Goal: Task Accomplishment & Management: Complete application form

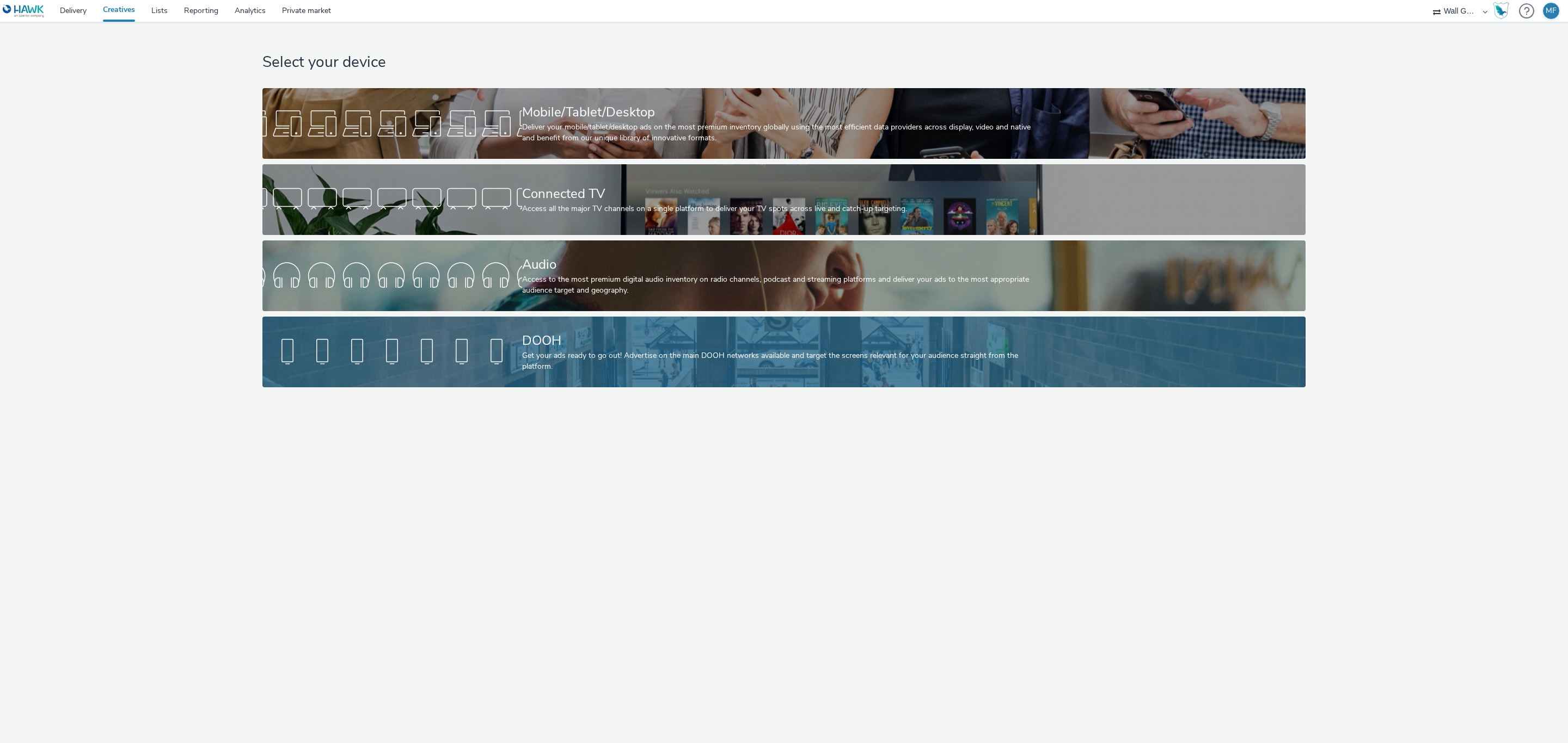
click at [333, 366] on div at bounding box center [392, 352] width 260 height 35
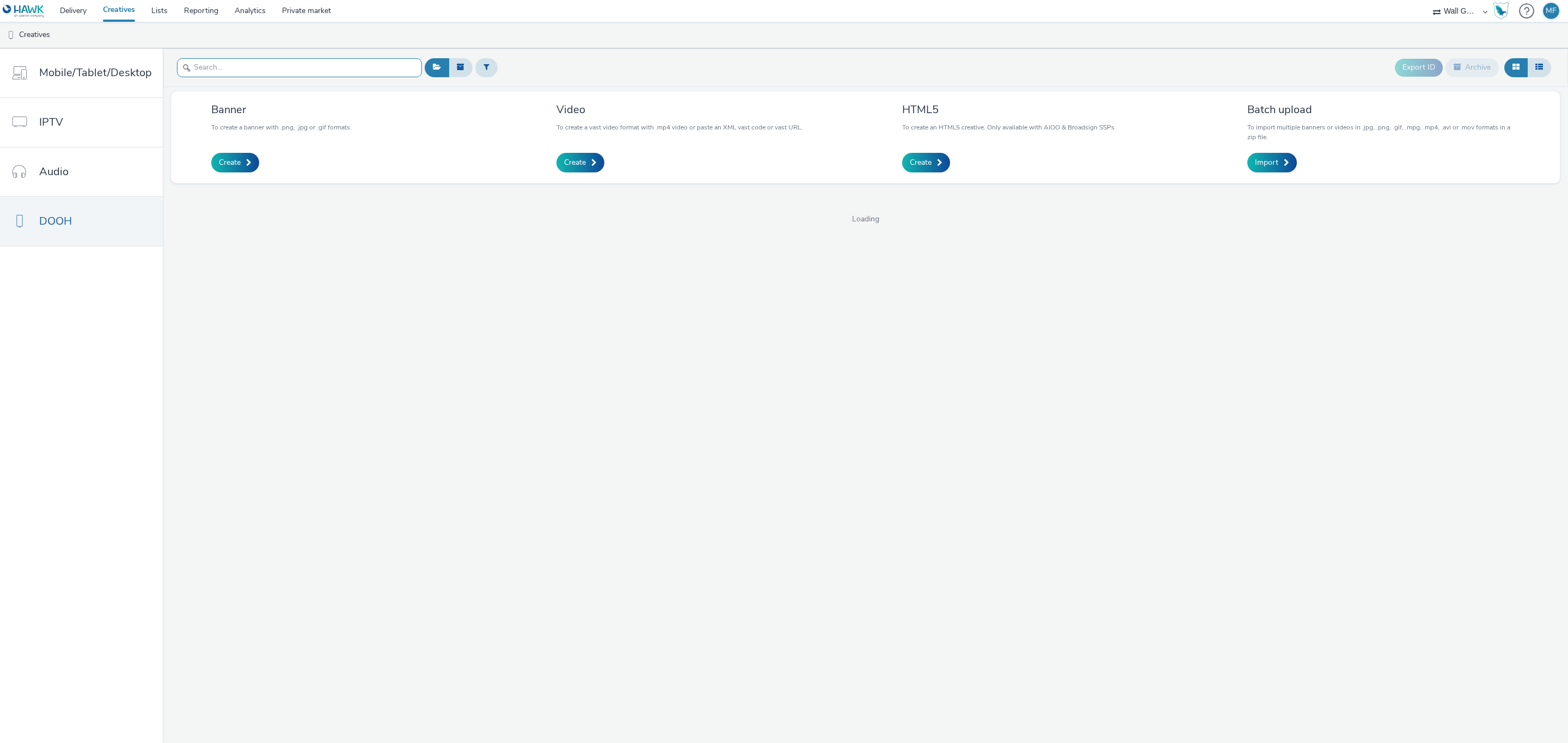
click at [257, 69] on input "text" at bounding box center [299, 67] width 245 height 19
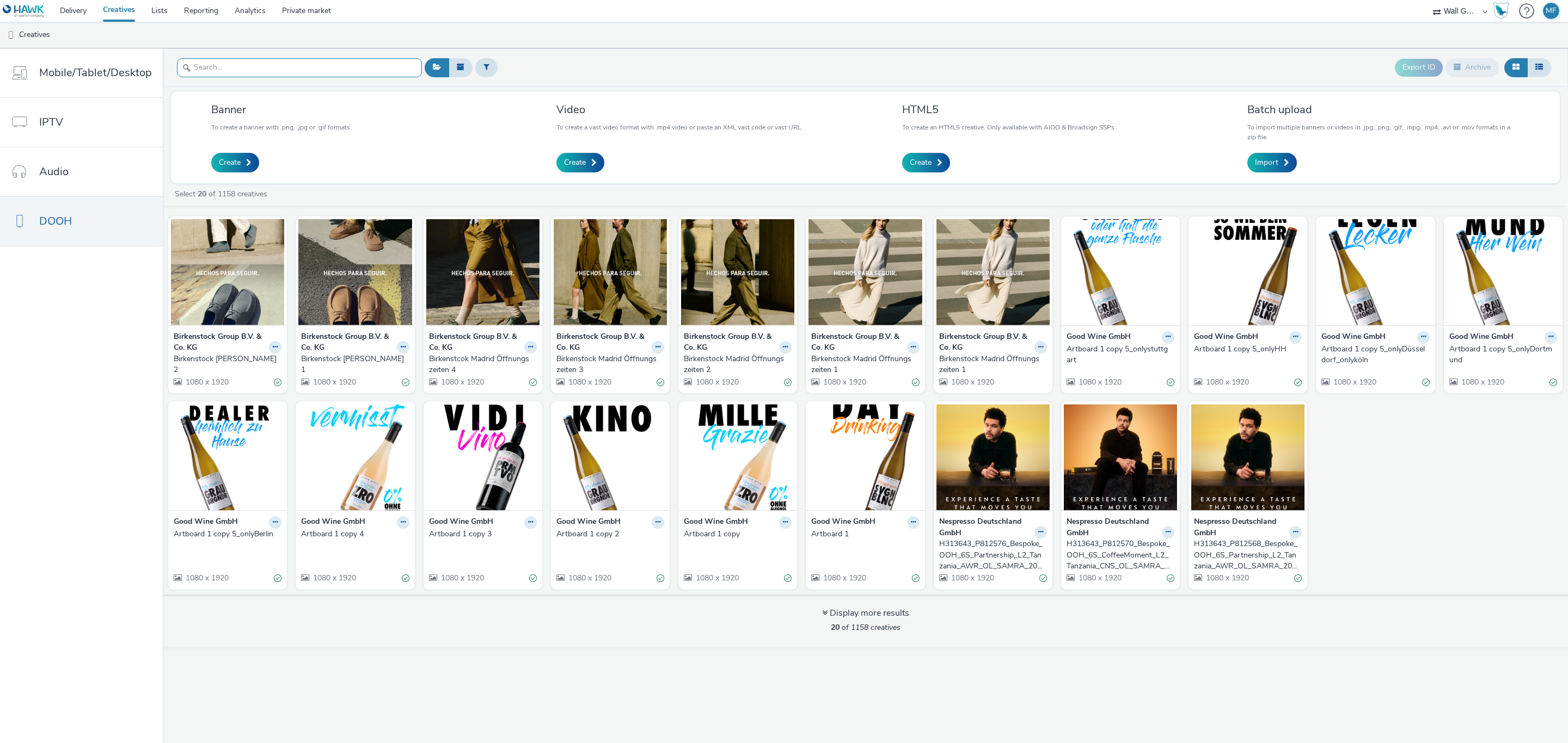
paste input "birkenstock-aw25-digital-screens-[GEOGRAPHIC_DATA]-single-image-03.jpg"
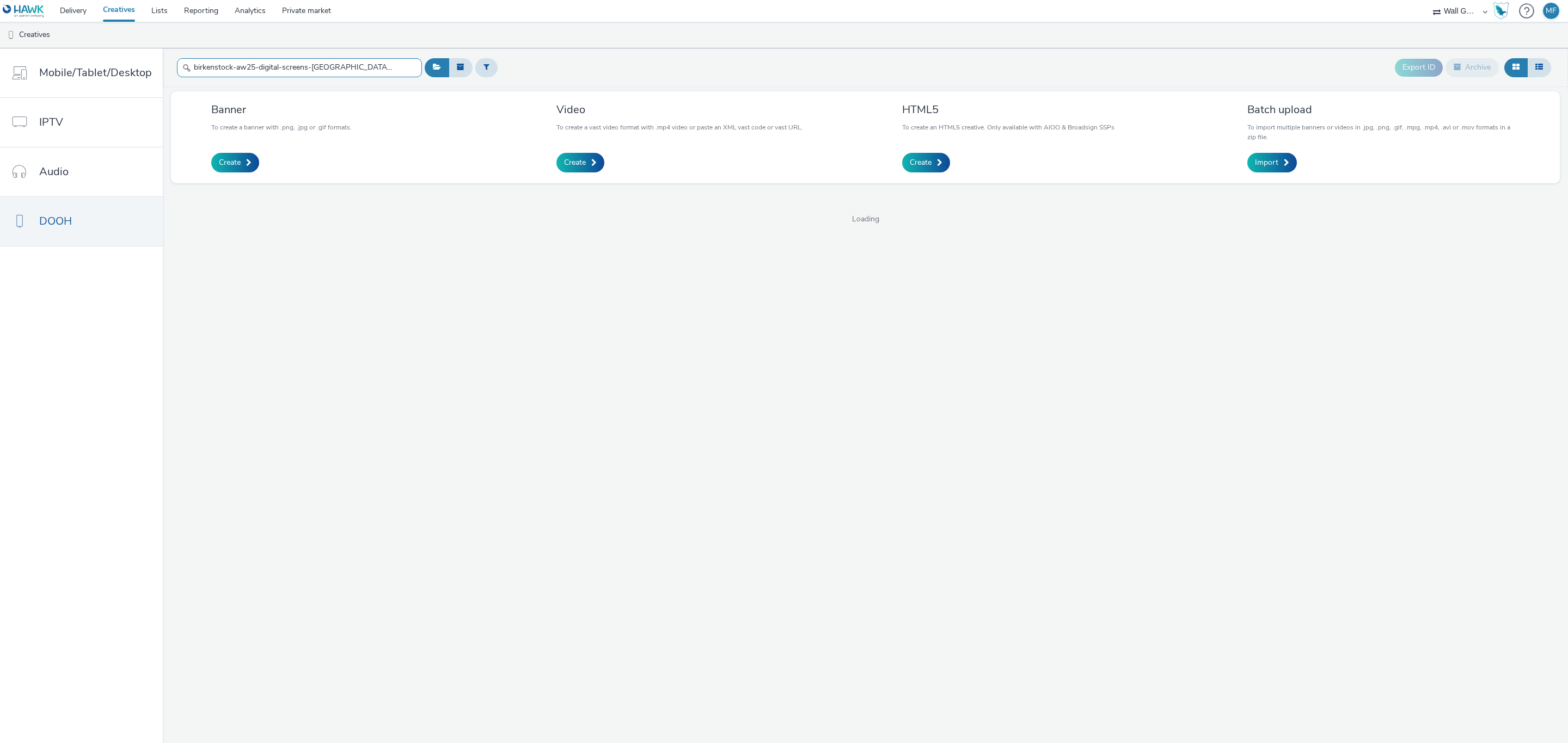
scroll to position [0, 15]
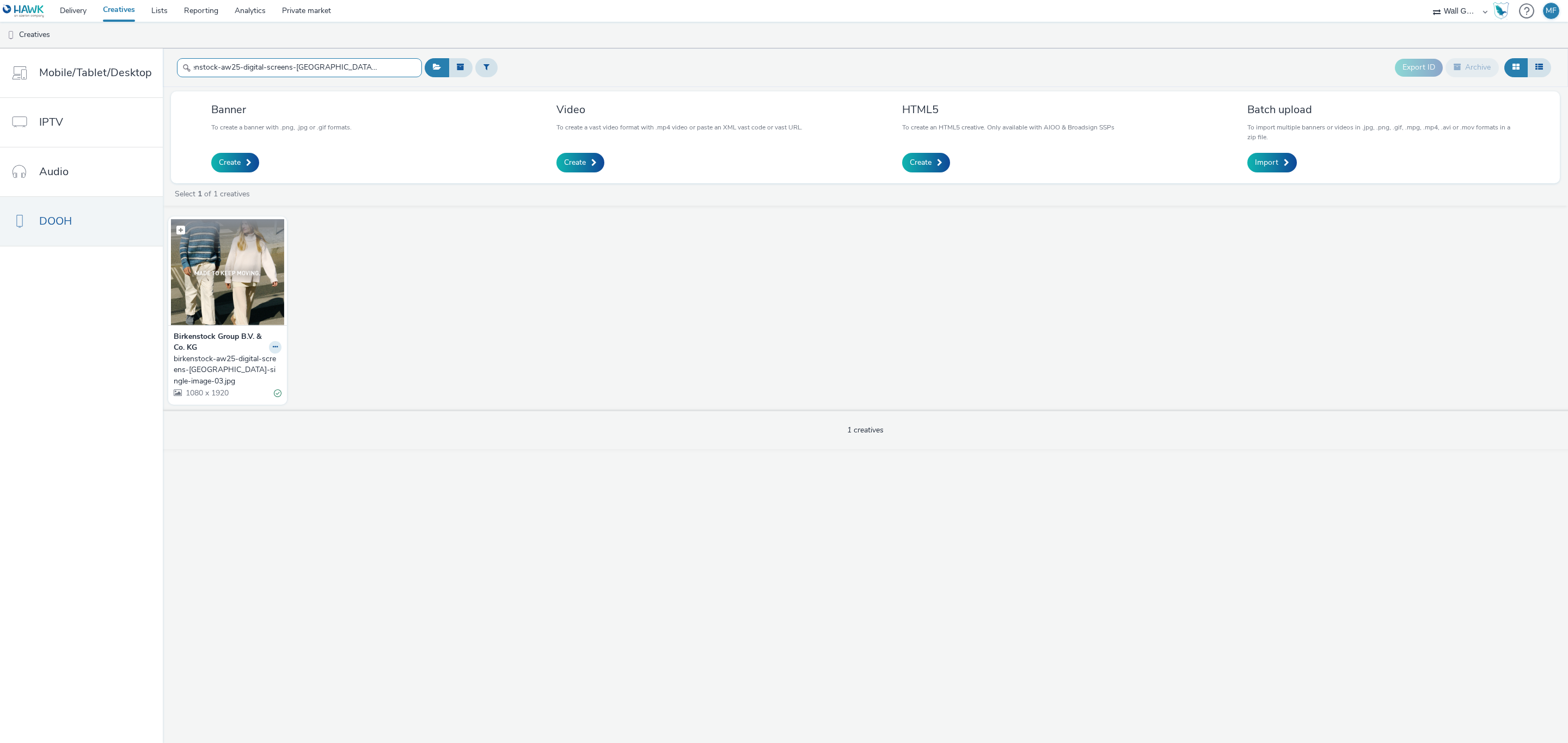
type input "birkenstock-aw25-digital-screens-[GEOGRAPHIC_DATA]-single-image-03.jpg"
click at [237, 259] on img at bounding box center [227, 272] width 113 height 106
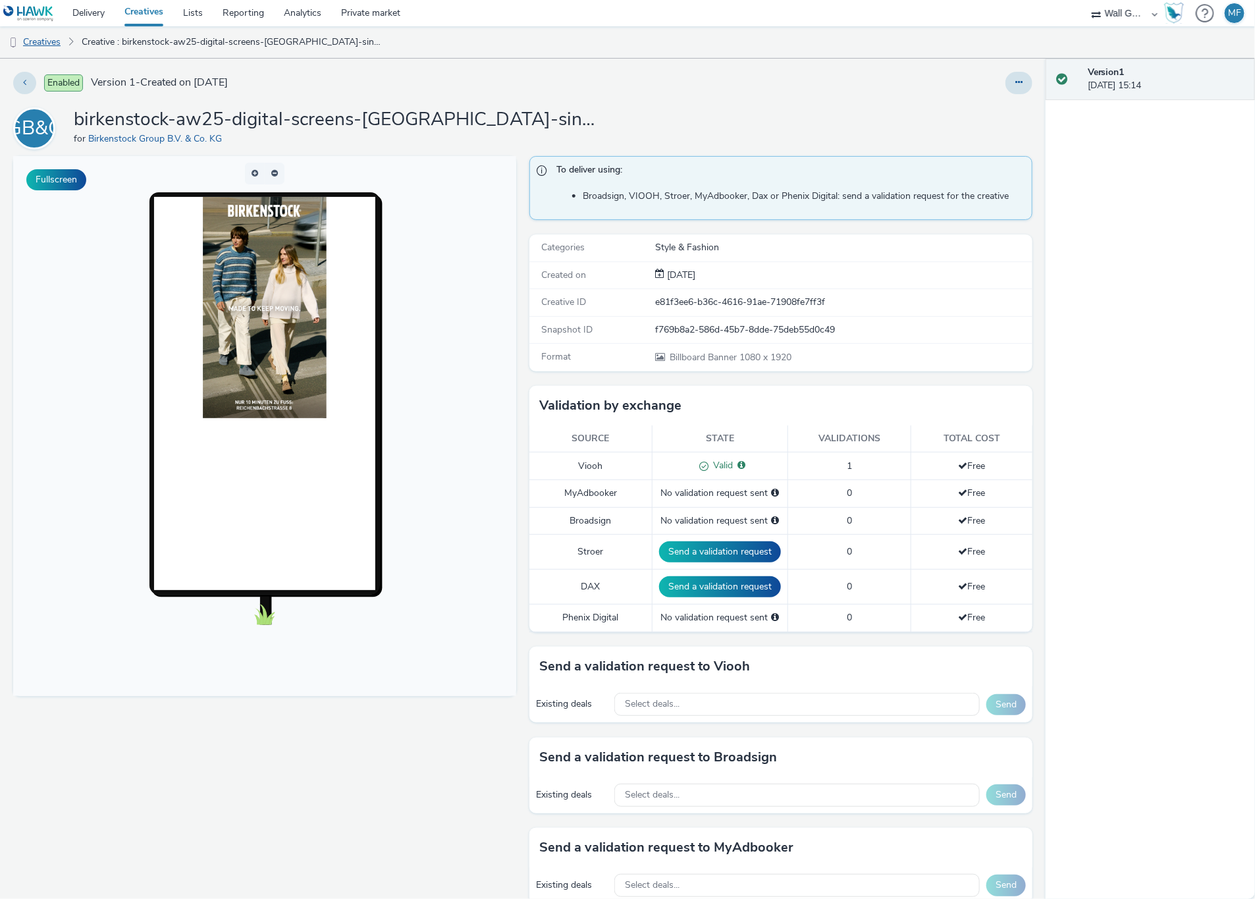
click at [43, 40] on link "Creatives" at bounding box center [33, 42] width 67 height 32
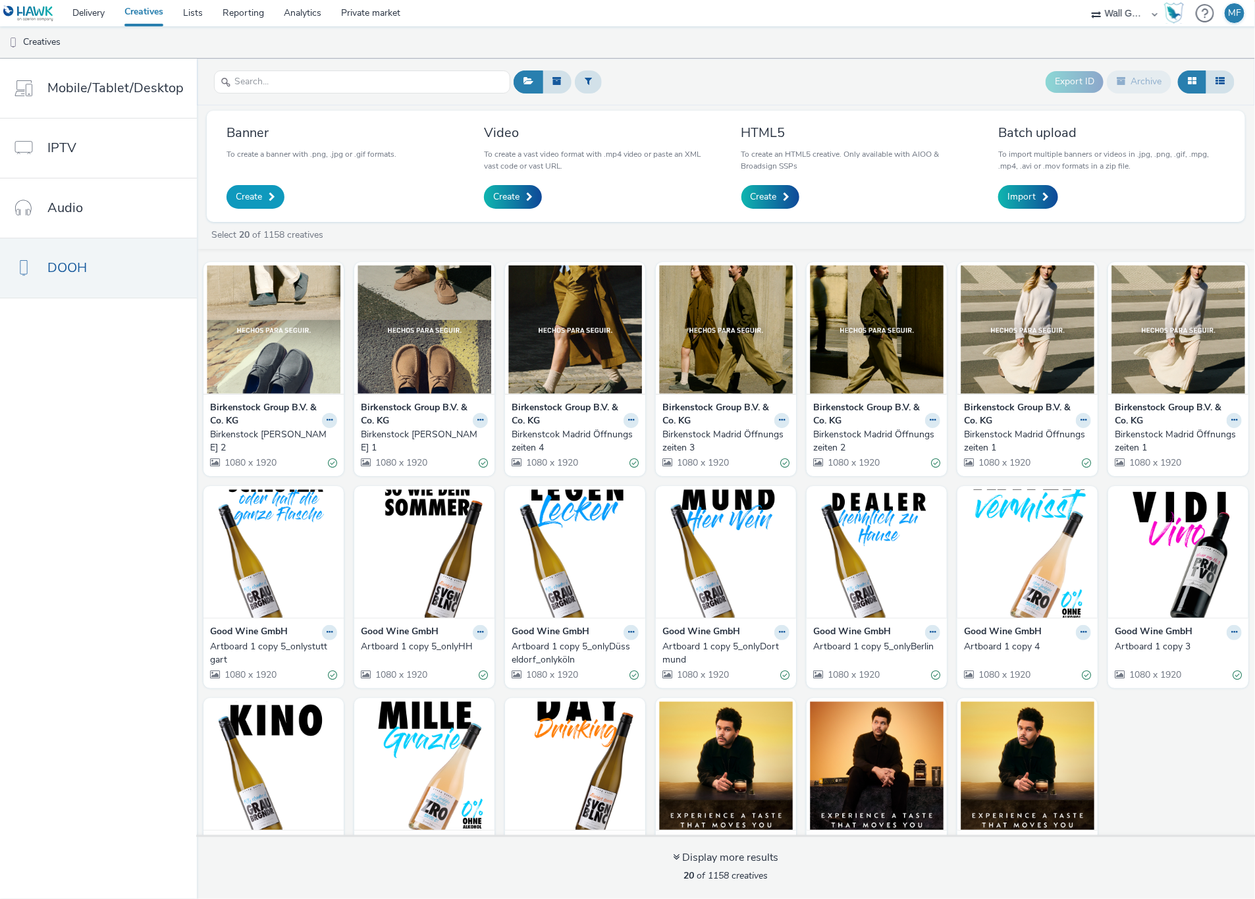
click at [255, 194] on span "Create" at bounding box center [249, 196] width 26 height 13
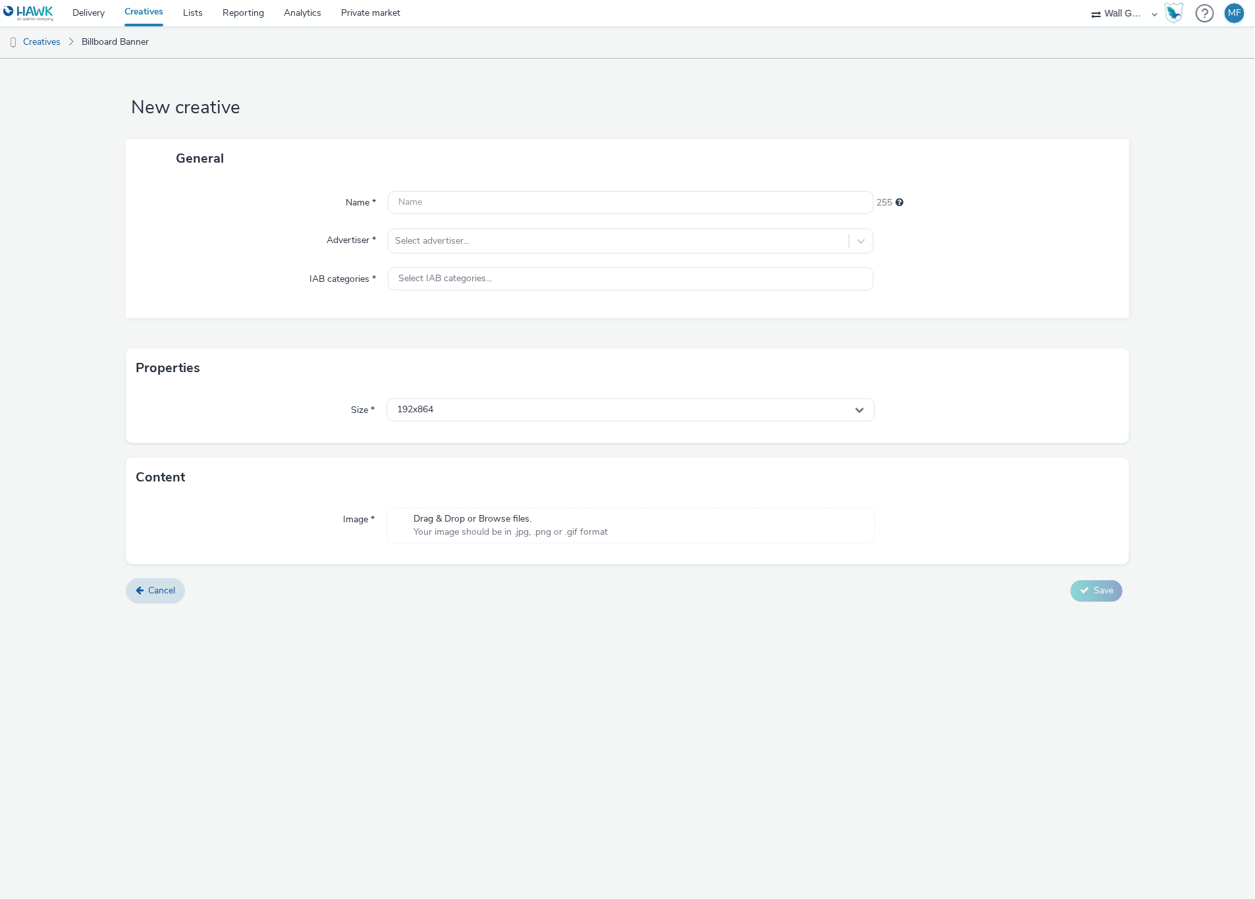
click at [554, 796] on div "New creative General Name * 255 Advertiser * Select advertiser... IAB categorie…" at bounding box center [627, 479] width 1255 height 840
click at [423, 202] on input "text" at bounding box center [630, 202] width 485 height 23
paste input "birkenstock dyptich 01"
type input "birkenstock dyptich 01"
click at [478, 242] on div at bounding box center [618, 241] width 446 height 16
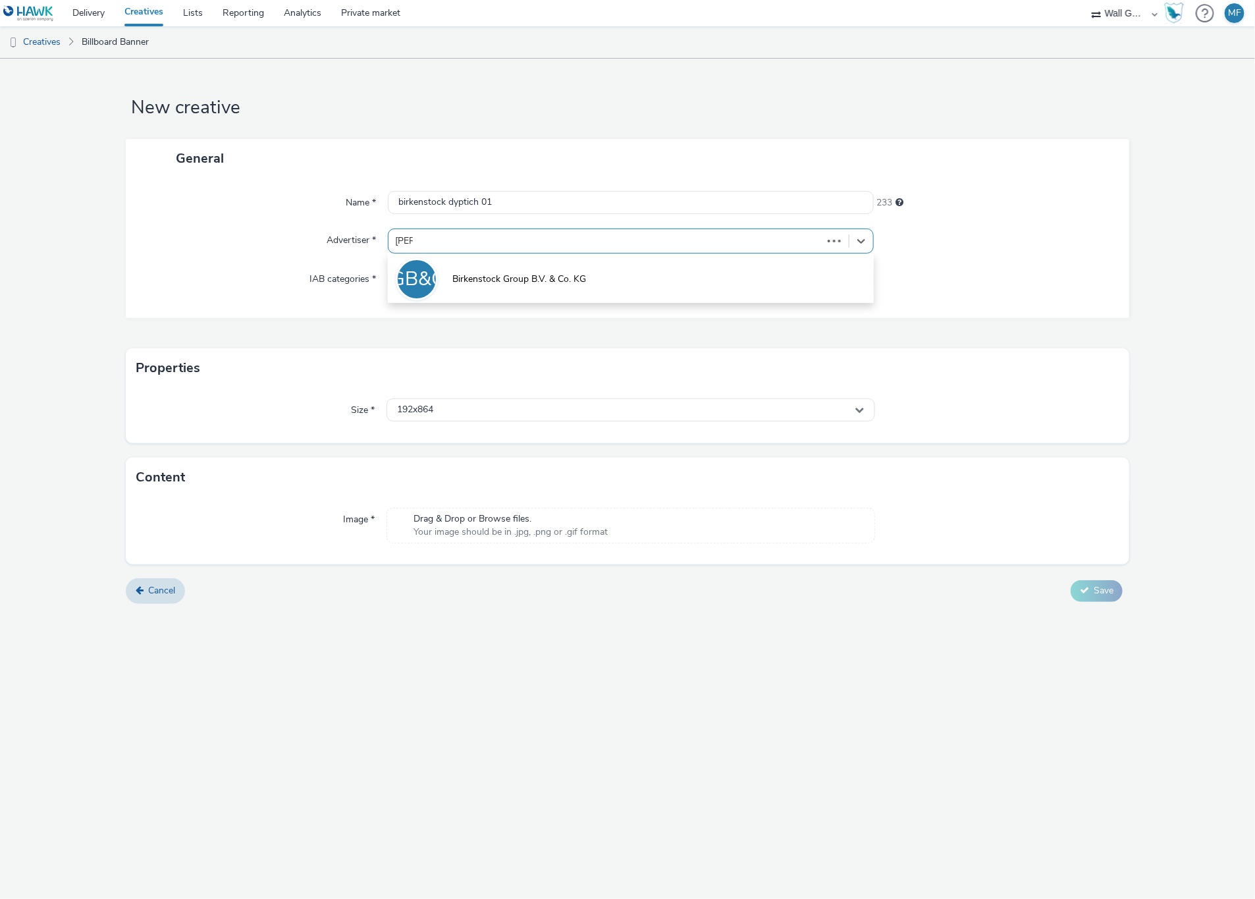
type input "birken"
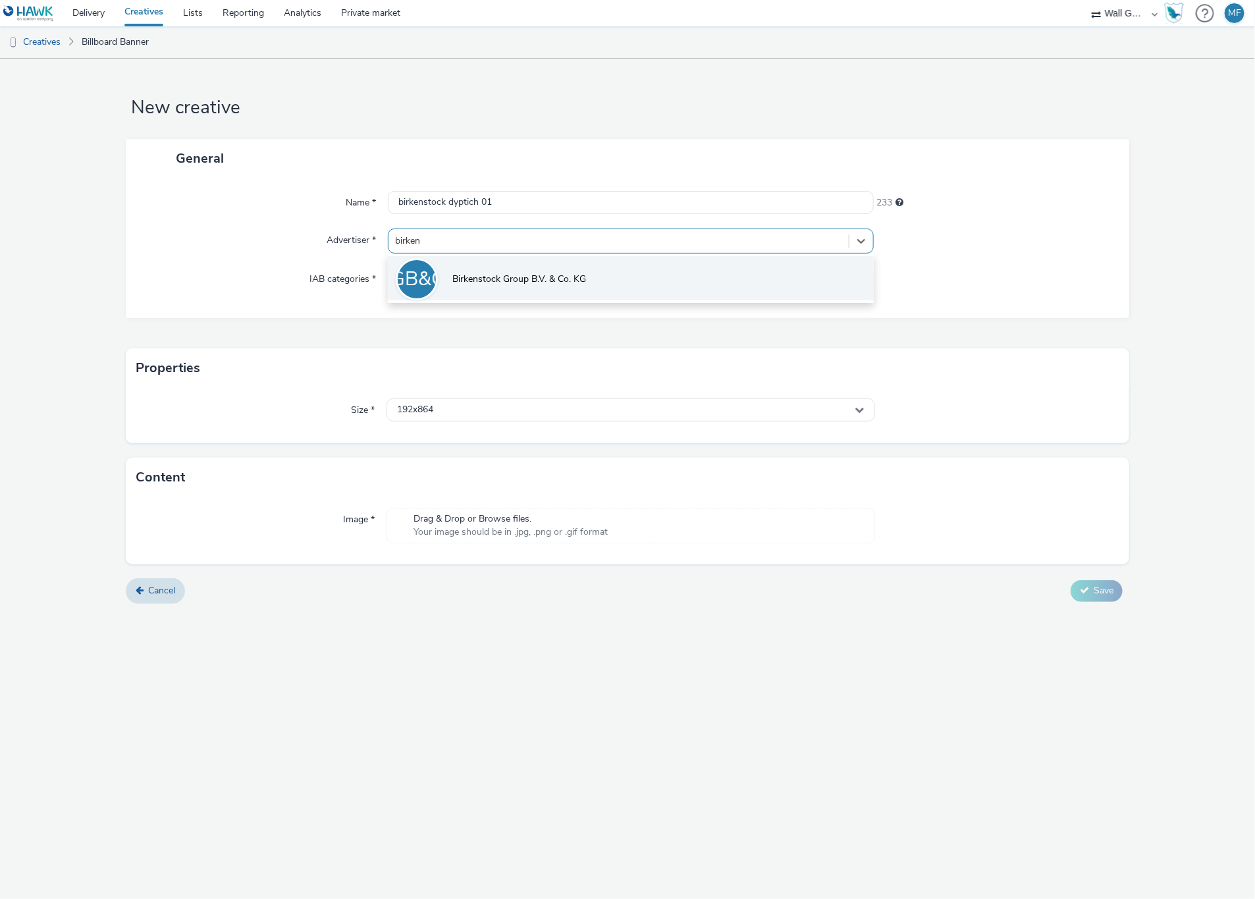
click at [484, 269] on li "BGB&CK Birkenstock Group B.V. & Co. KG" at bounding box center [630, 278] width 485 height 44
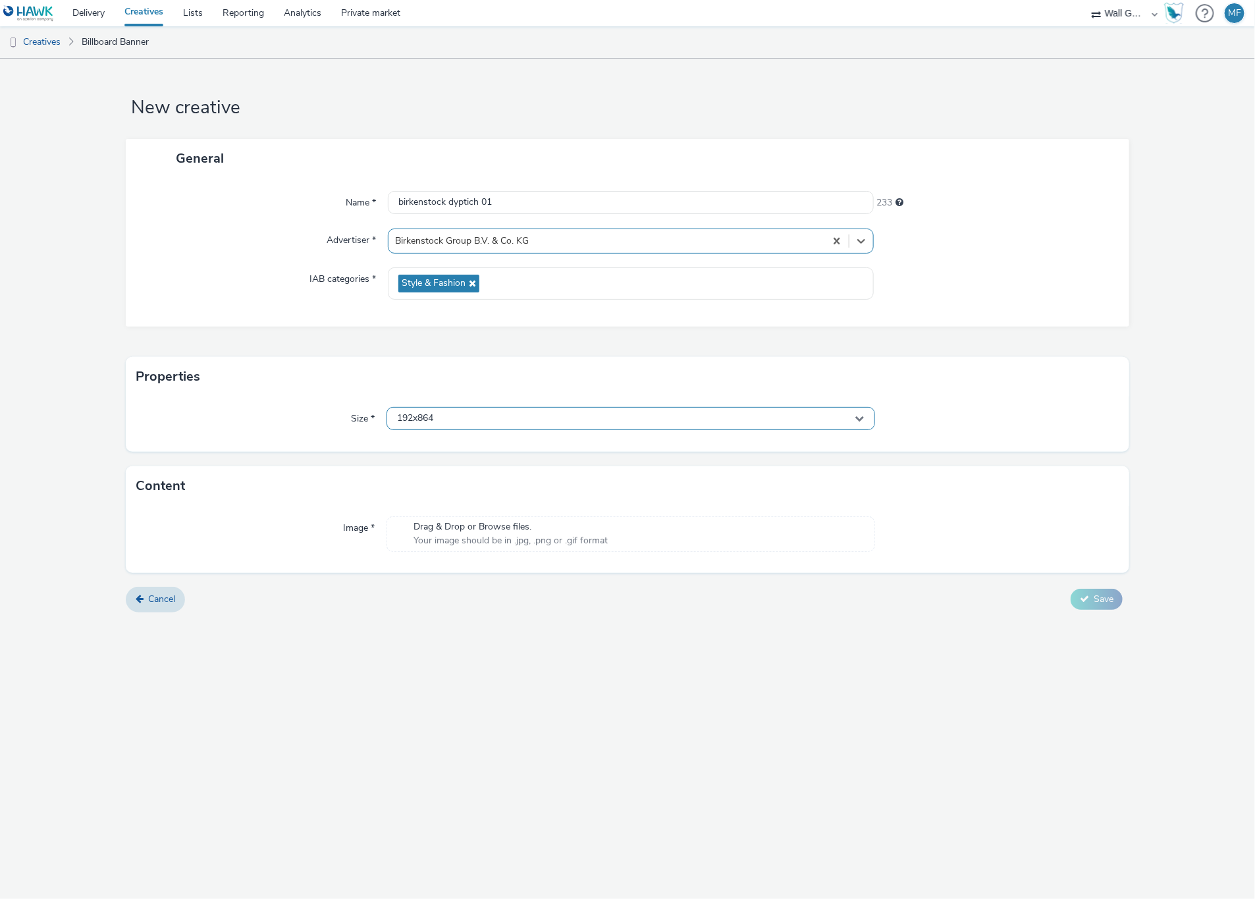
click at [421, 417] on span "192x864" at bounding box center [415, 418] width 36 height 11
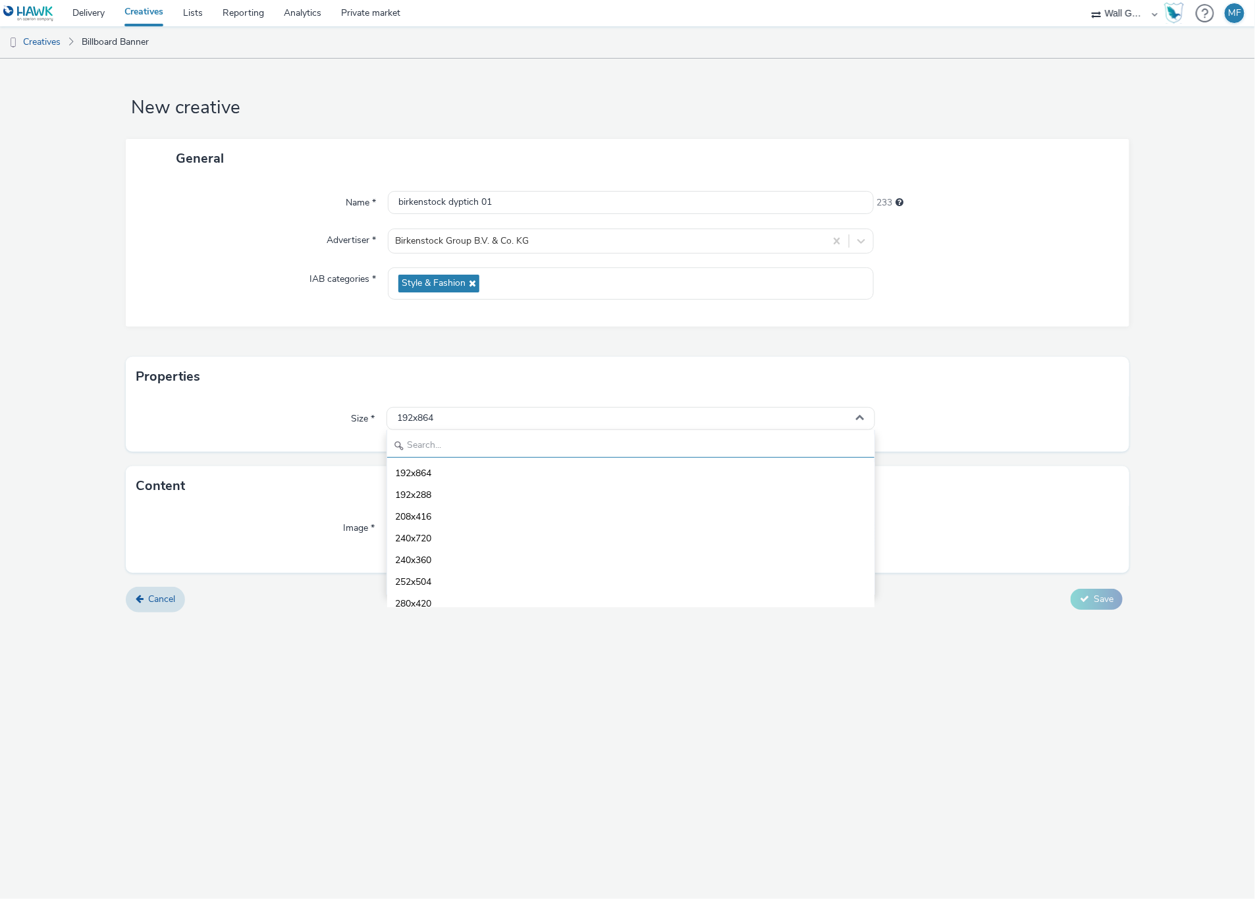
click at [453, 449] on input "text" at bounding box center [630, 446] width 487 height 23
type input "1080"
click at [468, 498] on span "1080x1920 - dooh" at bounding box center [433, 502] width 77 height 13
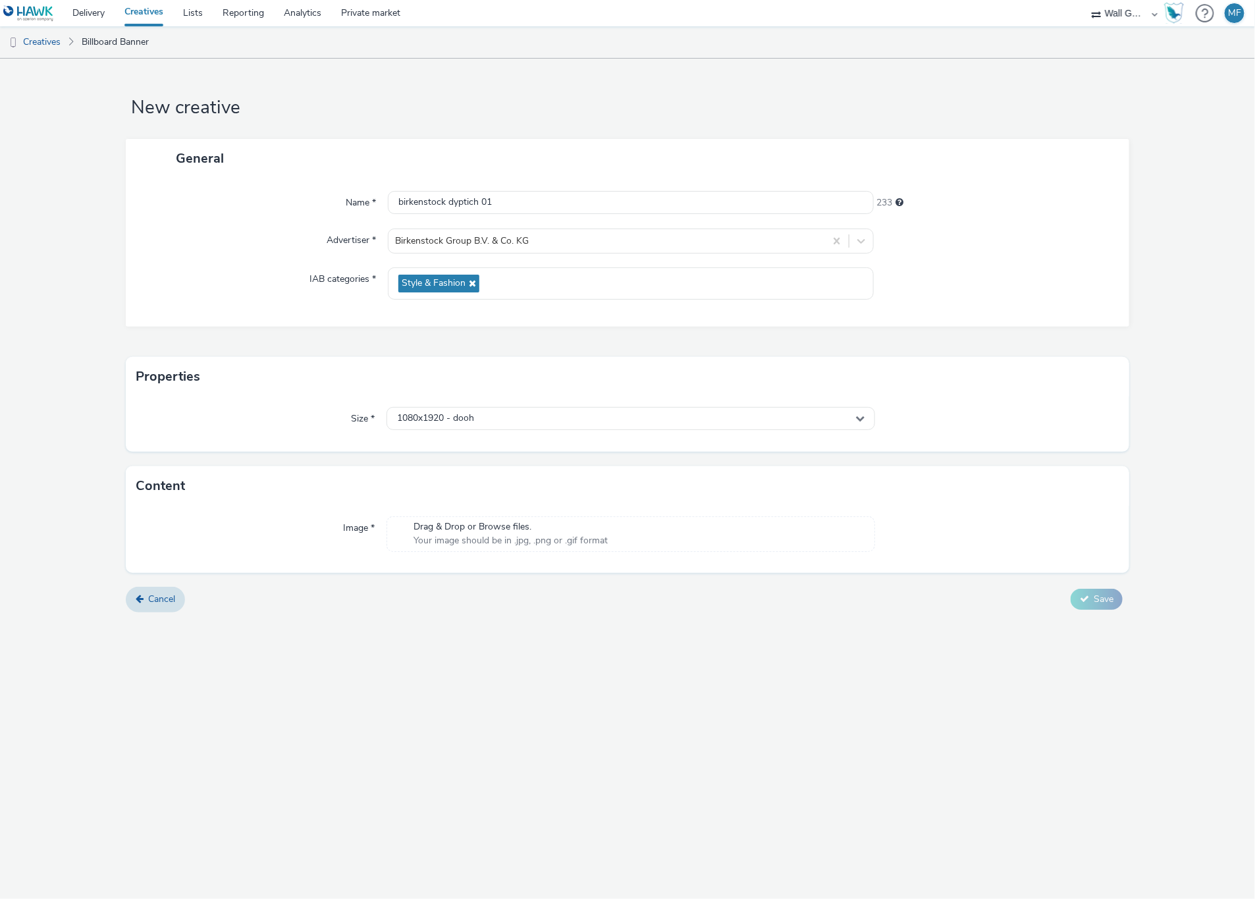
click at [490, 658] on div "New creative General Name * birkenstock dyptich 01 233 Advertiser * Birkenstock…" at bounding box center [627, 479] width 1255 height 840
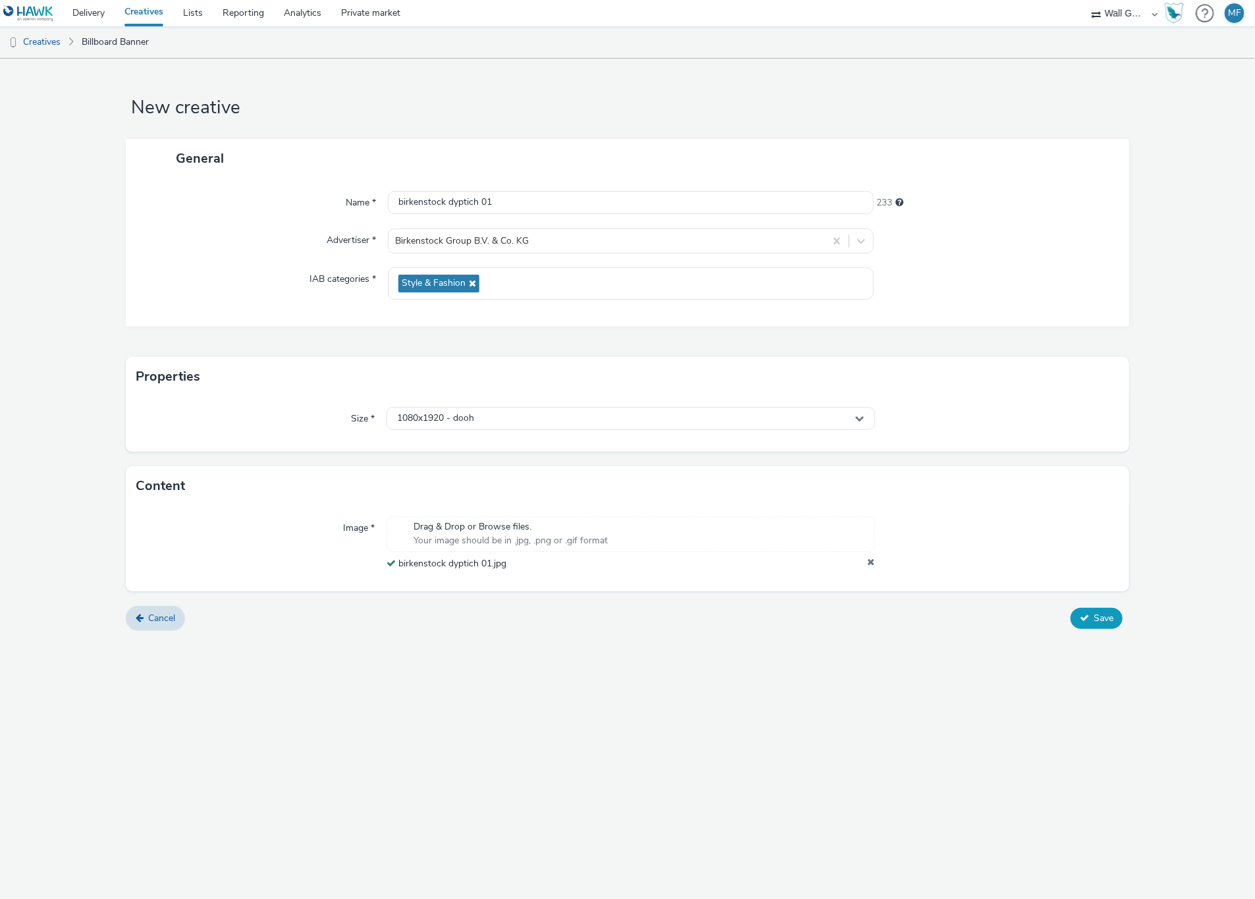
click at [1104, 619] on span "Save" at bounding box center [1104, 618] width 20 height 13
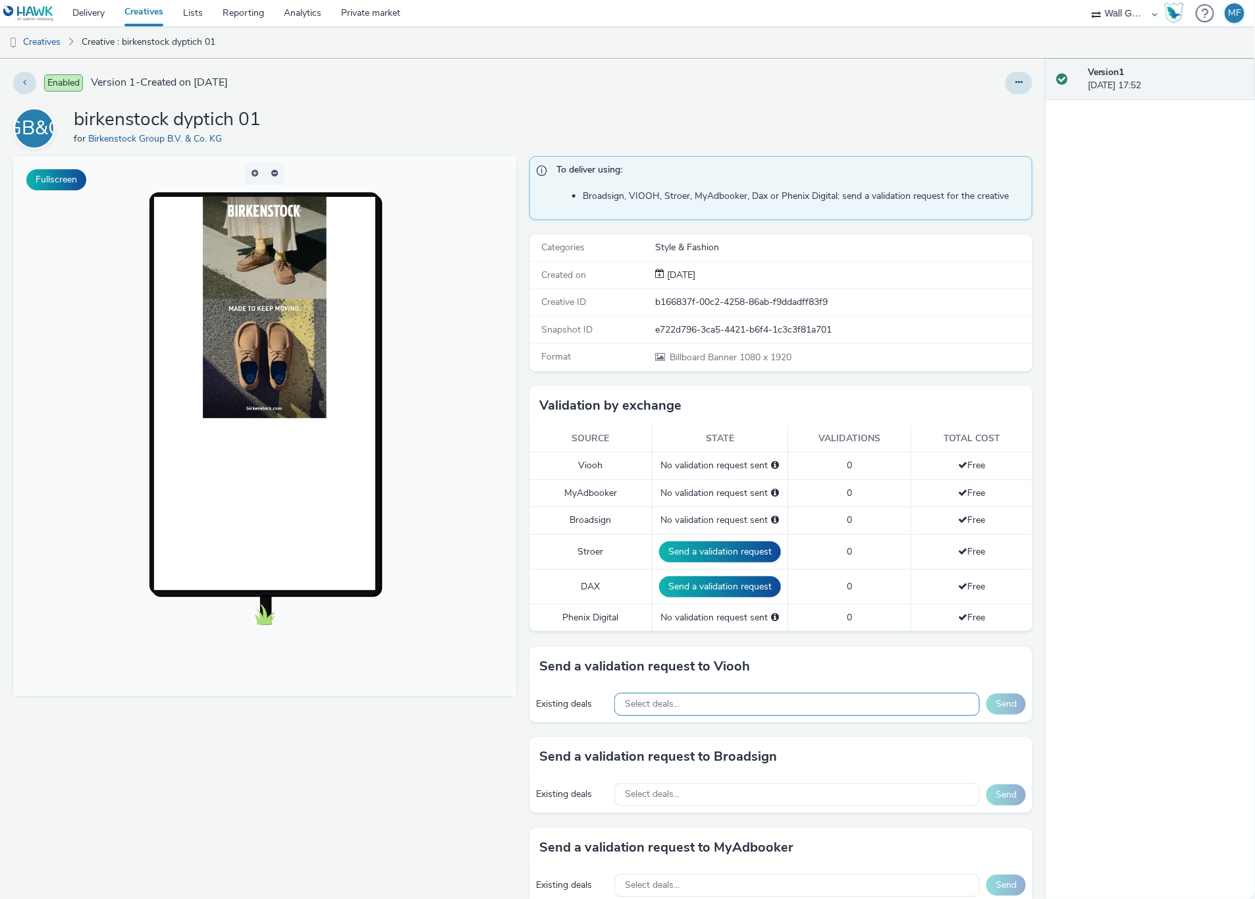
click at [643, 708] on span "Select deals..." at bounding box center [652, 704] width 55 height 11
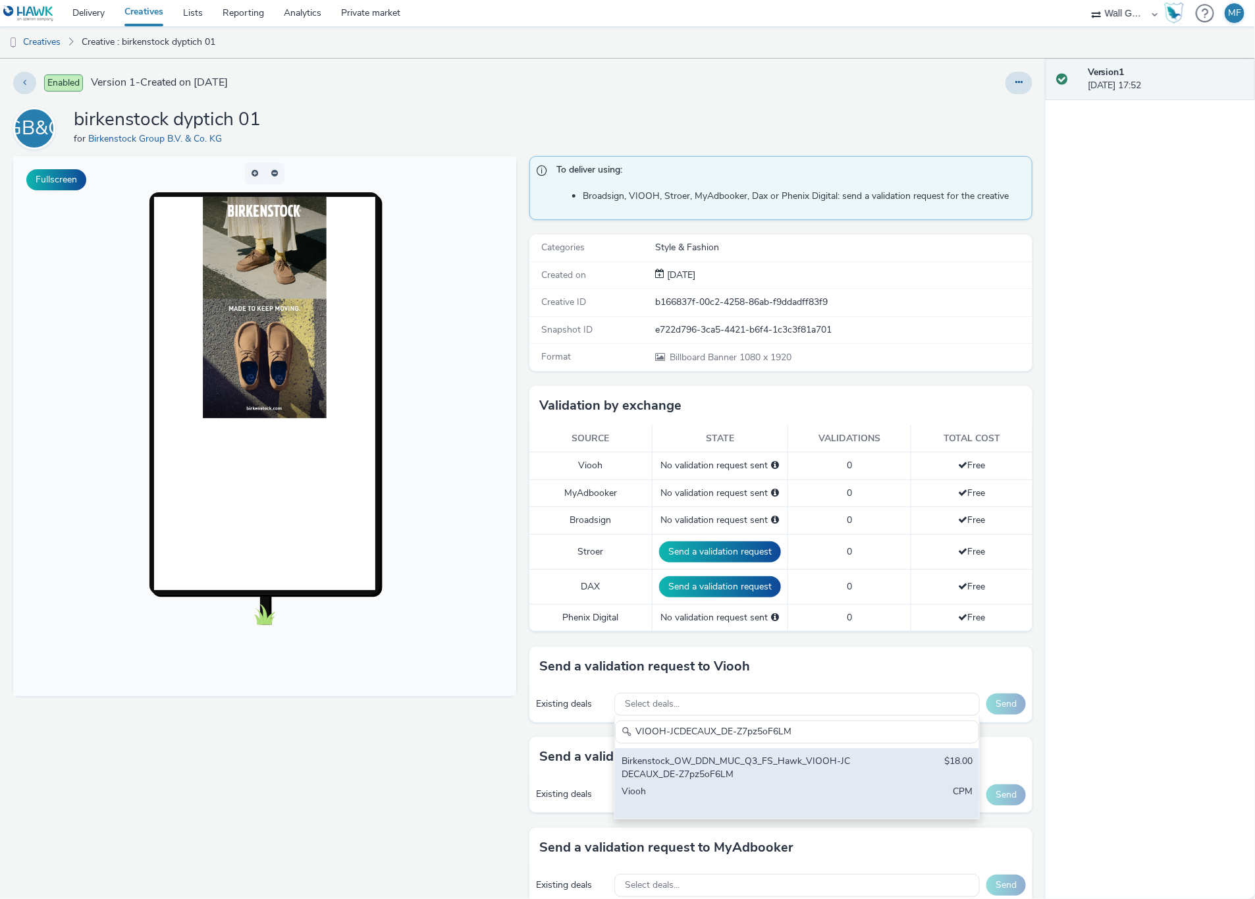
type input "VIOOH-JCDECAUX_DE-Z7pz5oF6LM"
click at [676, 773] on div "Birkenstock_OW_DDN_MUC_Q3_FS_Hawk_VIOOH-JCDECAUX_DE-Z7pz5oF6LM" at bounding box center [738, 767] width 232 height 27
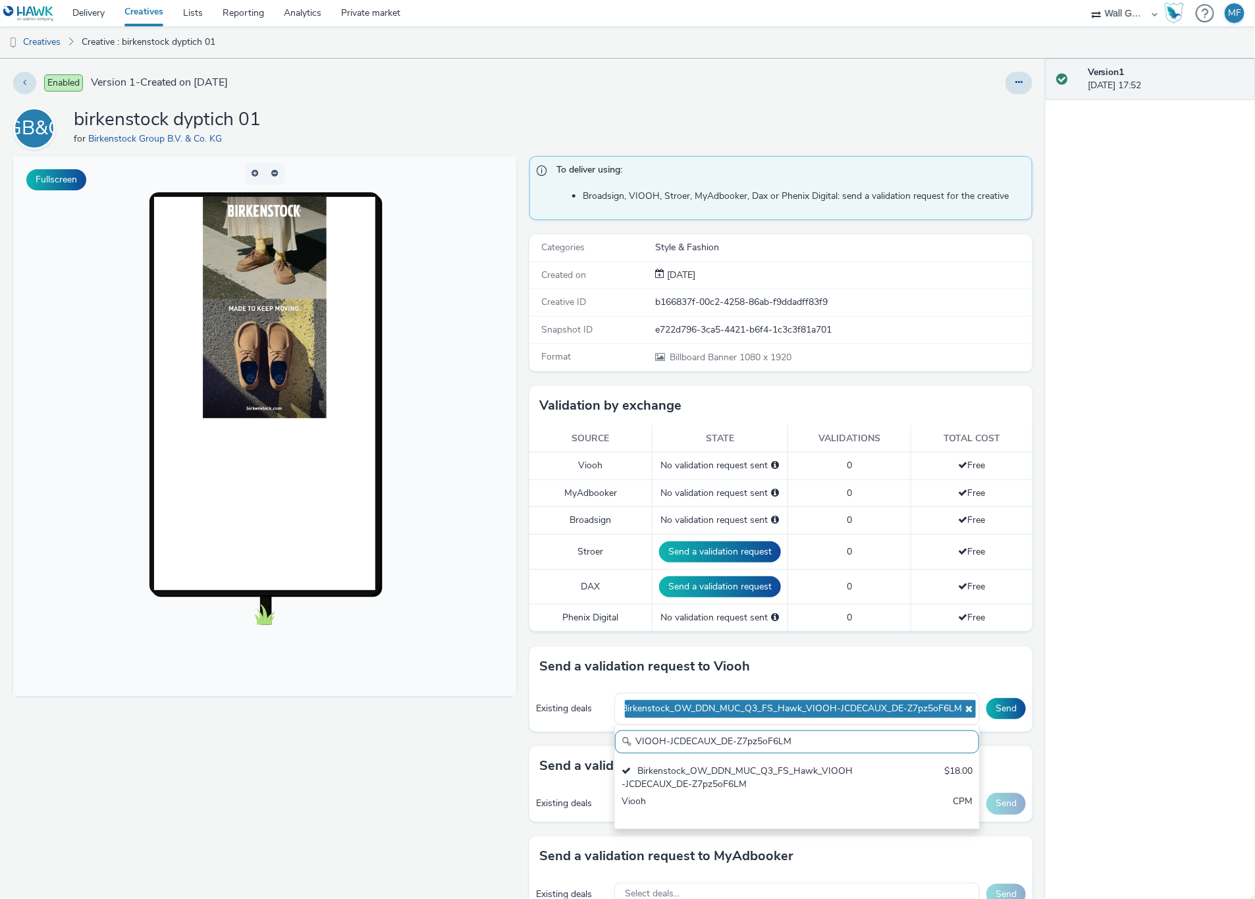
click at [1113, 773] on div "Version 1 [DATE] 17:52" at bounding box center [1149, 479] width 209 height 840
click at [992, 712] on button "Send" at bounding box center [1006, 708] width 40 height 21
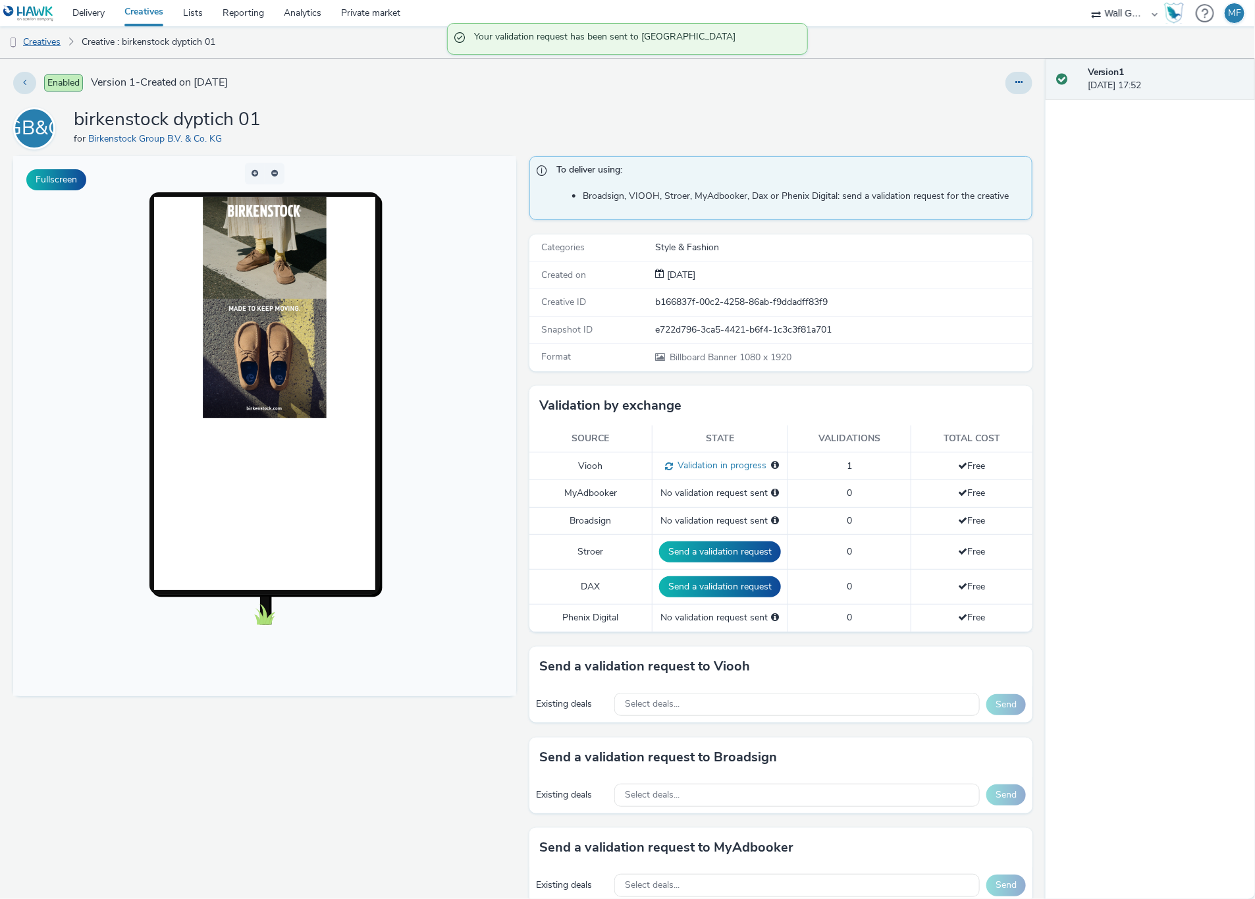
click at [50, 40] on link "Creatives" at bounding box center [33, 42] width 67 height 32
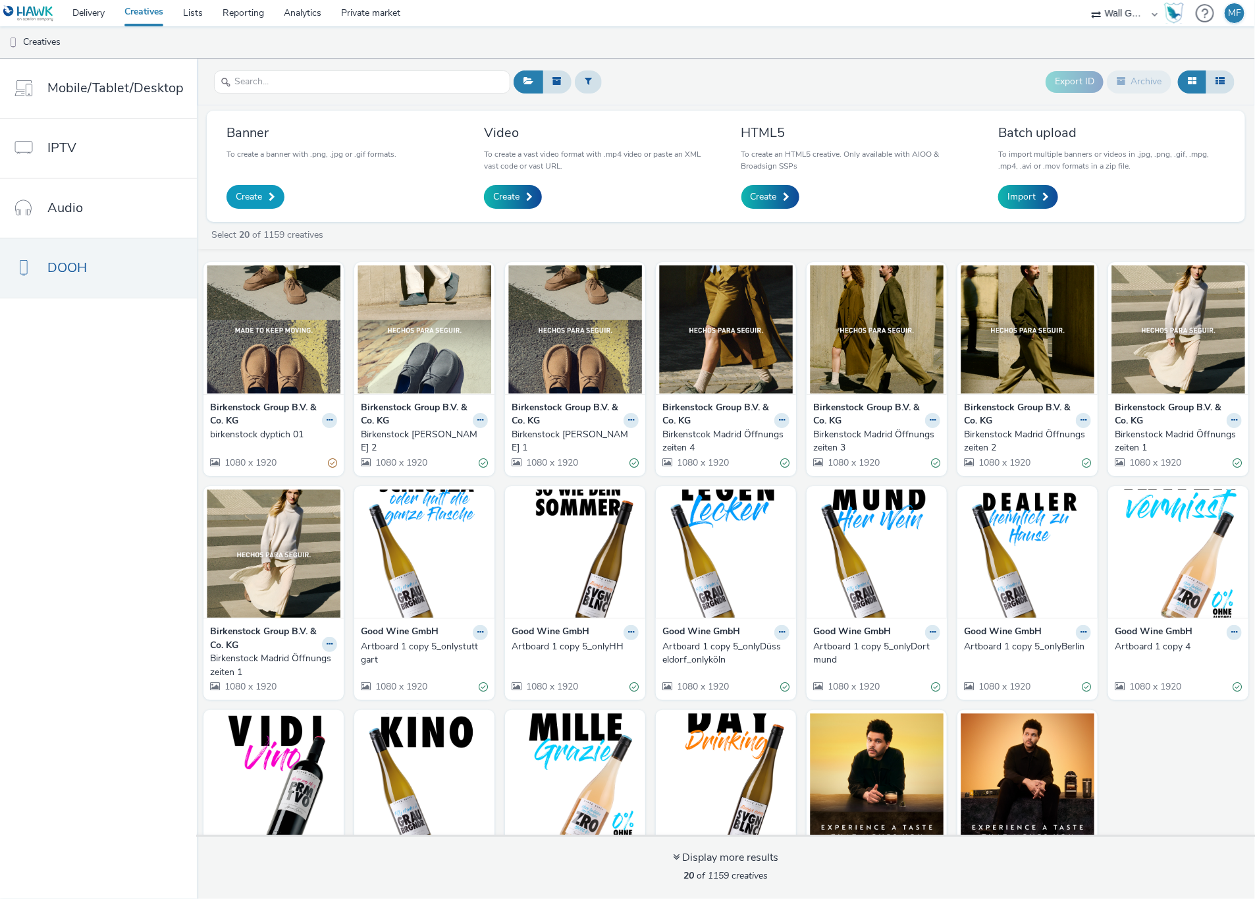
click at [240, 194] on span "Create" at bounding box center [249, 196] width 26 height 13
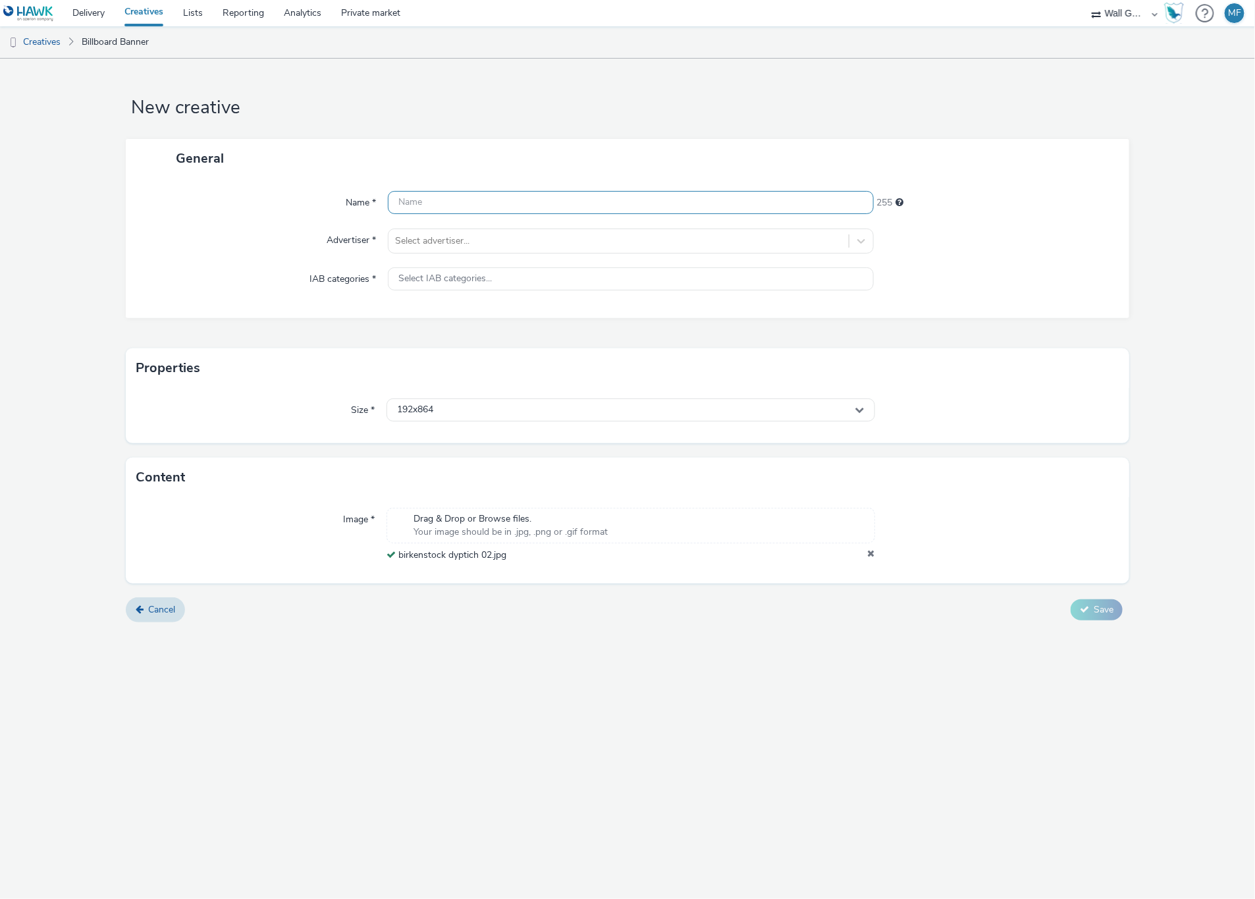
click at [561, 200] on input "text" at bounding box center [630, 202] width 485 height 23
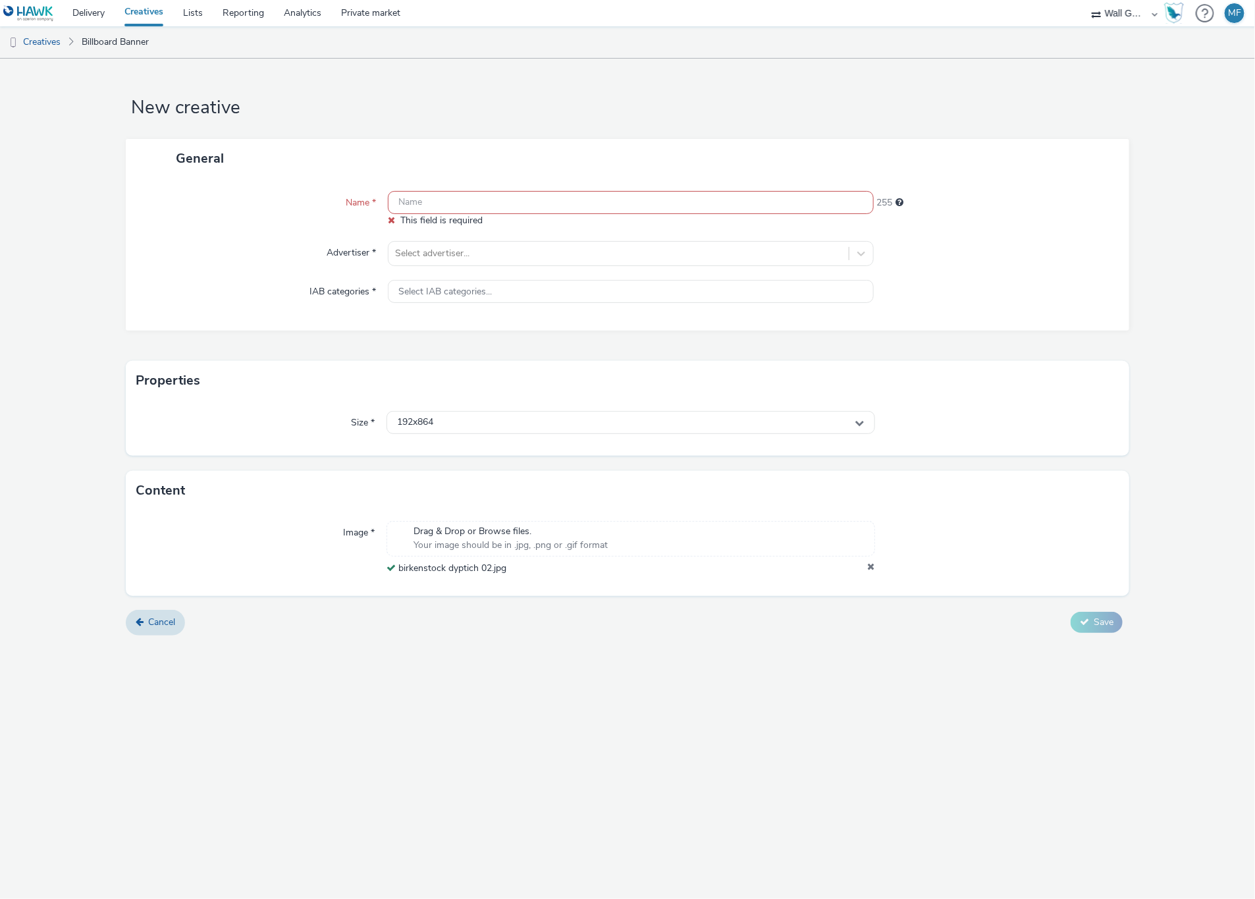
click at [595, 729] on div "New creative General Name * This field is required 255 Advertiser * Select adve…" at bounding box center [627, 479] width 1255 height 840
click at [451, 196] on input "text" at bounding box center [630, 202] width 485 height 23
paste input "birkenstock dyptich 02"
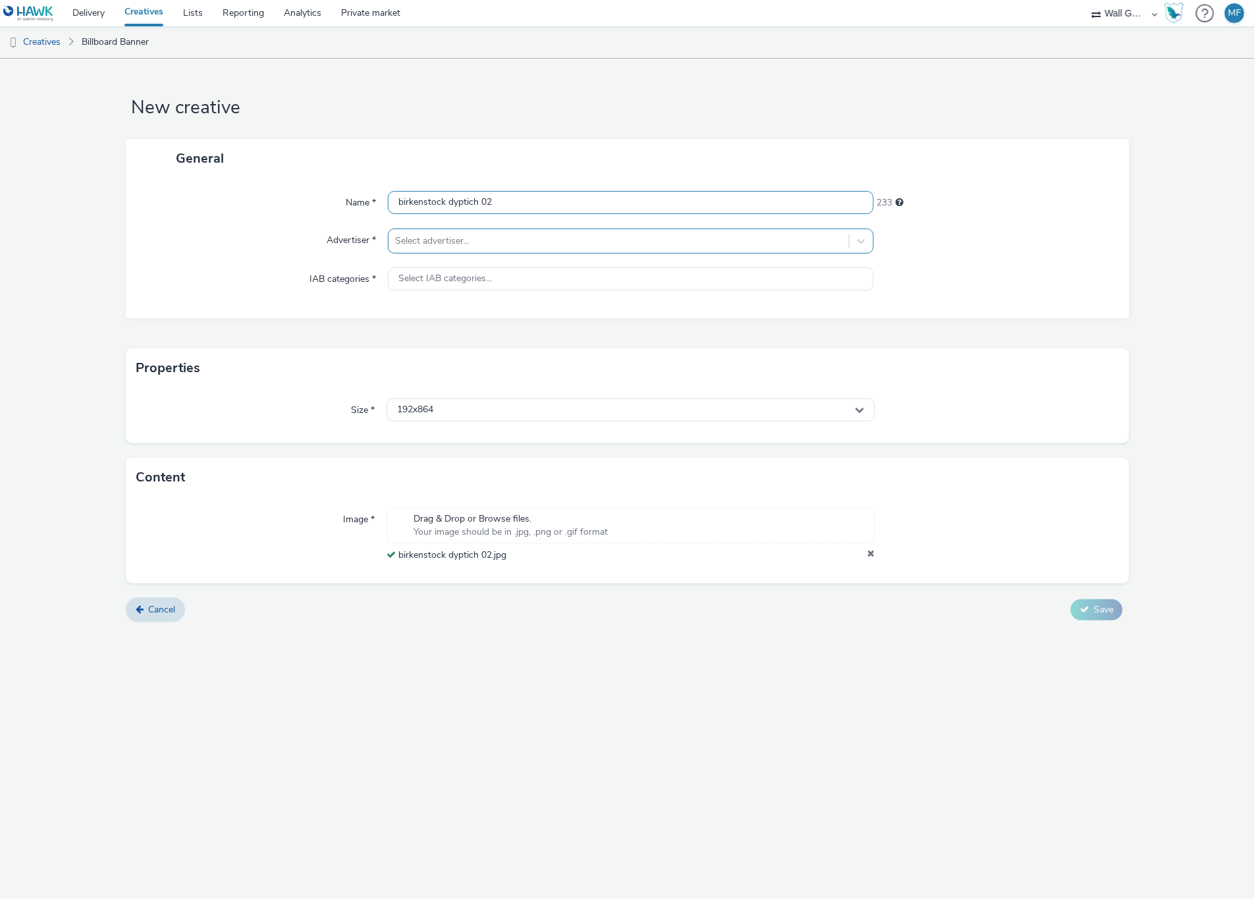
type input "birkenstock dyptich 02"
click at [454, 247] on div at bounding box center [618, 241] width 446 height 16
type input "birken"
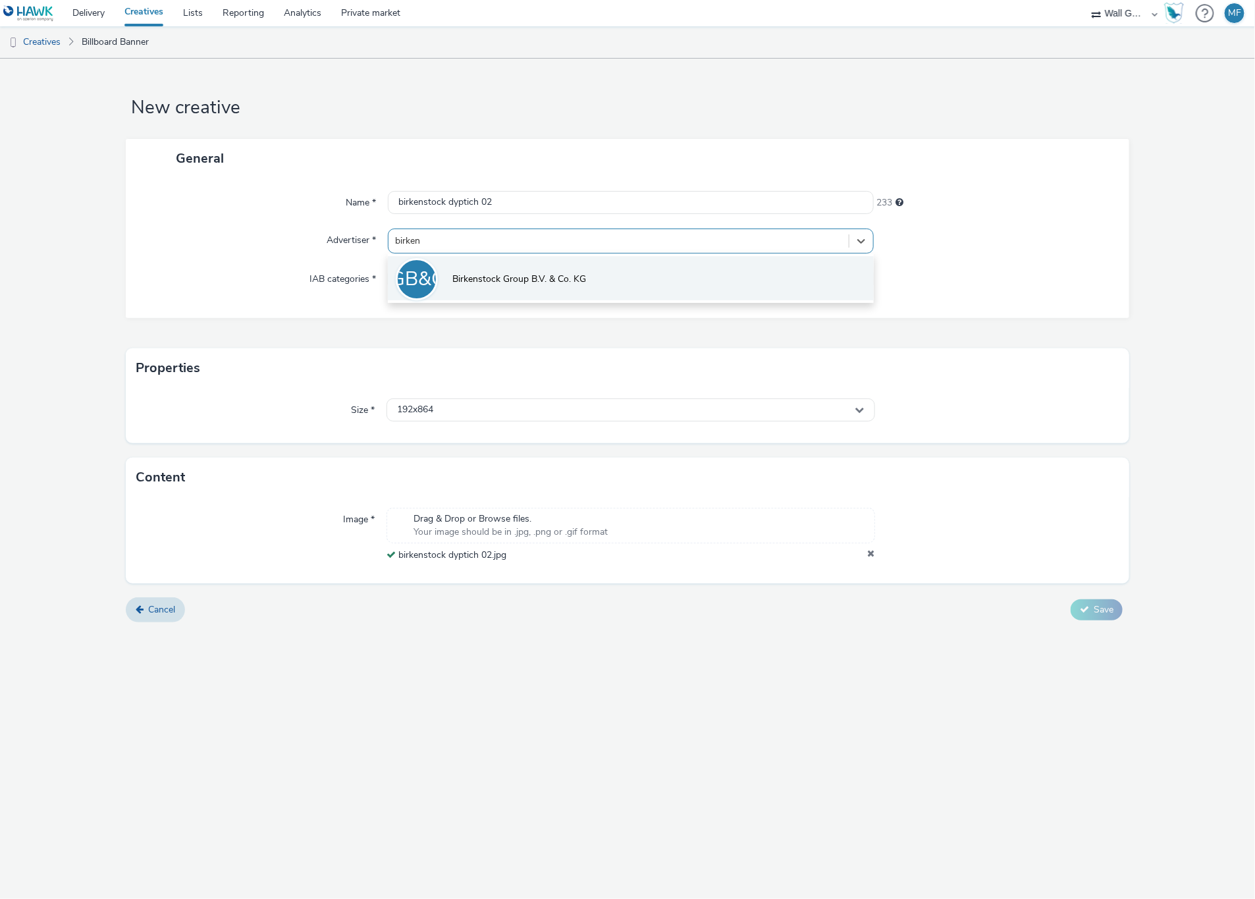
click at [510, 277] on span "Birkenstock Group B.V. & Co. KG" at bounding box center [519, 279] width 134 height 13
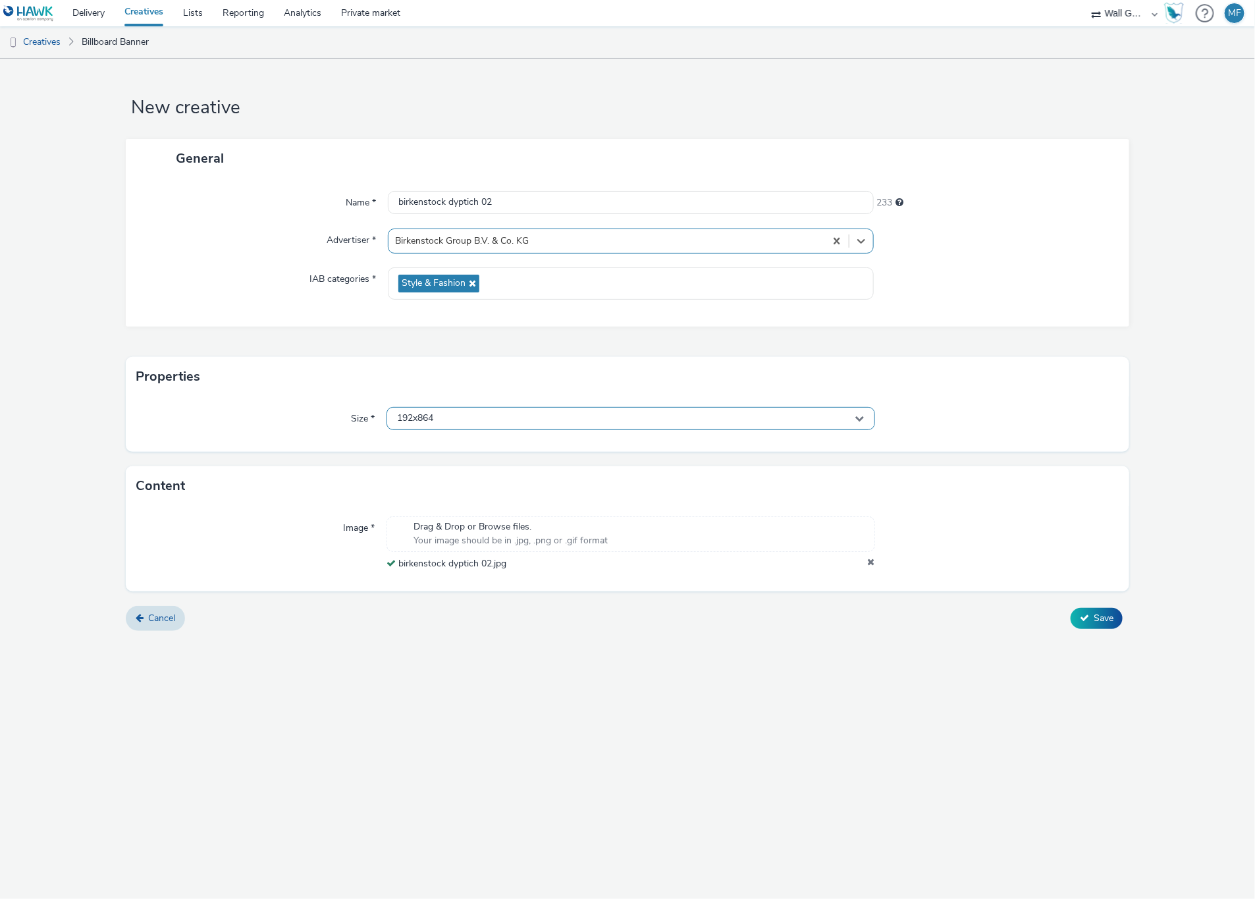
click at [470, 419] on div "192x864" at bounding box center [630, 418] width 488 height 23
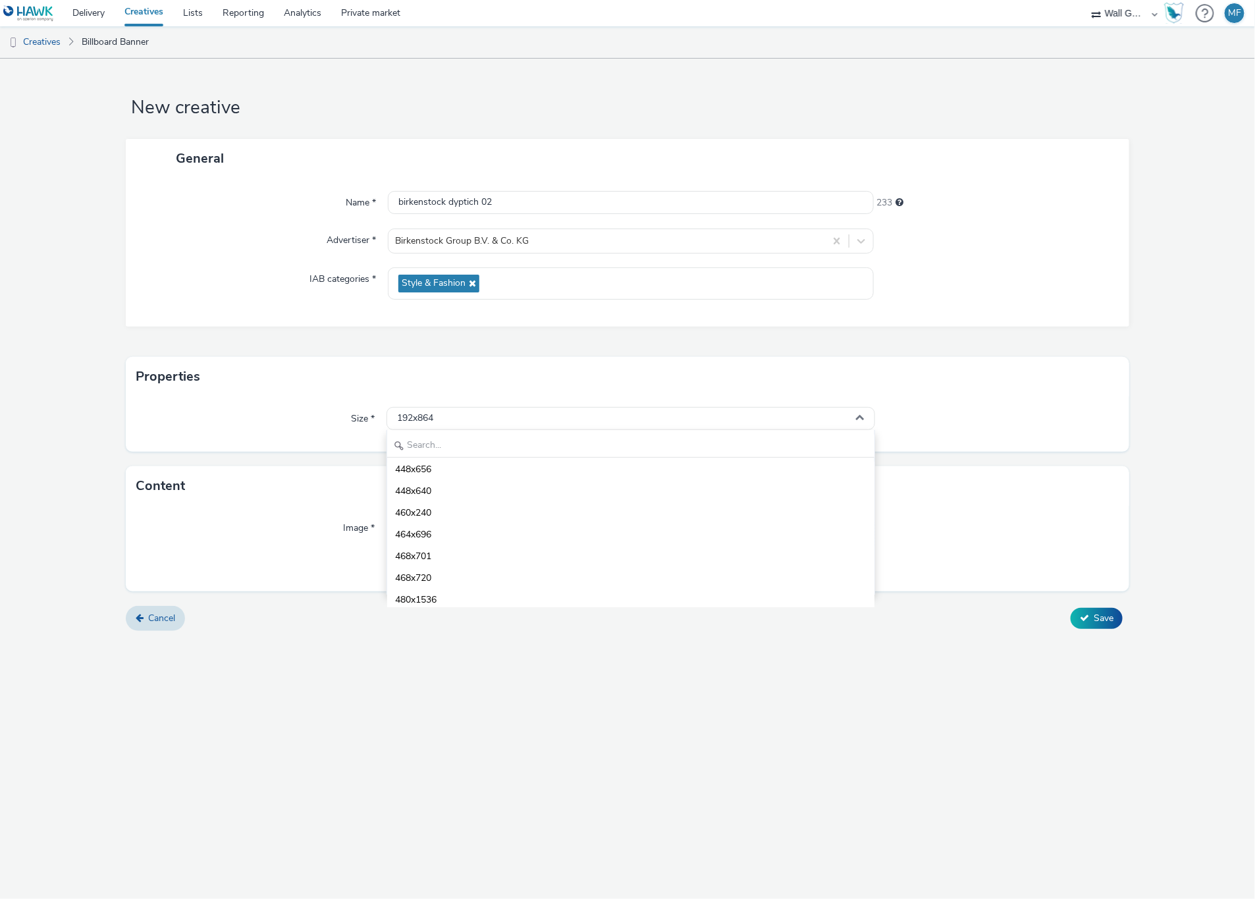
scroll to position [753, 0]
click at [437, 446] on input "text" at bounding box center [630, 446] width 487 height 23
type input "1080"
click at [474, 554] on li "1080x1920 - dooh" at bounding box center [630, 560] width 487 height 22
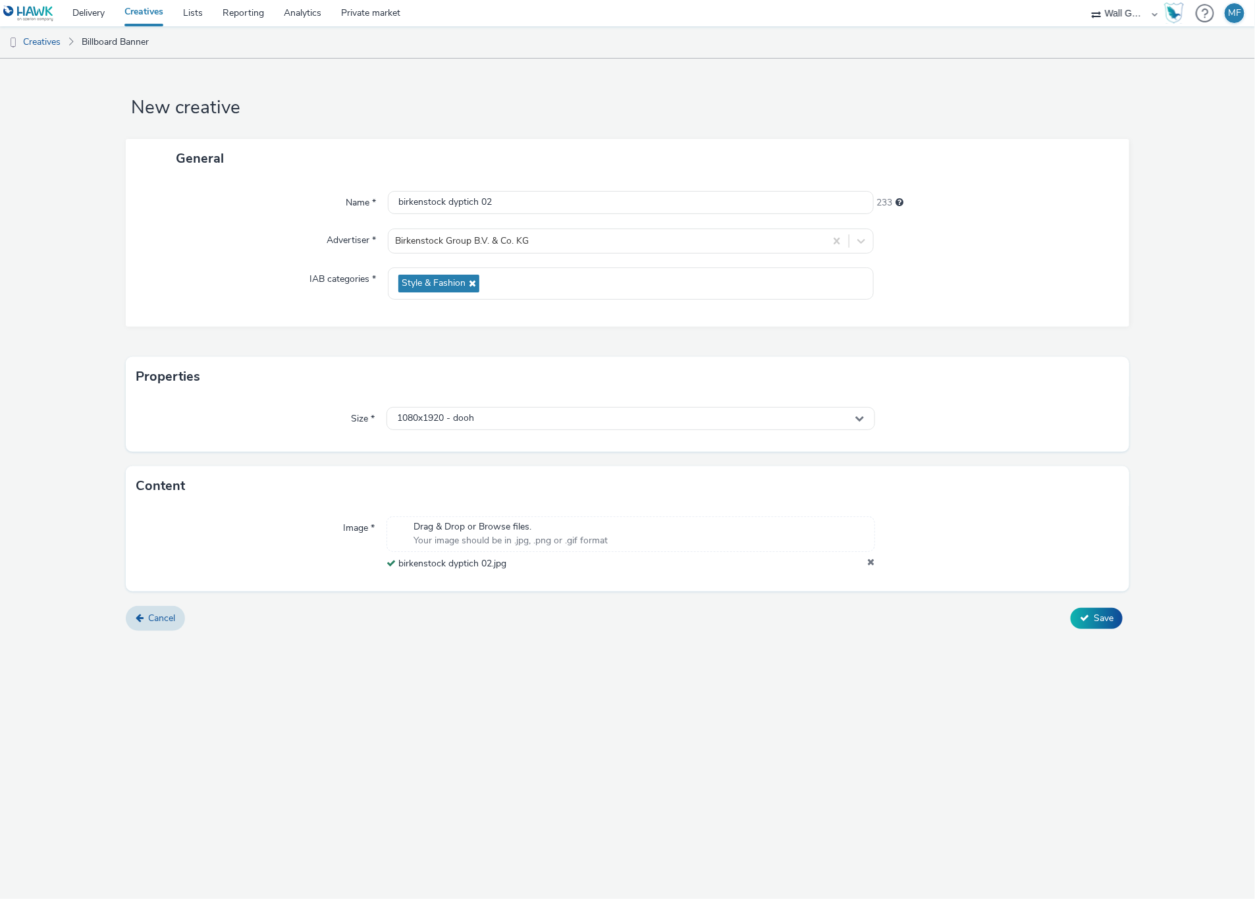
click at [562, 658] on div "New creative General Name * birkenstock dyptich 02 233 Advertiser * Birkenstock…" at bounding box center [627, 479] width 1255 height 840
click at [1086, 610] on button "Save" at bounding box center [1097, 618] width 52 height 21
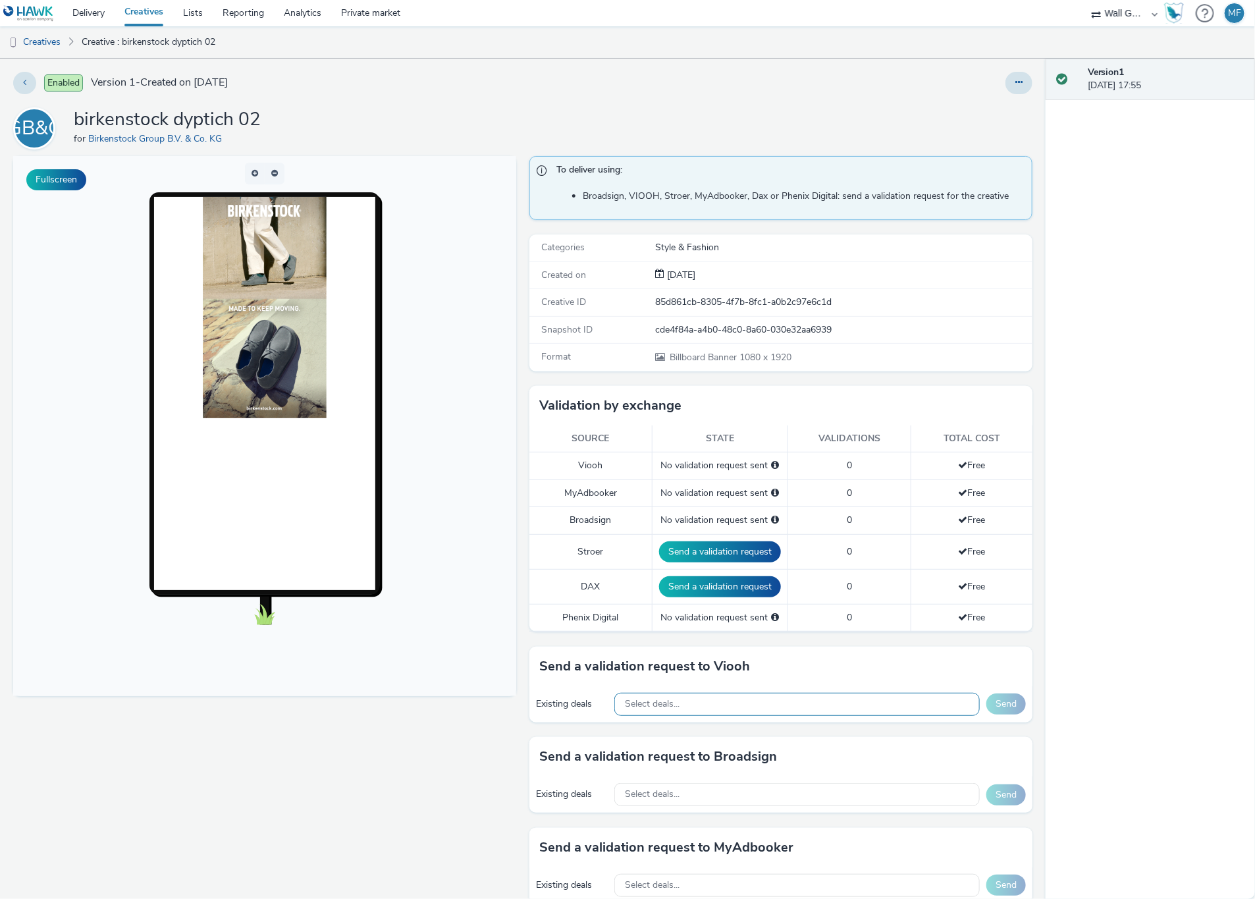
click at [777, 707] on div "Select deals..." at bounding box center [796, 704] width 365 height 23
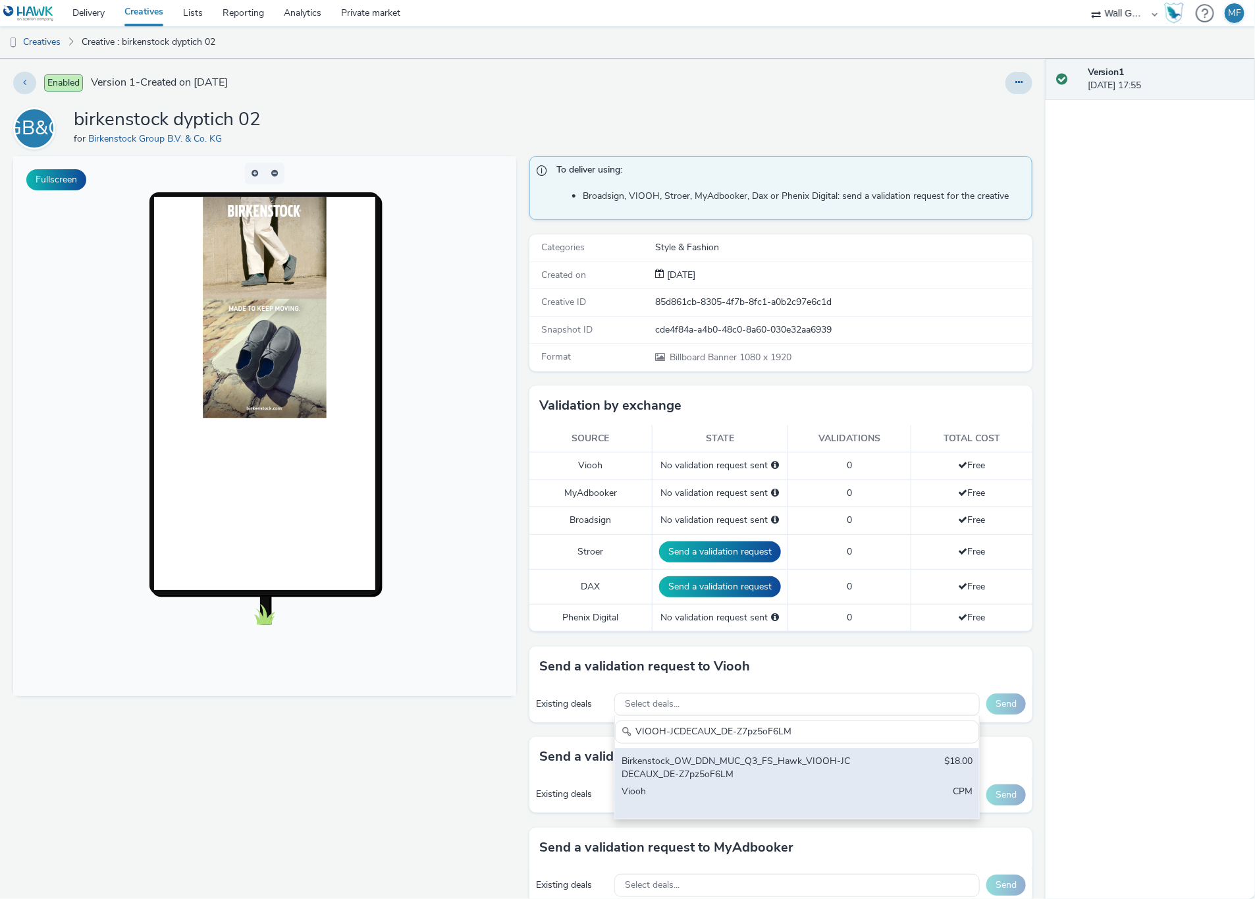
type input "VIOOH-JCDECAUX_DE-Z7pz5oF6LM"
click at [814, 771] on div "Birkenstock_OW_DDN_MUC_Q3_FS_Hawk_VIOOH-JCDECAUX_DE-Z7pz5oF6LM" at bounding box center [738, 767] width 232 height 27
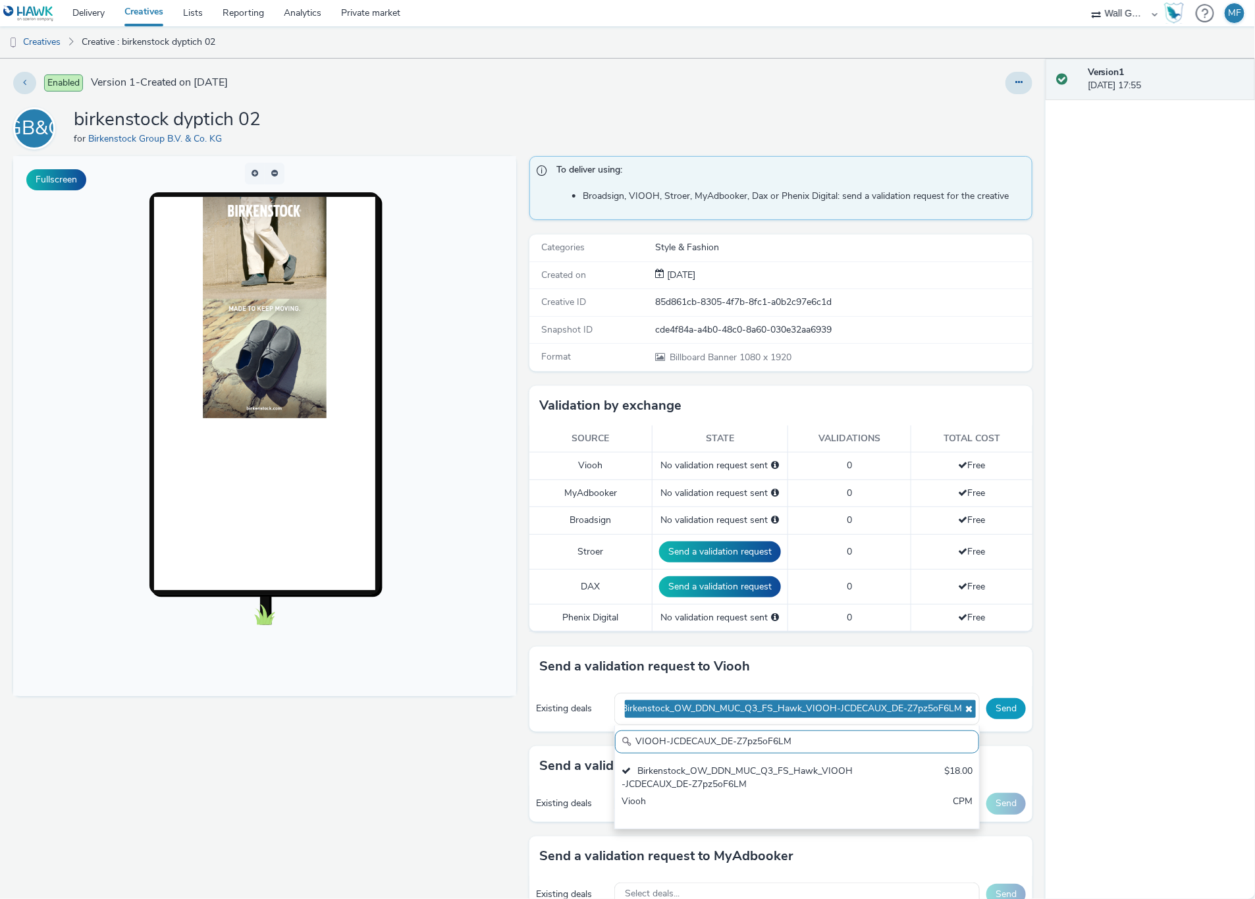
click at [995, 717] on button "Send" at bounding box center [1006, 708] width 40 height 21
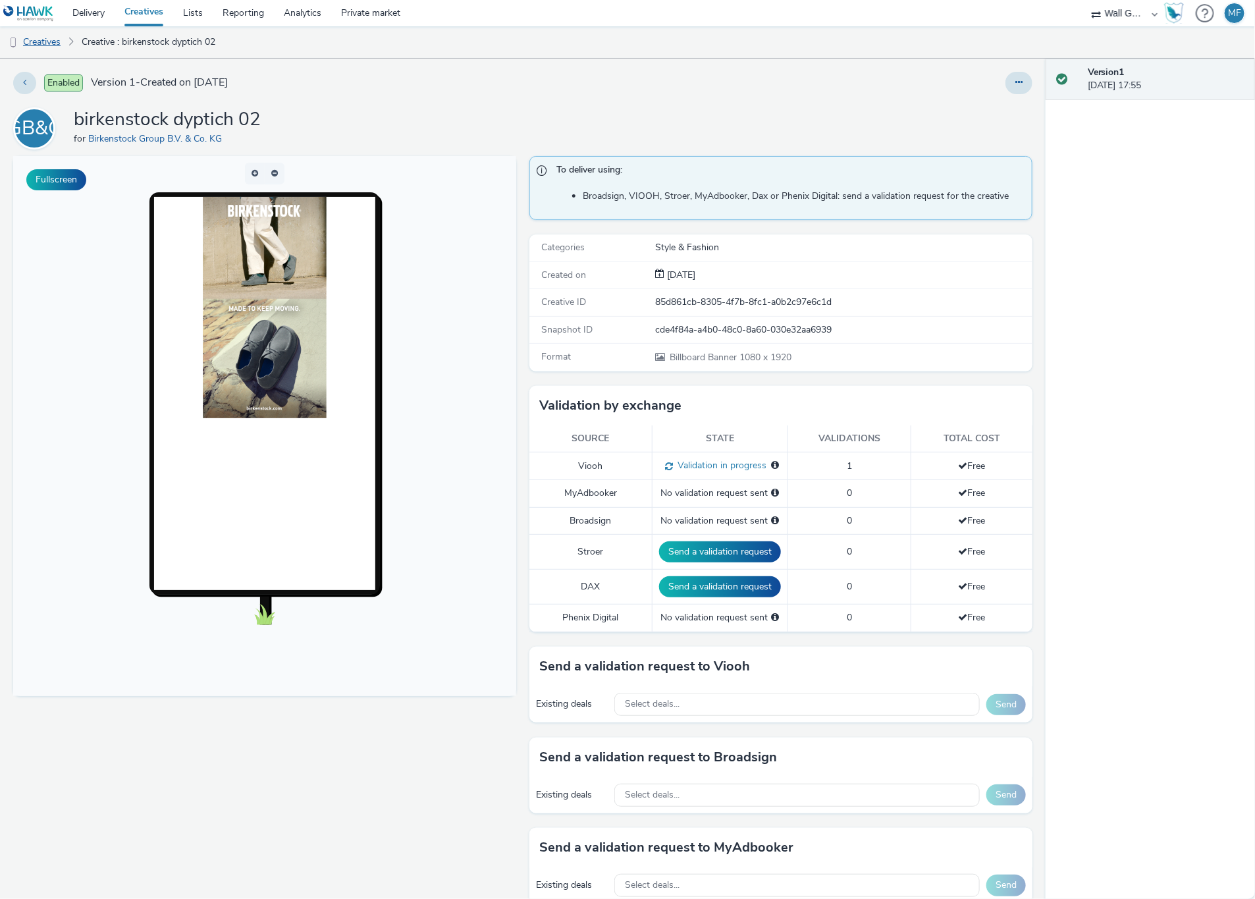
click at [44, 38] on link "Creatives" at bounding box center [33, 42] width 67 height 32
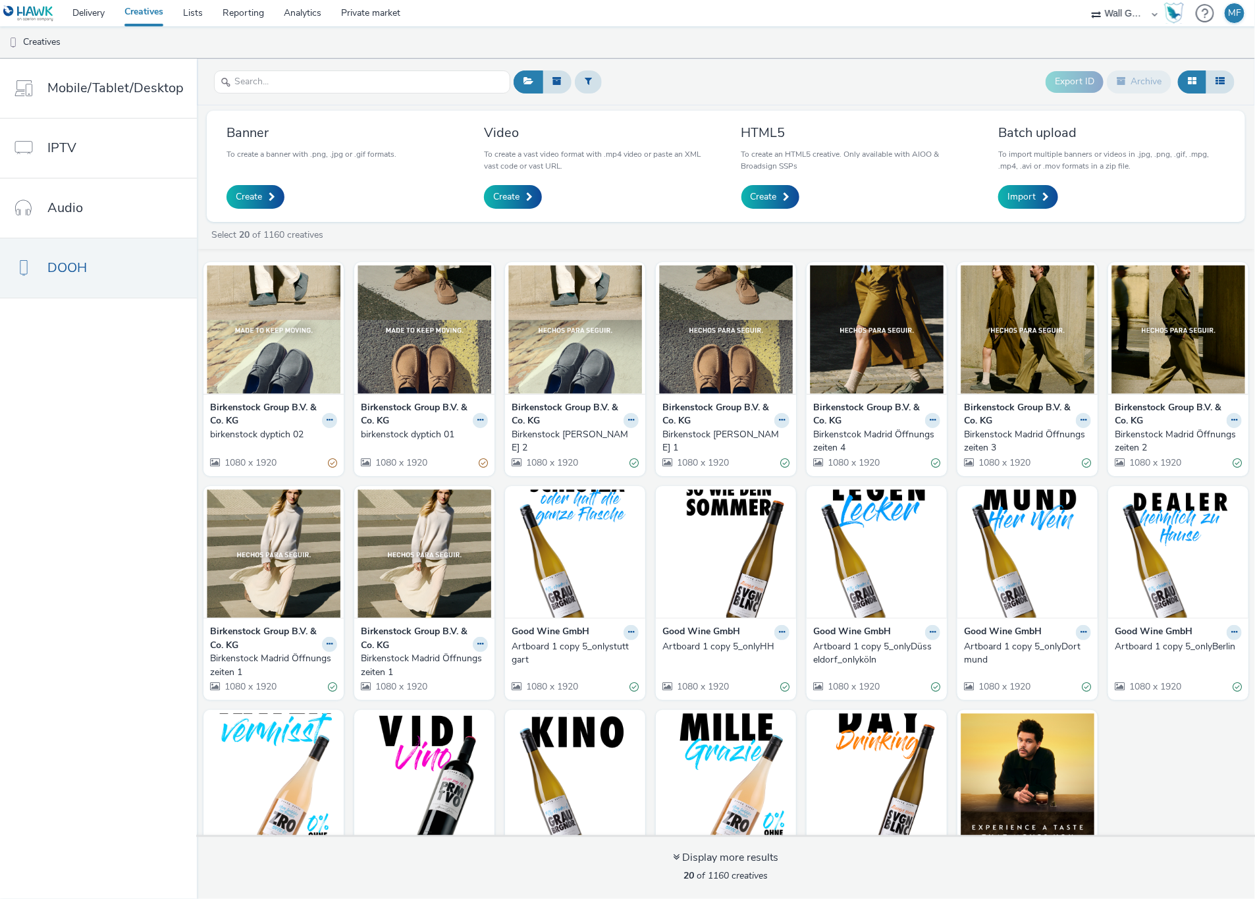
click at [269, 411] on strong "Birkenstock Group B.V. & Co. KG" at bounding box center [264, 414] width 109 height 27
click at [263, 358] on img at bounding box center [274, 329] width 134 height 128
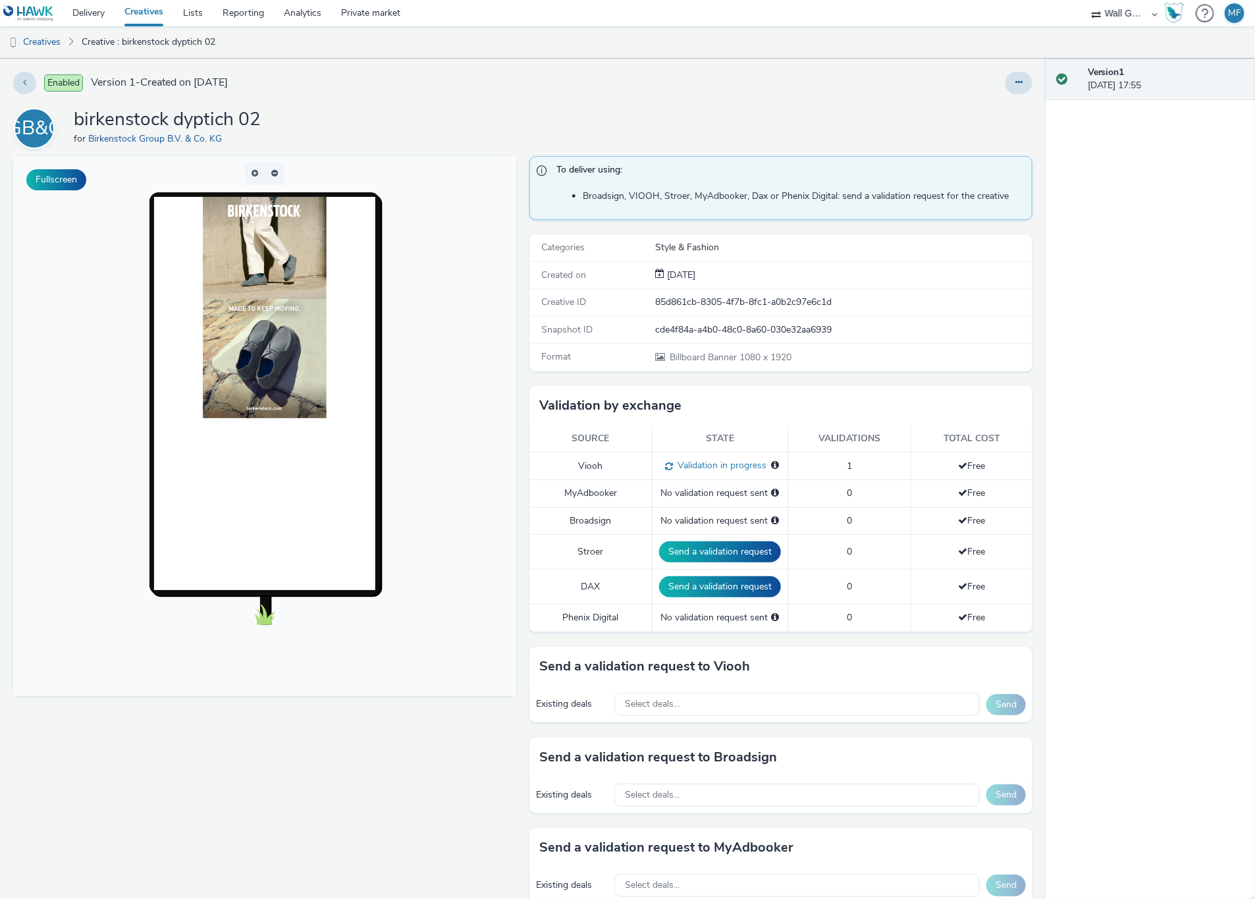
click at [717, 68] on div "Enabled Version 1 - Created on [DATE] BGB&CK birkenstock dyptich 02 for Birkens…" at bounding box center [522, 479] width 1045 height 840
click at [731, 704] on div "Select deals..." at bounding box center [796, 704] width 365 height 23
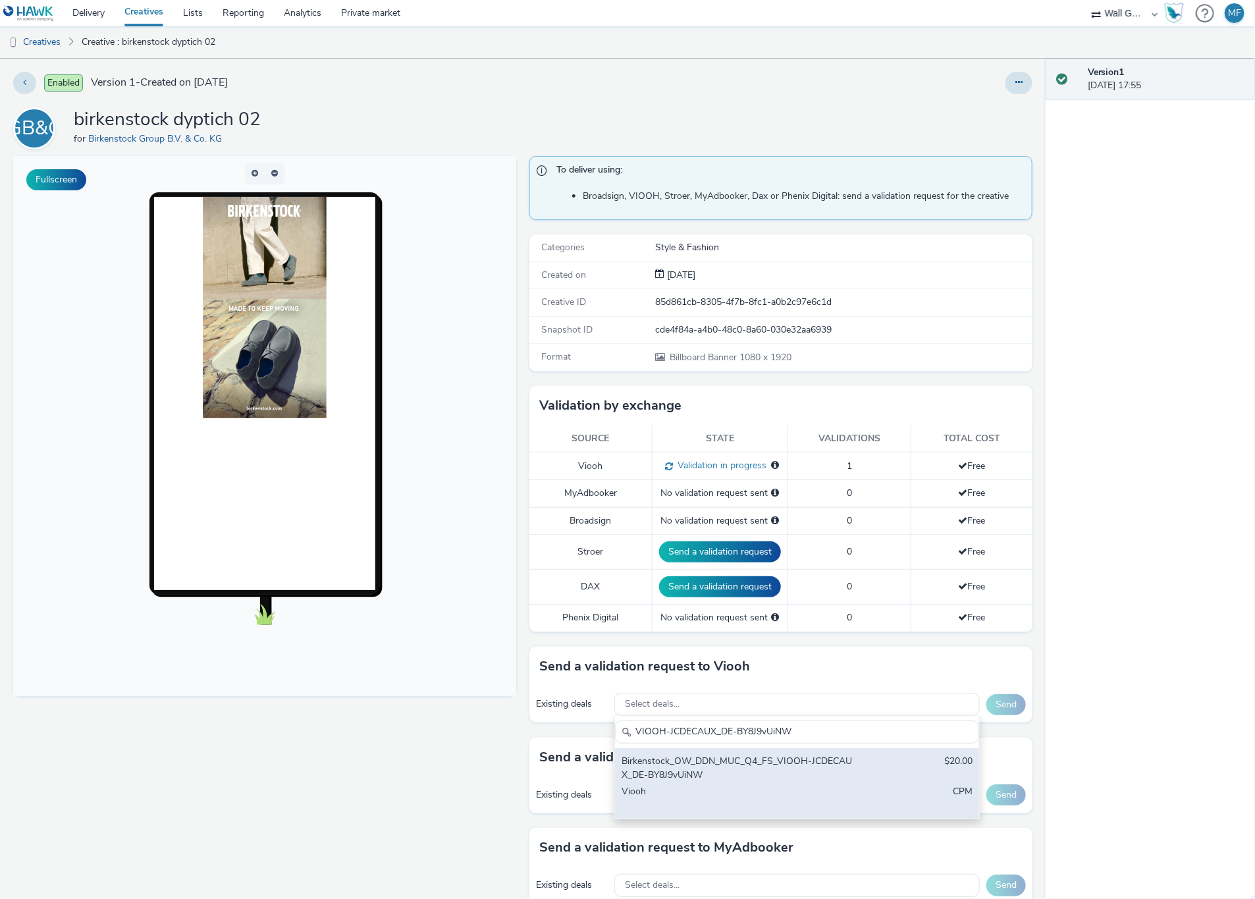
type input "VIOOH-JCDECAUX_DE-BY8J9vUiNW"
click at [770, 779] on div "Birkenstock_OW_DDN_MUC_Q4_FS_VIOOH-JCDECAUX_DE-BY8J9vUiNW" at bounding box center [738, 767] width 232 height 27
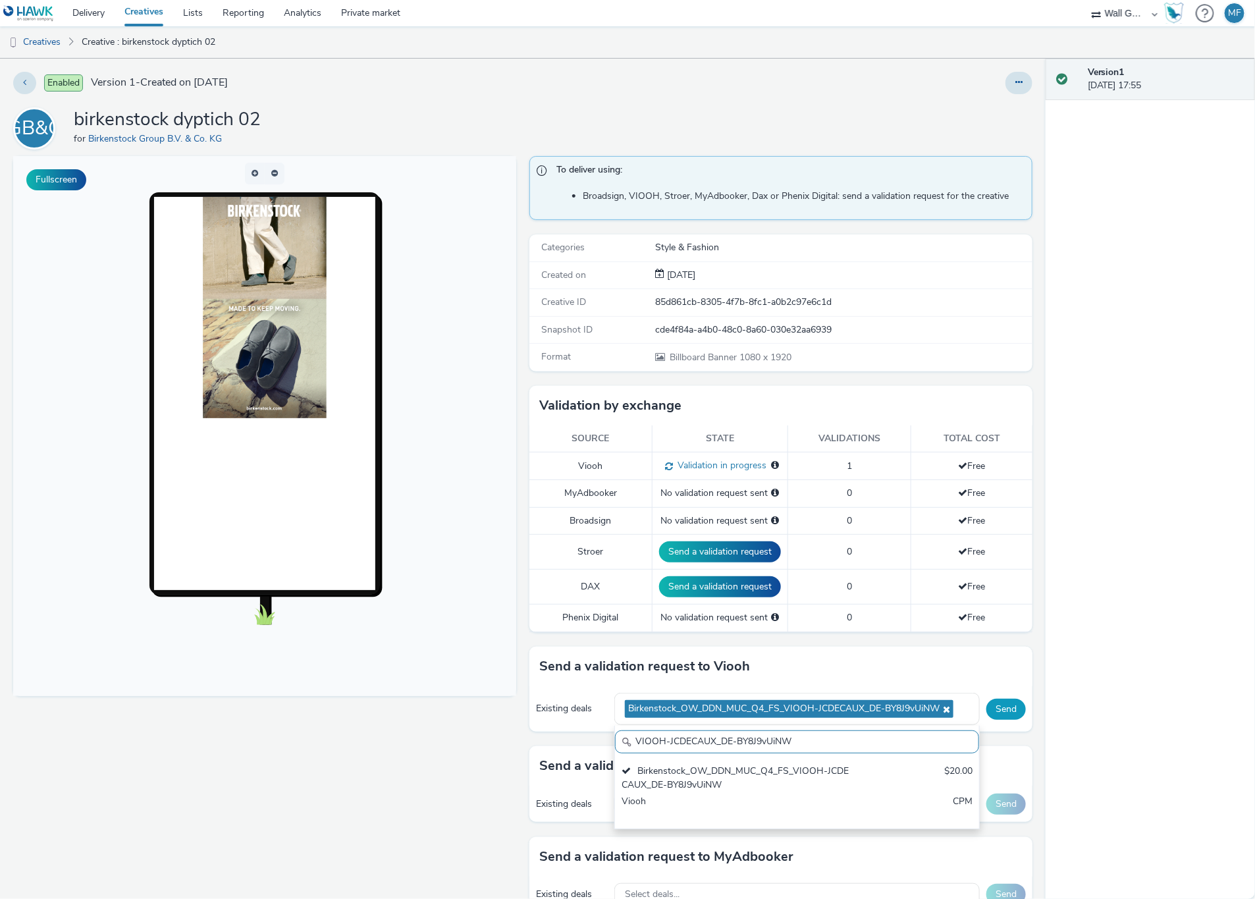
click at [992, 715] on button "Send" at bounding box center [1006, 709] width 40 height 21
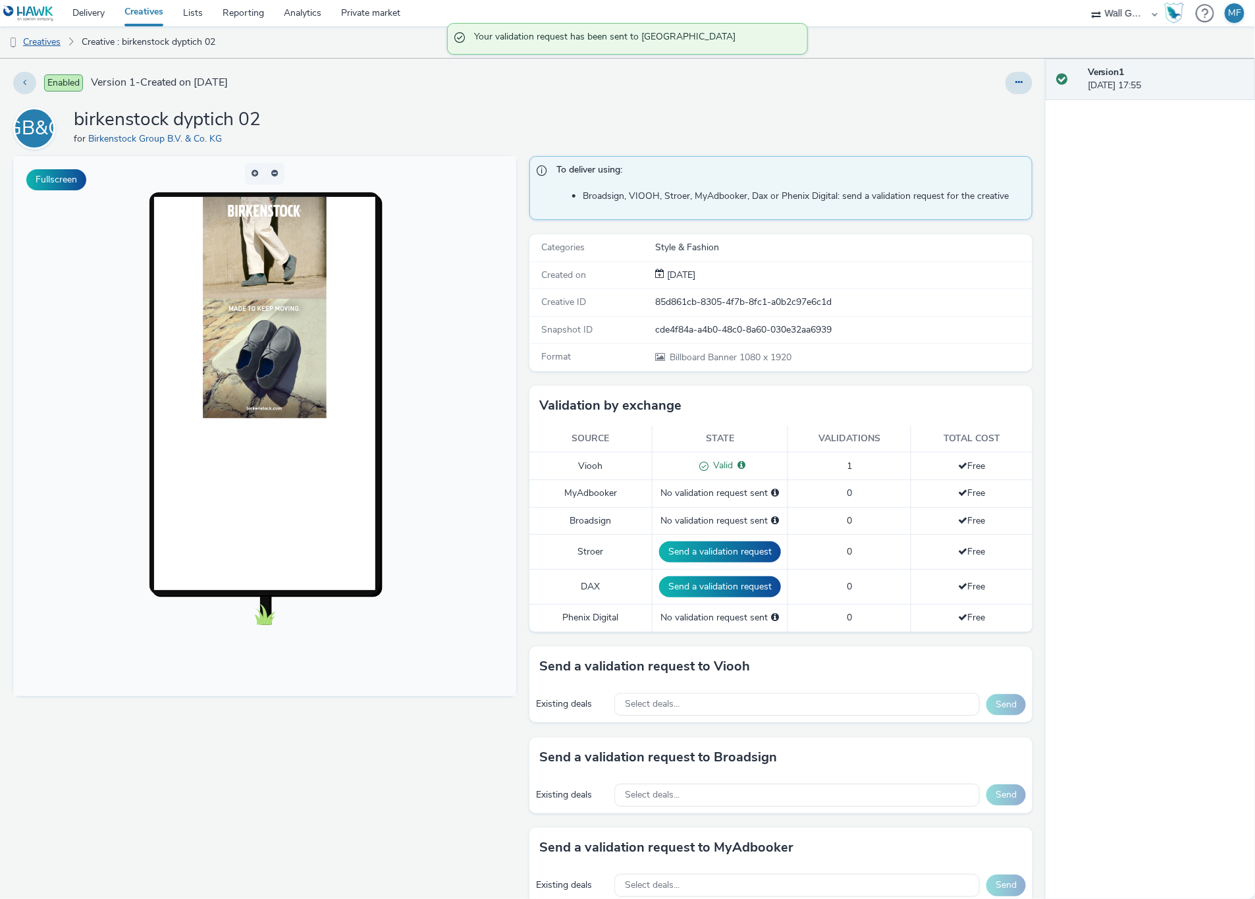
click at [49, 34] on link "Creatives" at bounding box center [33, 42] width 67 height 32
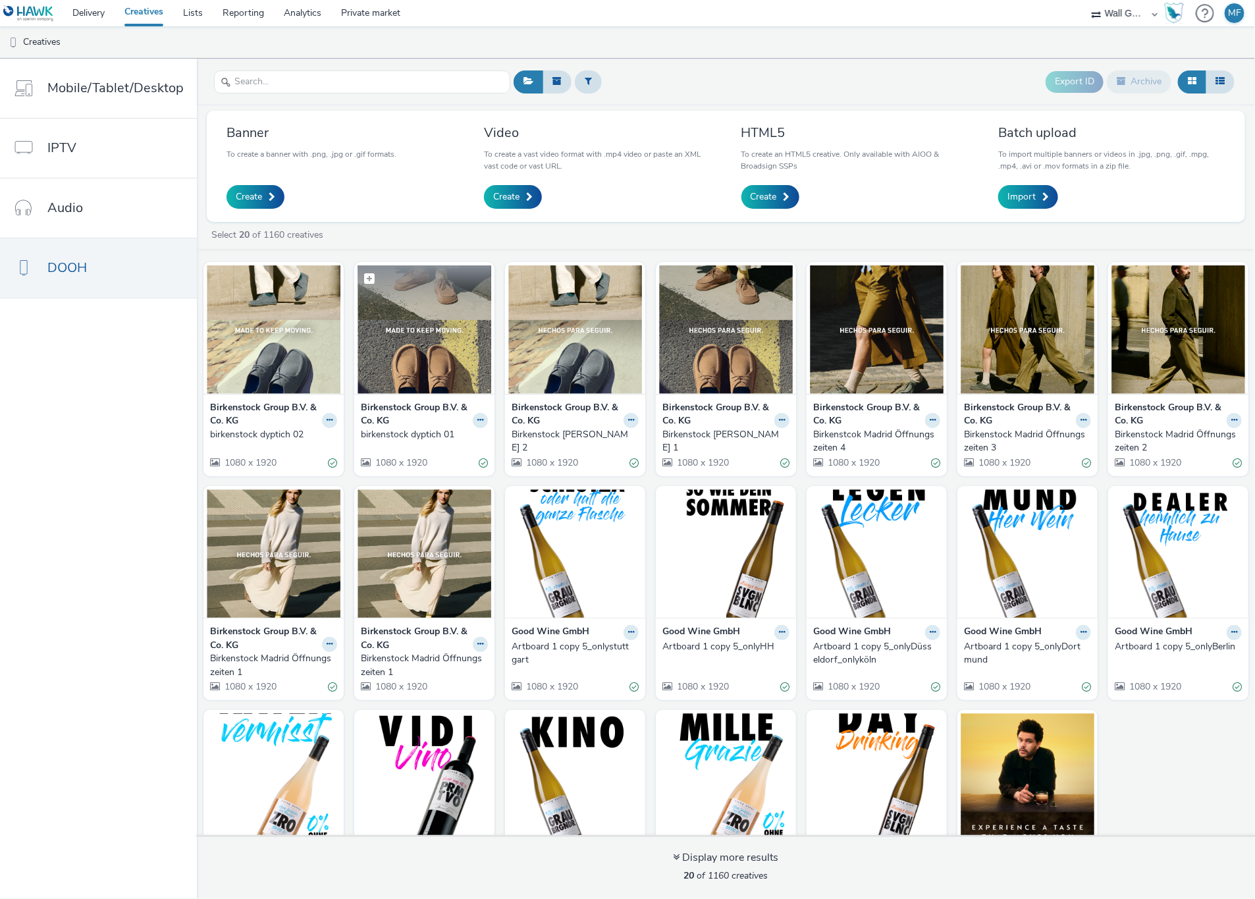
click at [395, 346] on img at bounding box center [424, 329] width 134 height 128
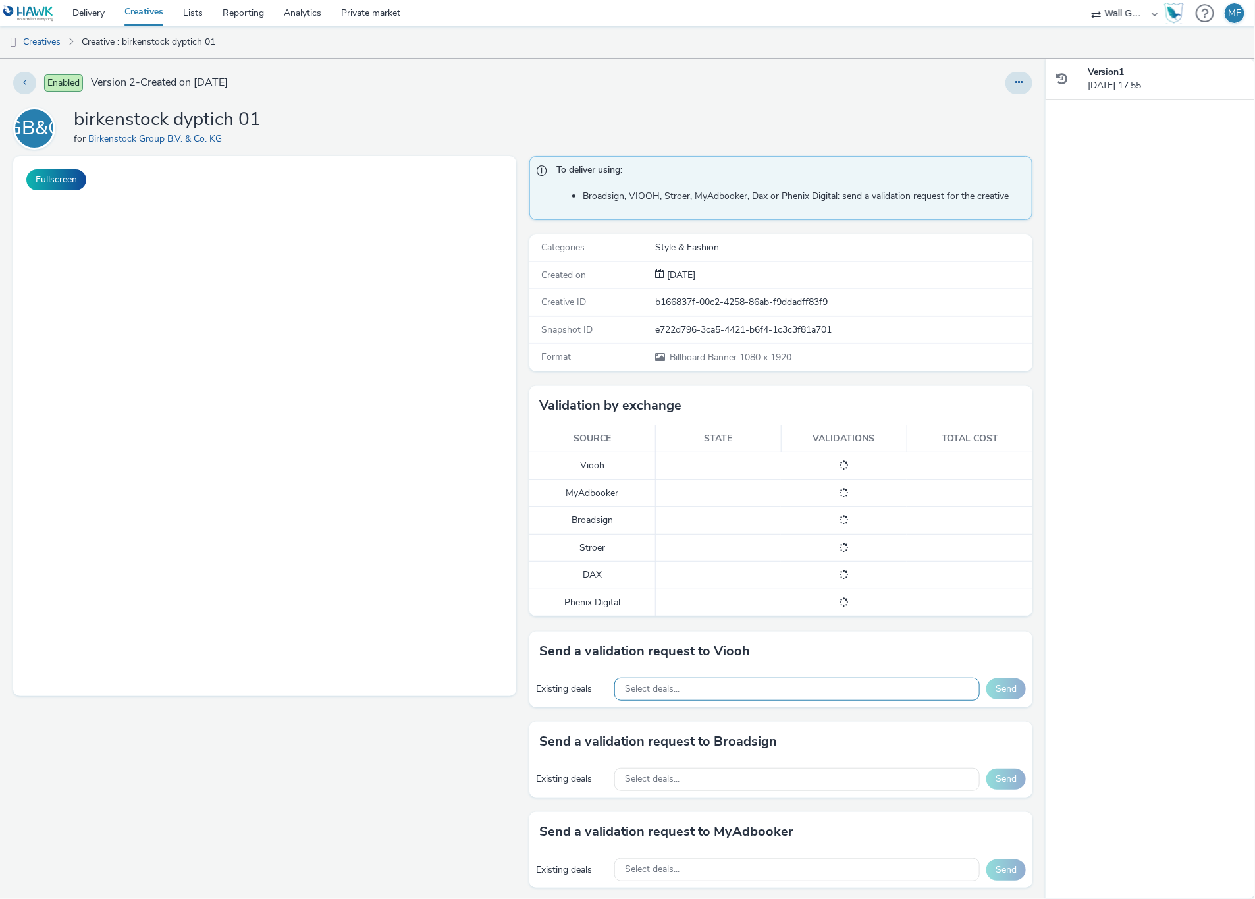
click at [631, 695] on span "Select deals..." at bounding box center [652, 688] width 55 height 11
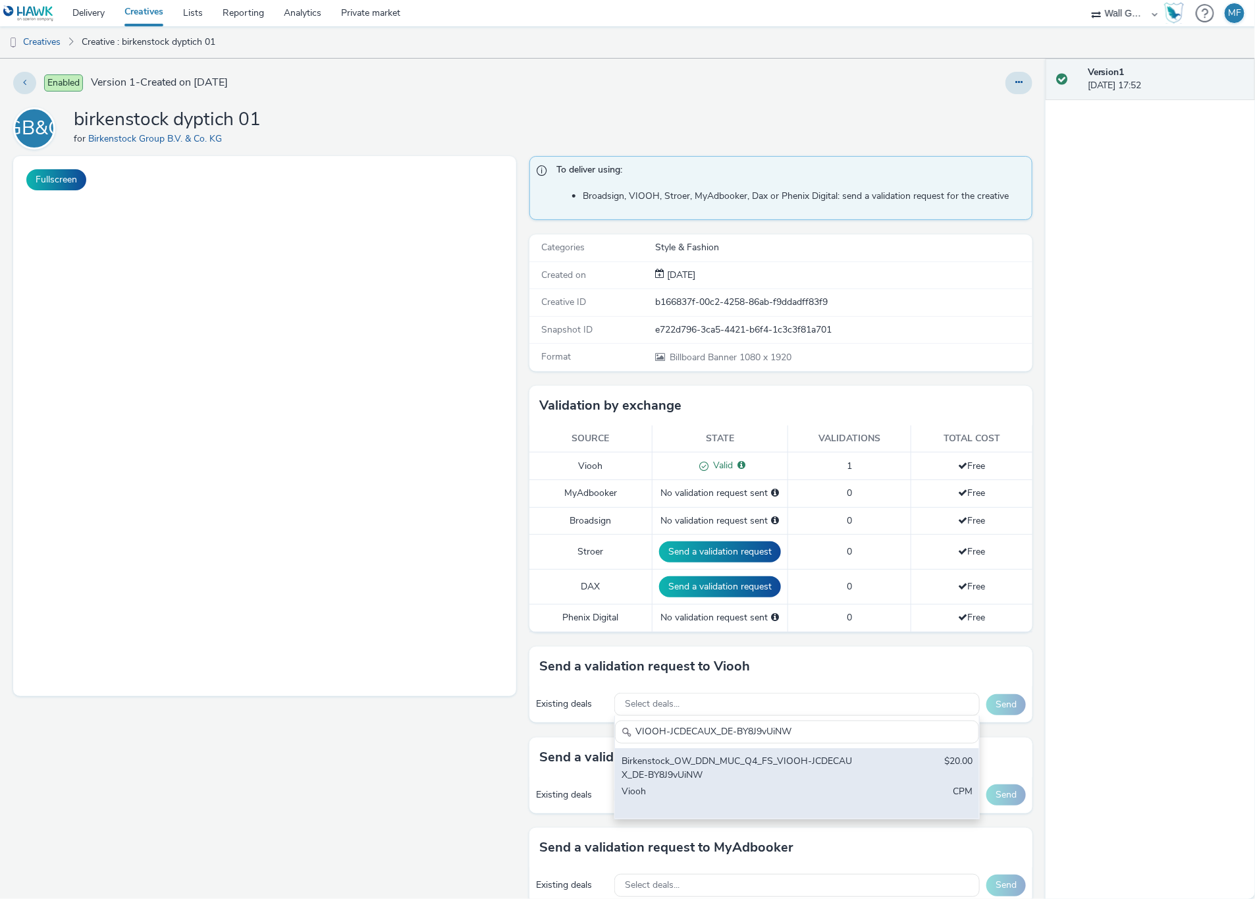
type input "VIOOH-JCDECAUX_DE-BY8J9vUiNW"
click at [700, 771] on div "Birkenstock_OW_DDN_MUC_Q4_FS_VIOOH-JCDECAUX_DE-BY8J9vUiNW" at bounding box center [738, 767] width 232 height 27
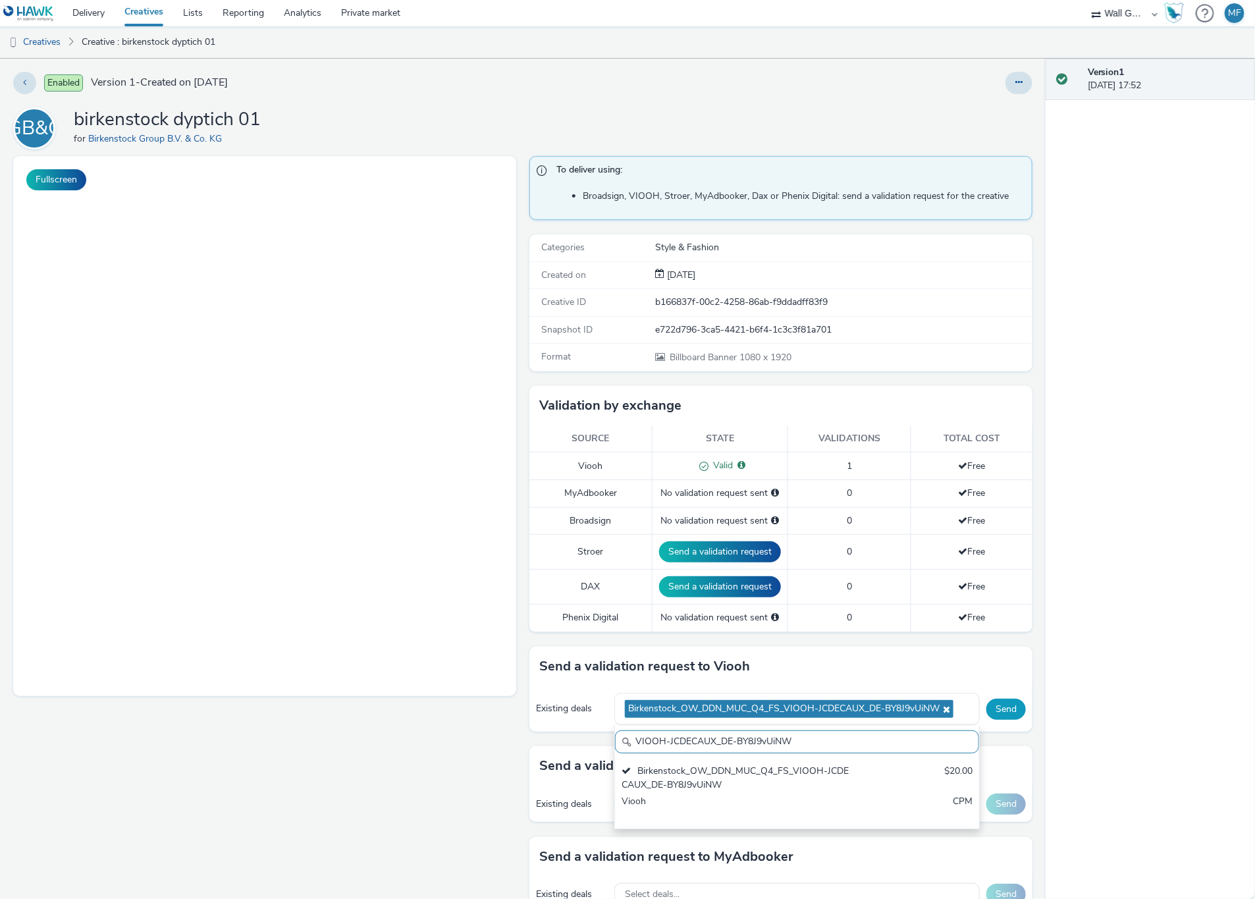
click at [1003, 710] on button "Send" at bounding box center [1006, 709] width 40 height 21
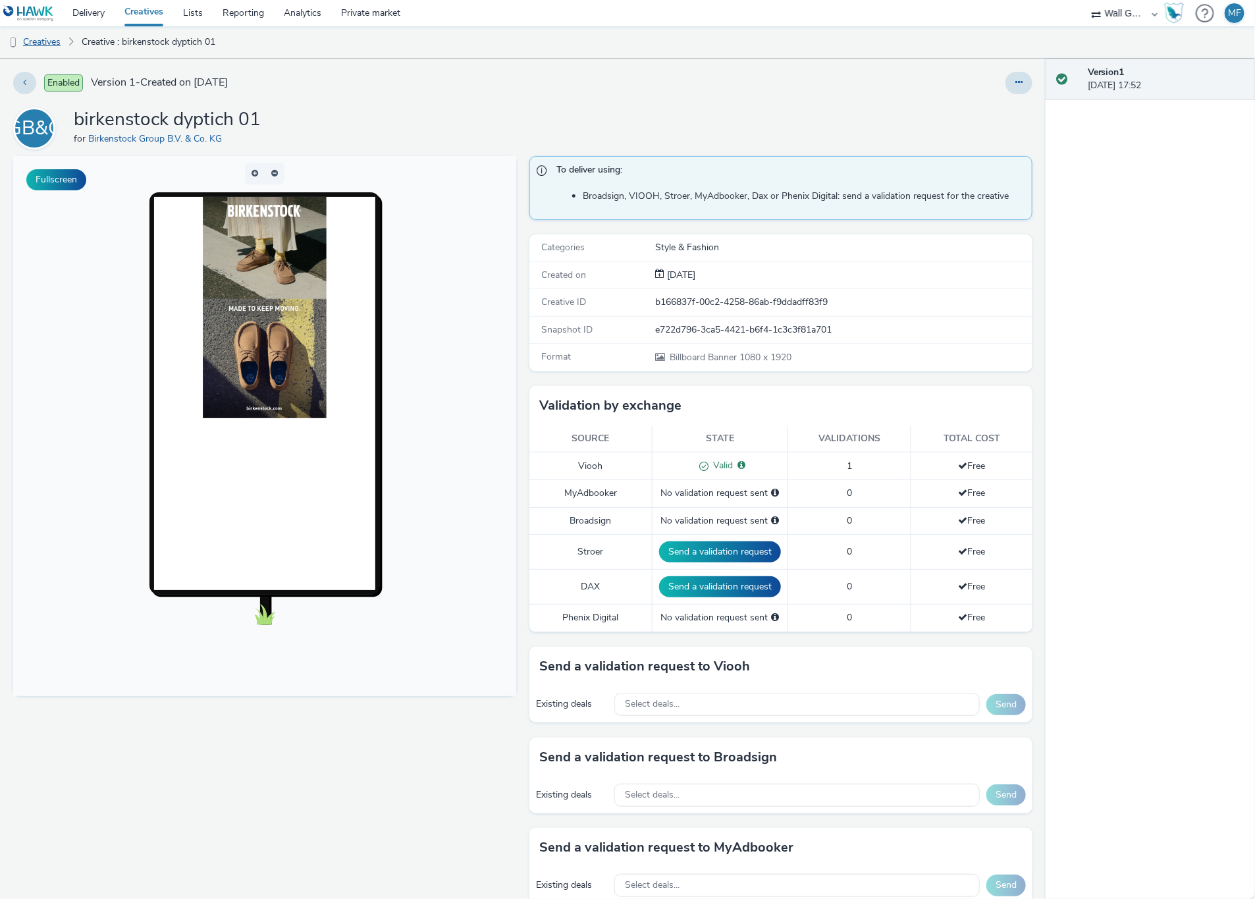
click at [45, 47] on link "Creatives" at bounding box center [33, 42] width 67 height 32
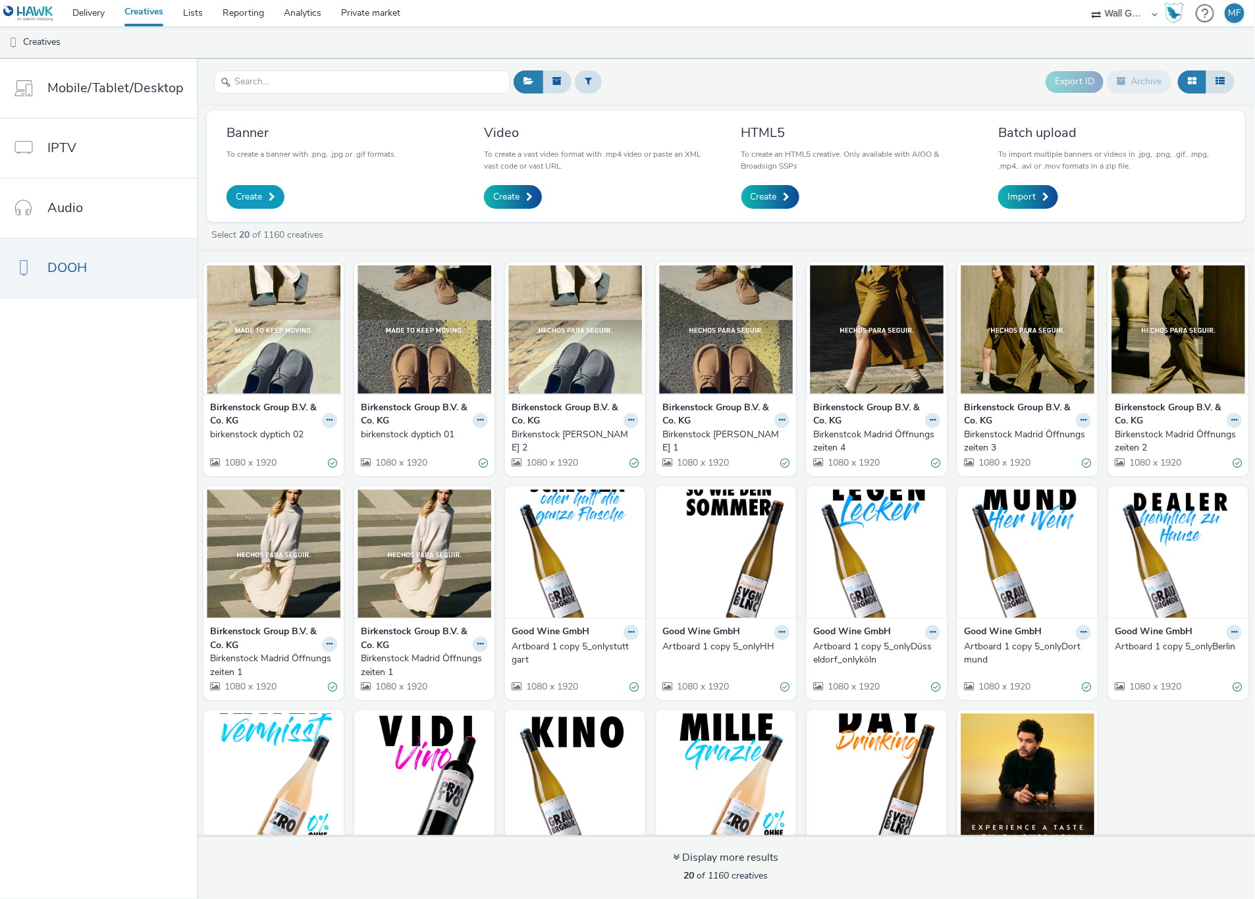
click at [241, 198] on span "Create" at bounding box center [249, 196] width 26 height 13
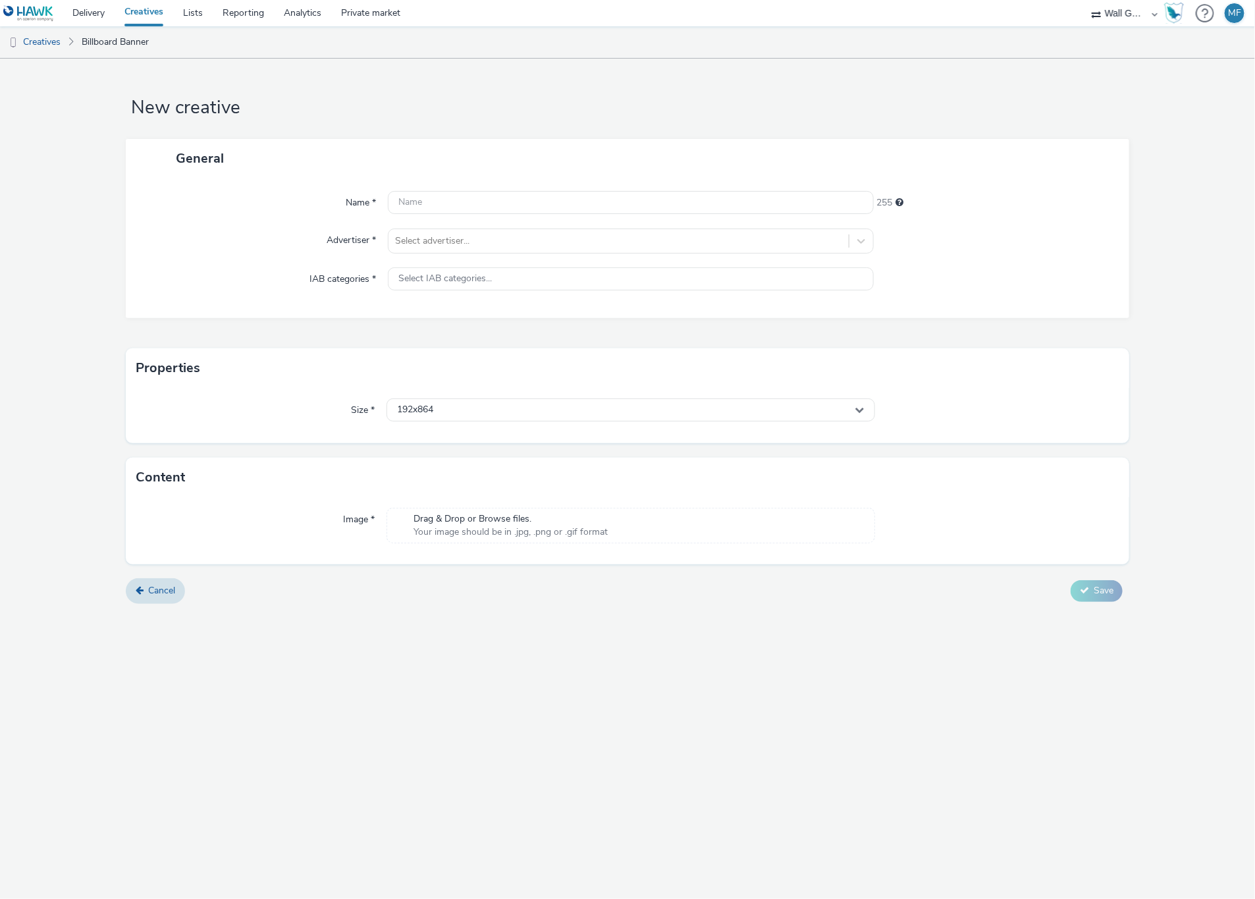
click at [603, 469] on div "Content" at bounding box center [628, 478] width 1004 height 40
click at [421, 202] on input "text" at bounding box center [630, 202] width 485 height 23
paste input "birkenstock single image 01"
type input "birkenstock single image 01"
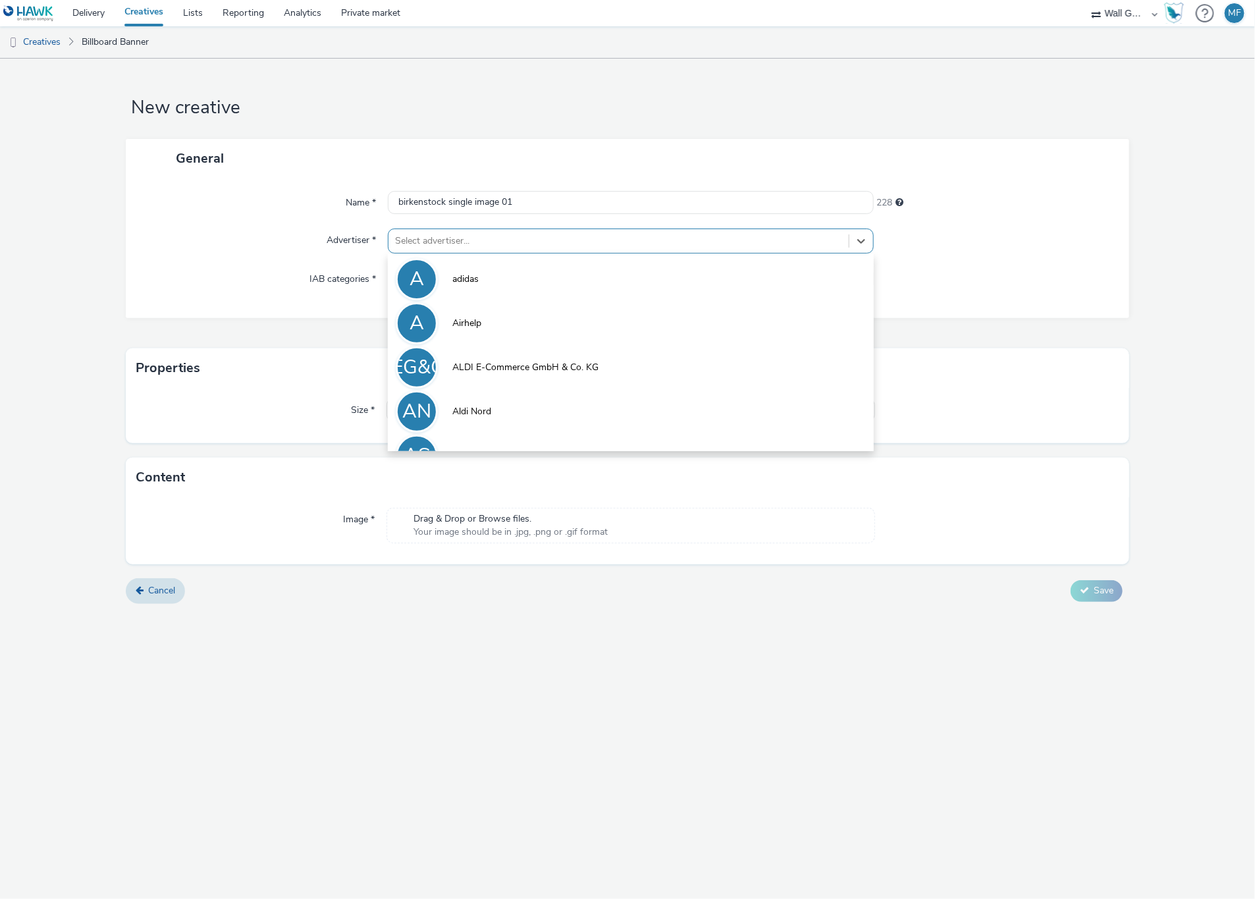
click at [455, 241] on div at bounding box center [618, 241] width 446 height 16
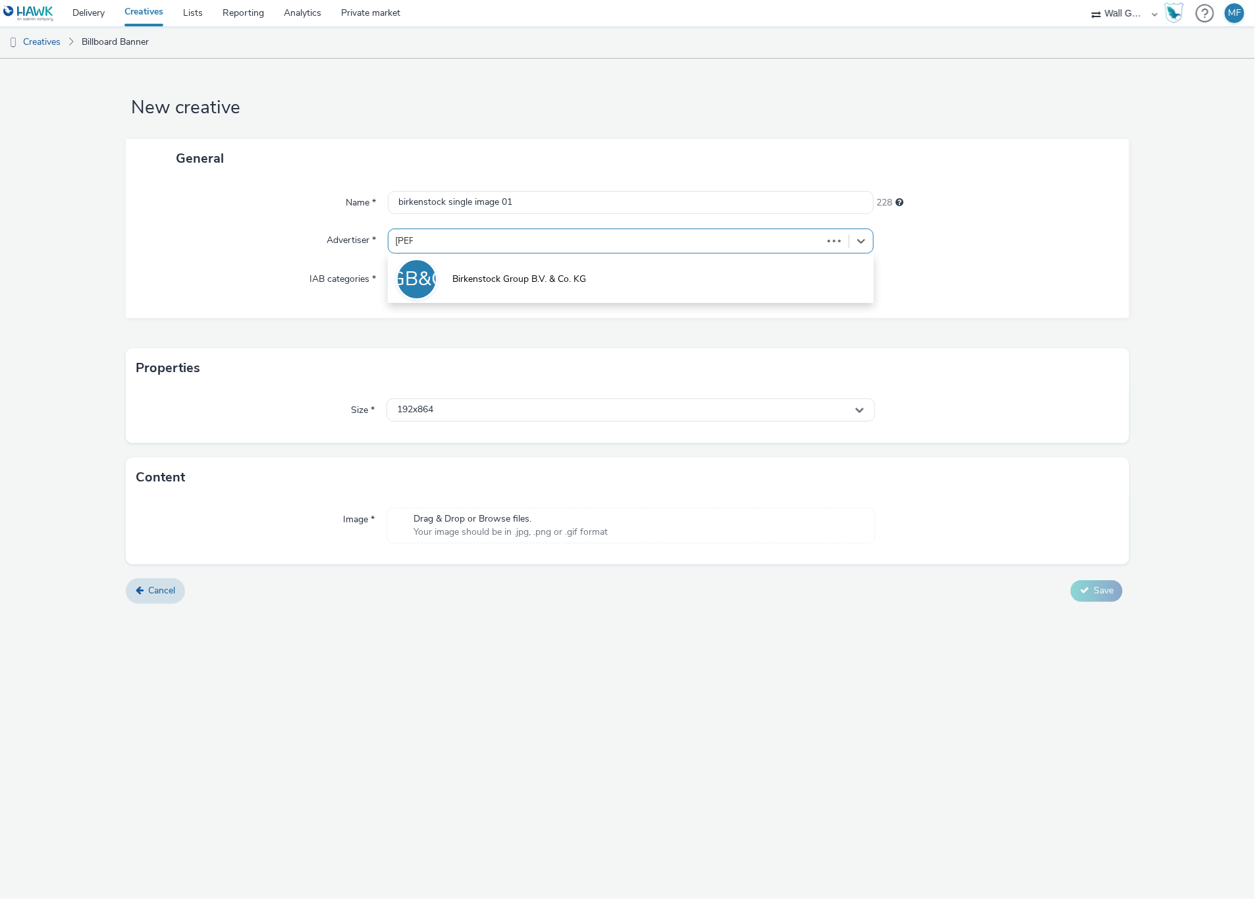
type input "birken"
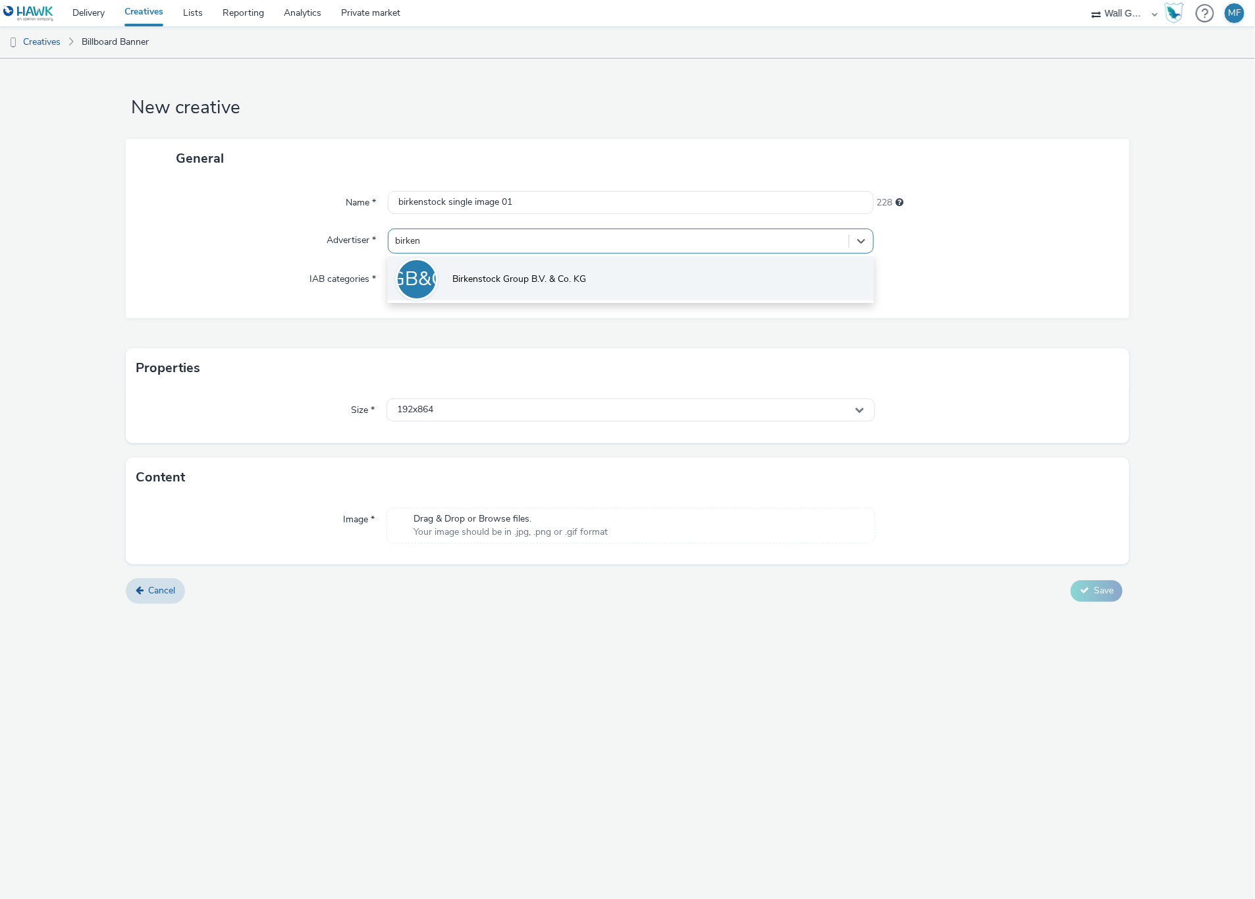
click at [478, 273] on span "Birkenstock Group B.V. & Co. KG" at bounding box center [519, 279] width 134 height 13
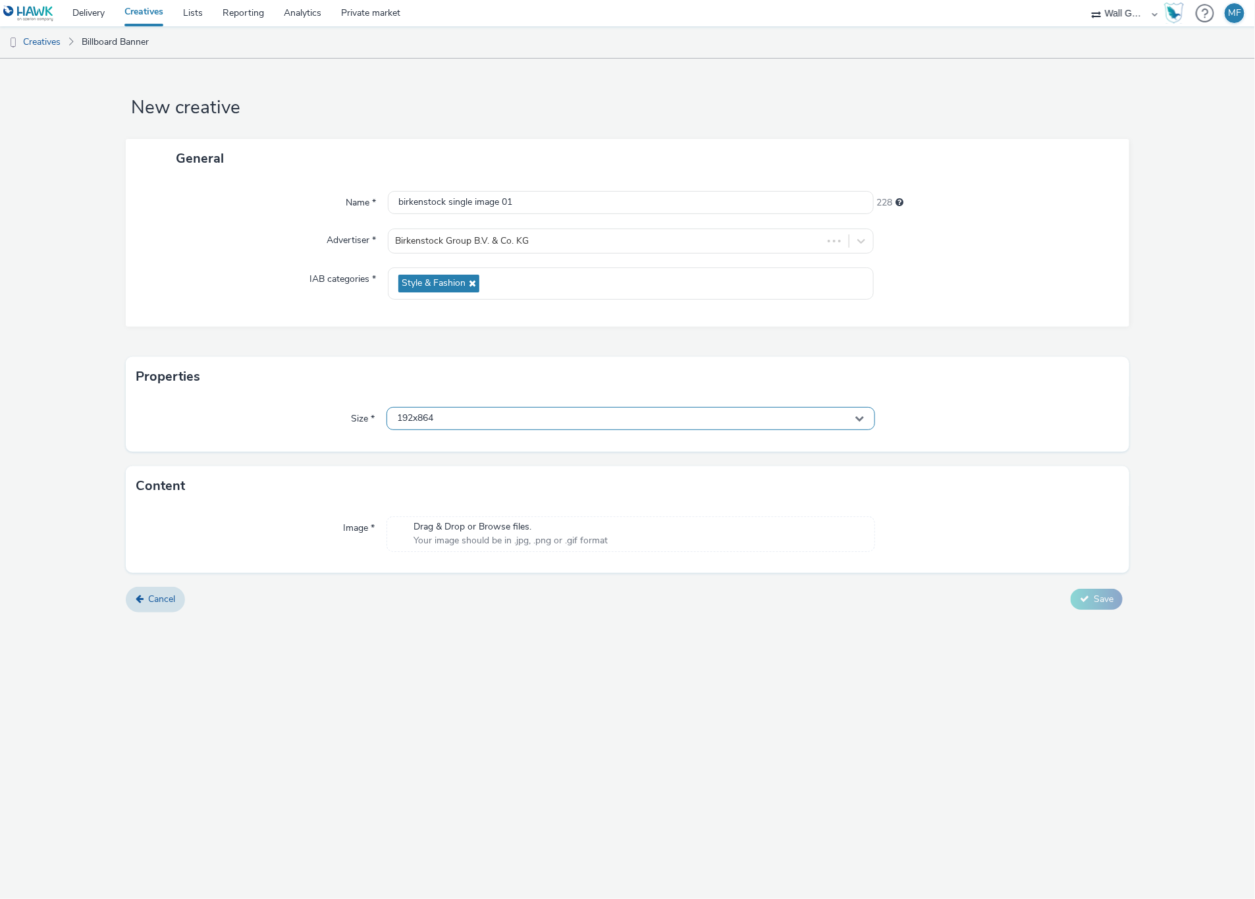
click at [456, 417] on div "192x864" at bounding box center [630, 418] width 488 height 23
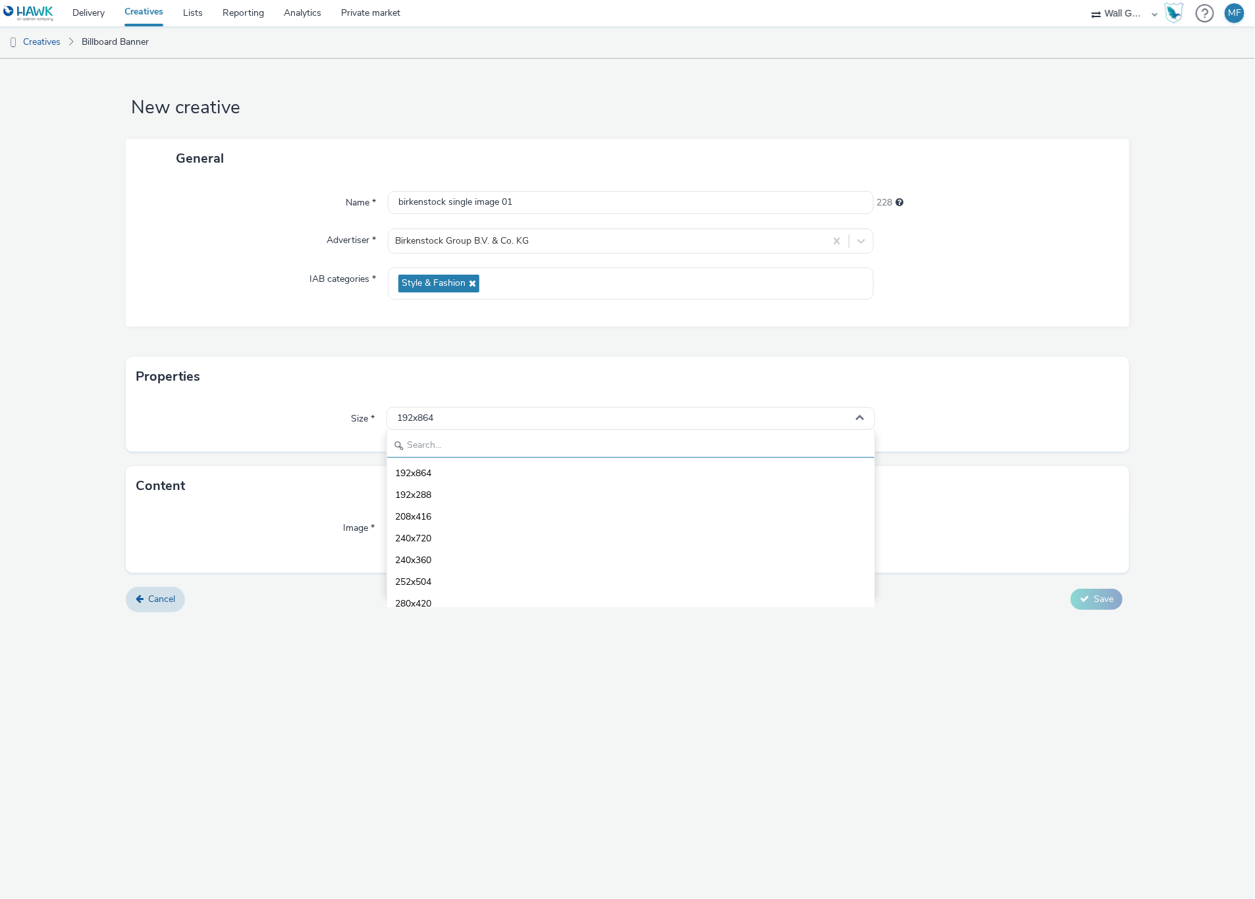
click at [460, 454] on input "text" at bounding box center [630, 446] width 487 height 23
type input "1080"
click at [469, 555] on span "1080x1920 - dooh" at bounding box center [433, 560] width 77 height 13
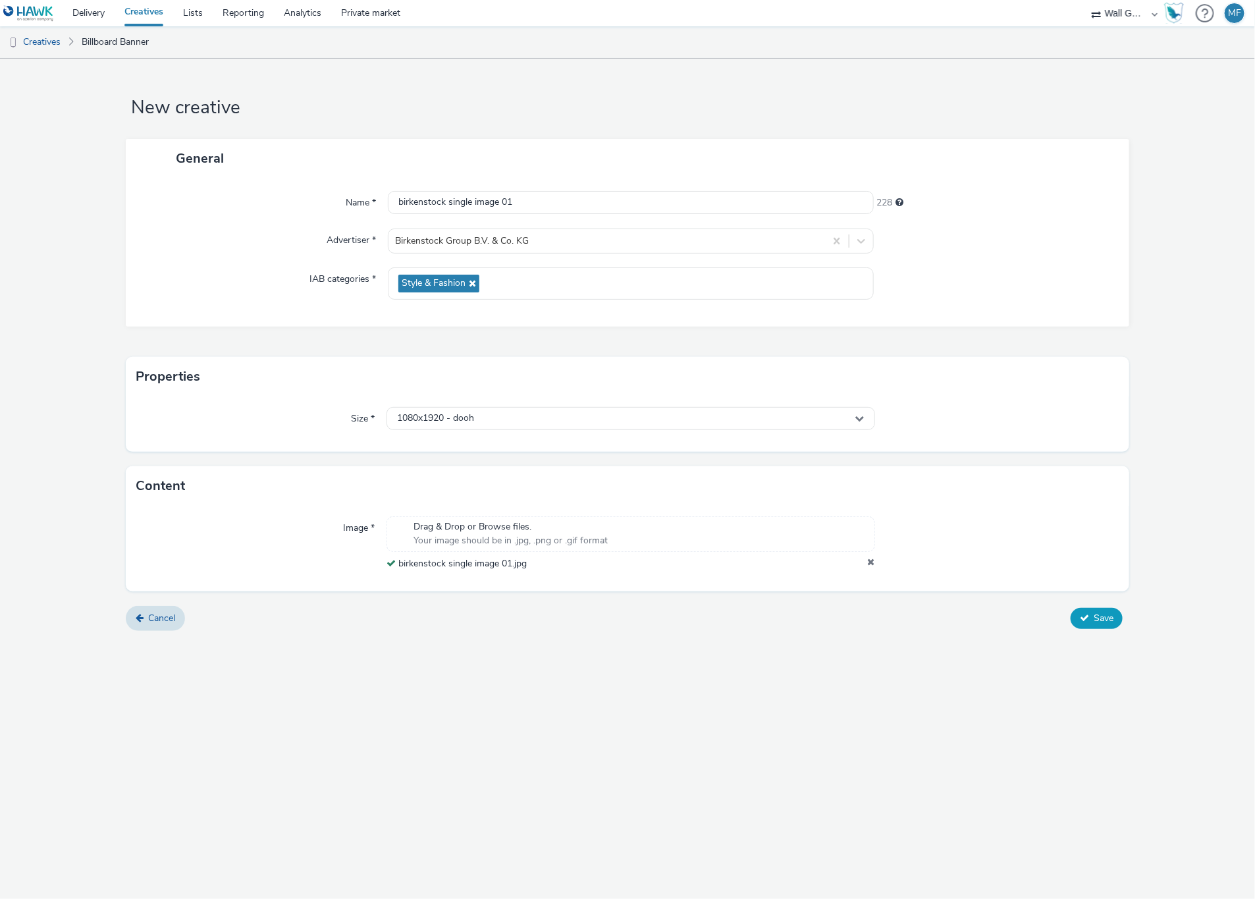
click at [1105, 622] on span "Save" at bounding box center [1104, 618] width 20 height 13
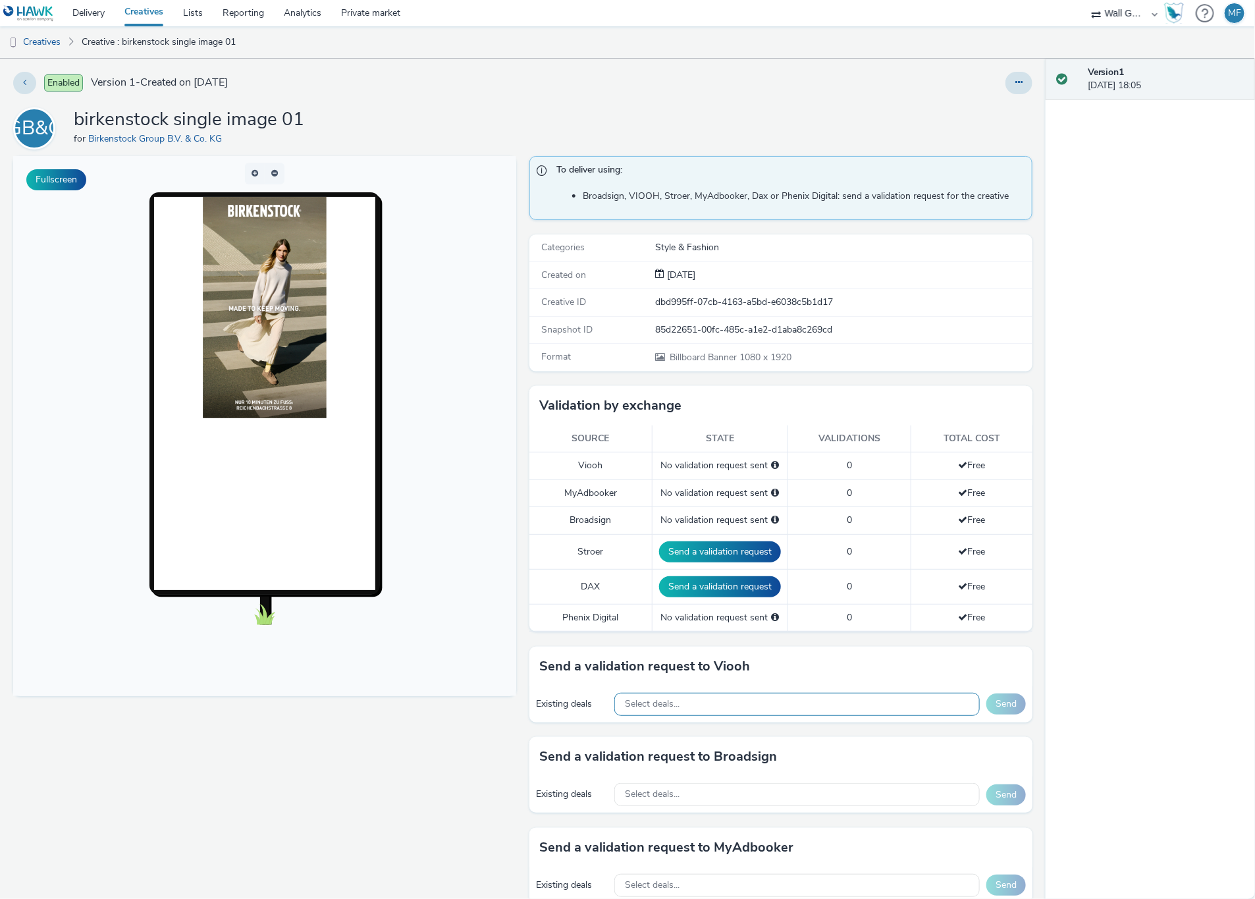
click at [678, 703] on div "Select deals..." at bounding box center [796, 704] width 365 height 23
paste input "VIOOH-JCDECAUX_DE-Z7pz5oF6LM"
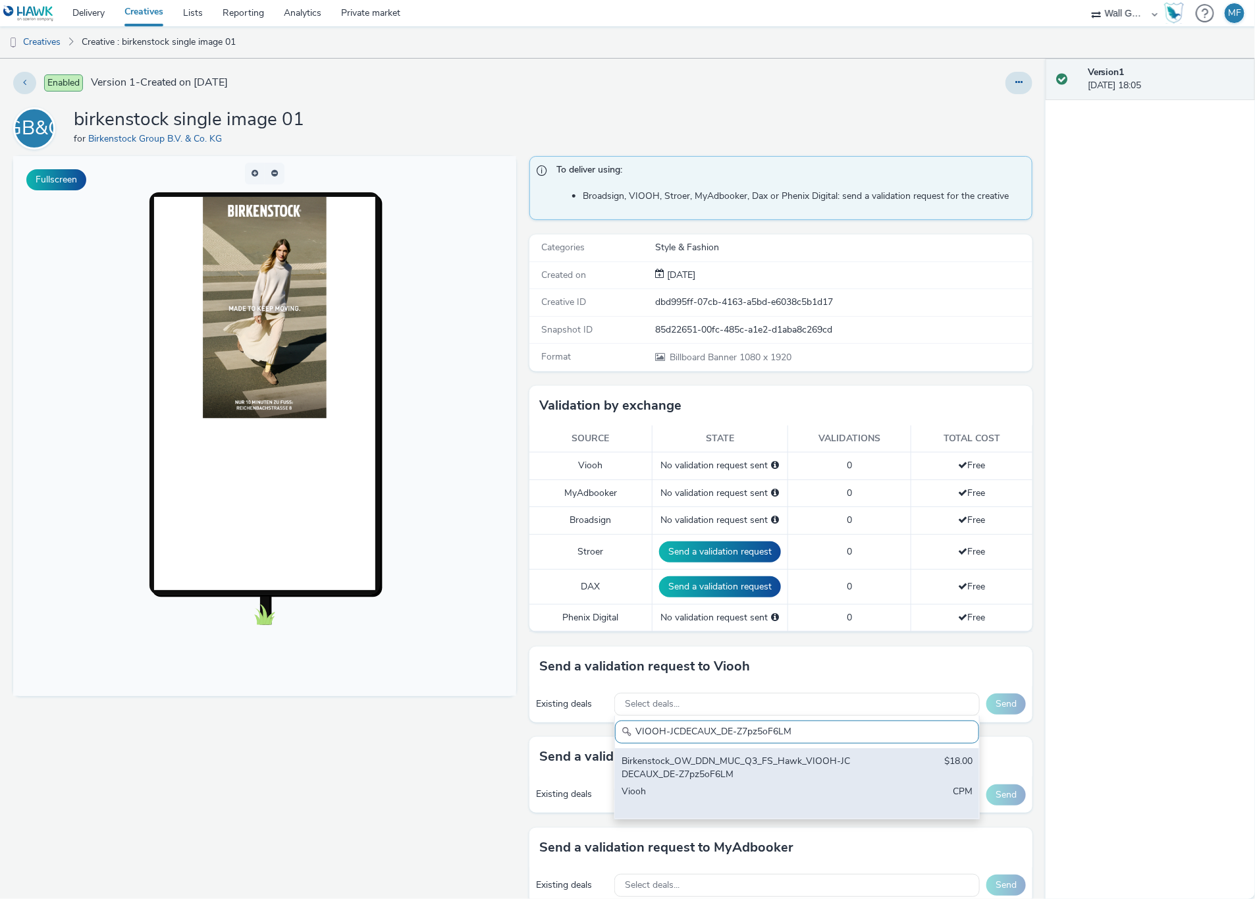
type input "VIOOH-JCDECAUX_DE-Z7pz5oF6LM"
click at [713, 773] on div "Birkenstock_OW_DDN_MUC_Q3_FS_Hawk_VIOOH-JCDECAUX_DE-Z7pz5oF6LM" at bounding box center [738, 767] width 232 height 27
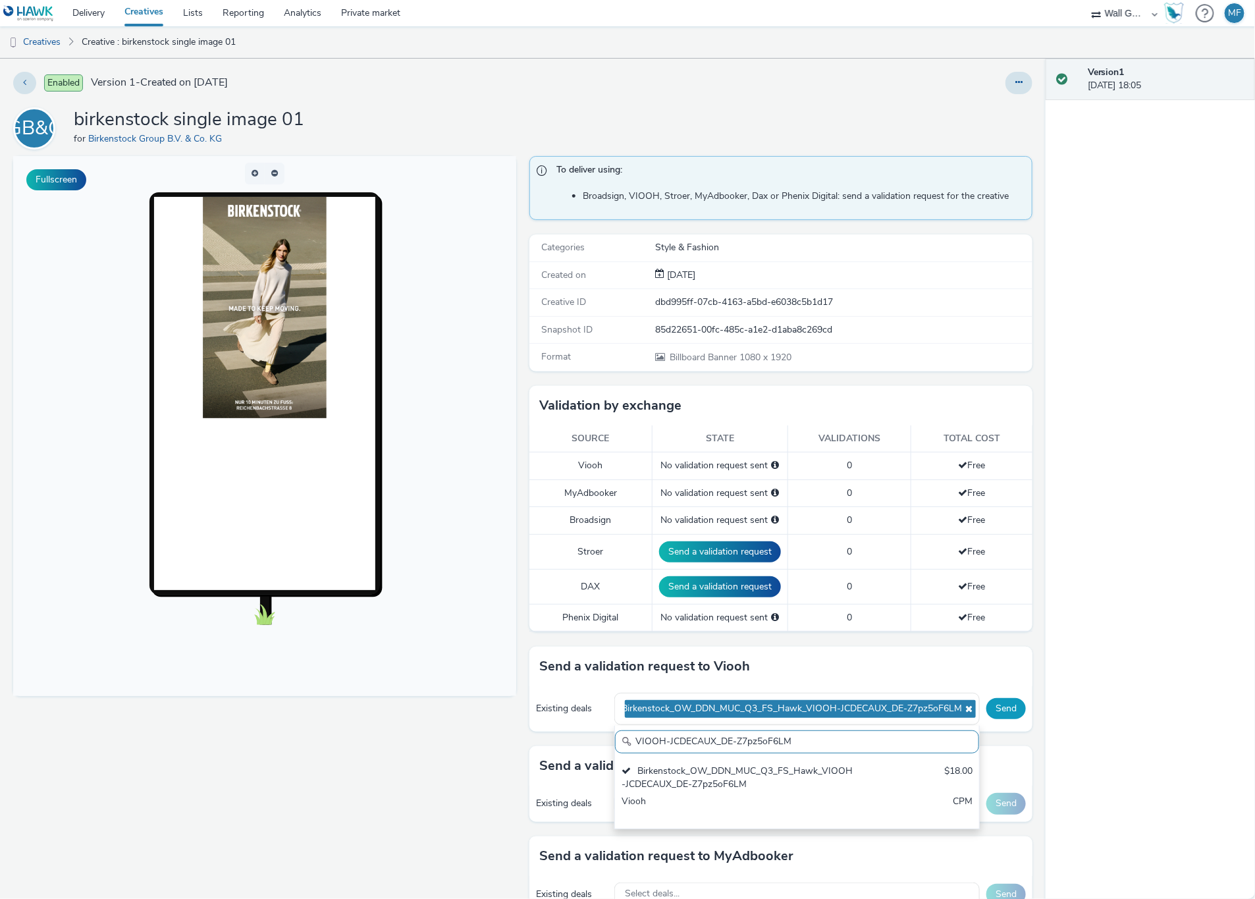
click at [990, 714] on button "Send" at bounding box center [1006, 708] width 40 height 21
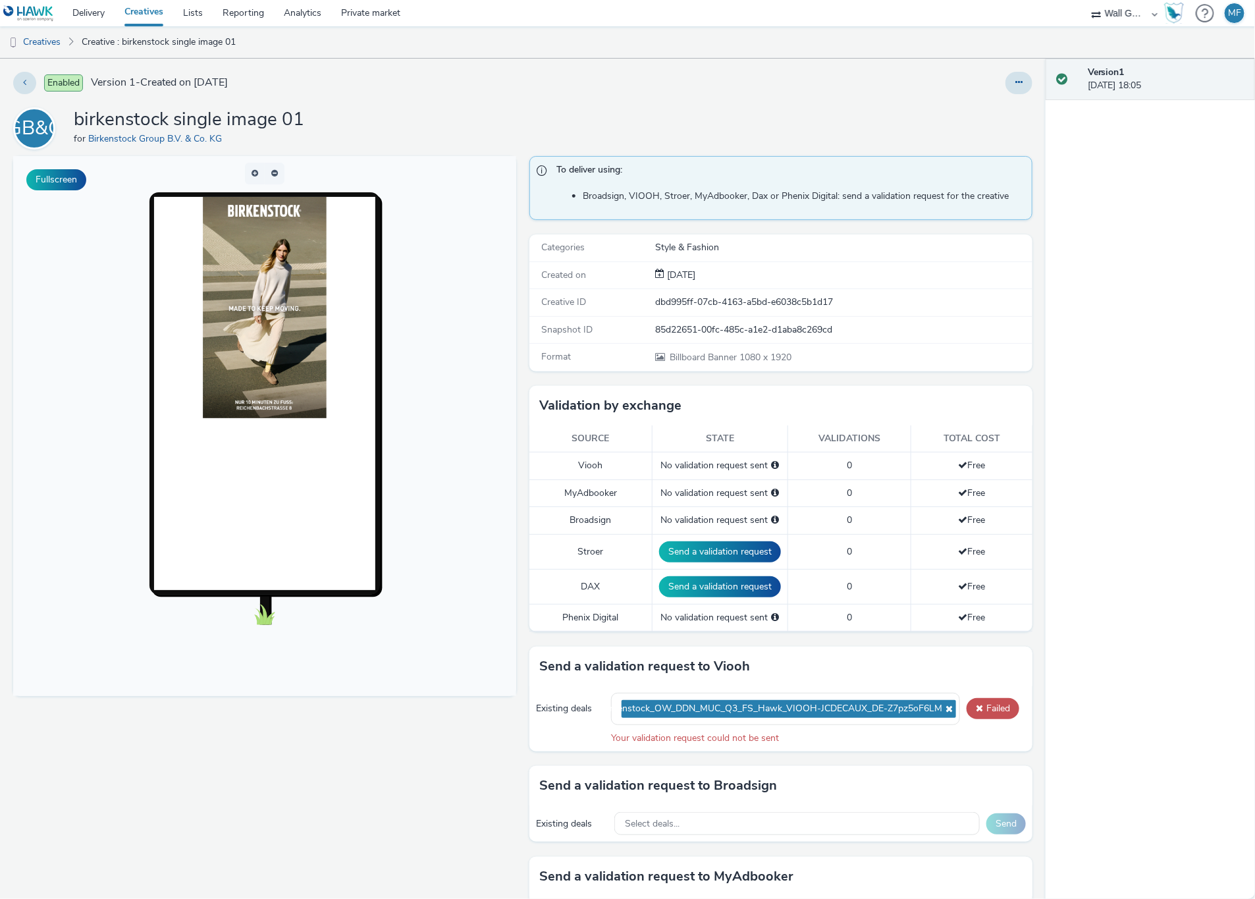
click at [547, 737] on div "Existing deals Birkenstock_OW_DDN_MUC_Q3_FS_Hawk_VIOOH-JCDECAUX_DE-Z7pz5oF6LM F…" at bounding box center [780, 718] width 503 height 65
click at [942, 711] on icon at bounding box center [947, 708] width 11 height 9
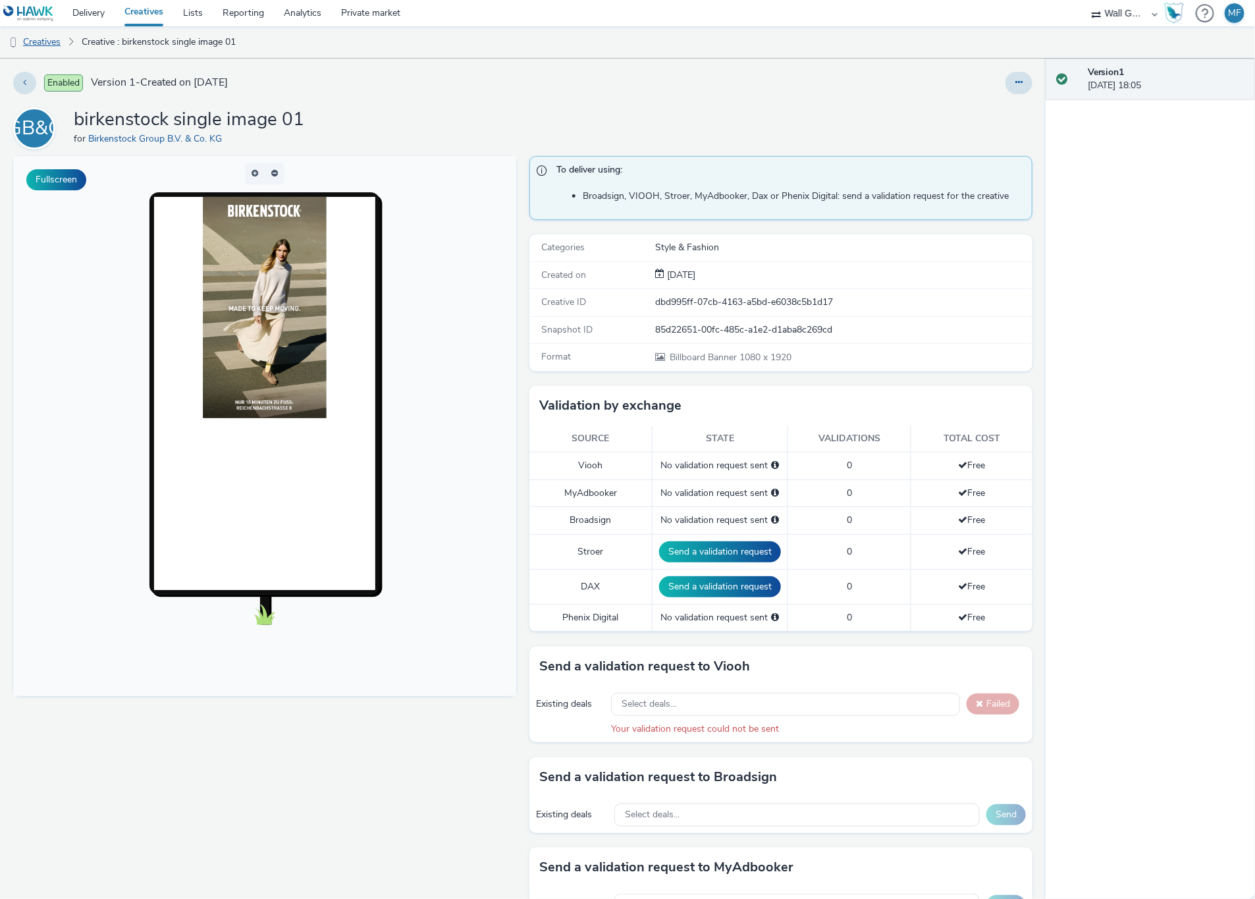
click at [22, 44] on link "Creatives" at bounding box center [33, 42] width 67 height 32
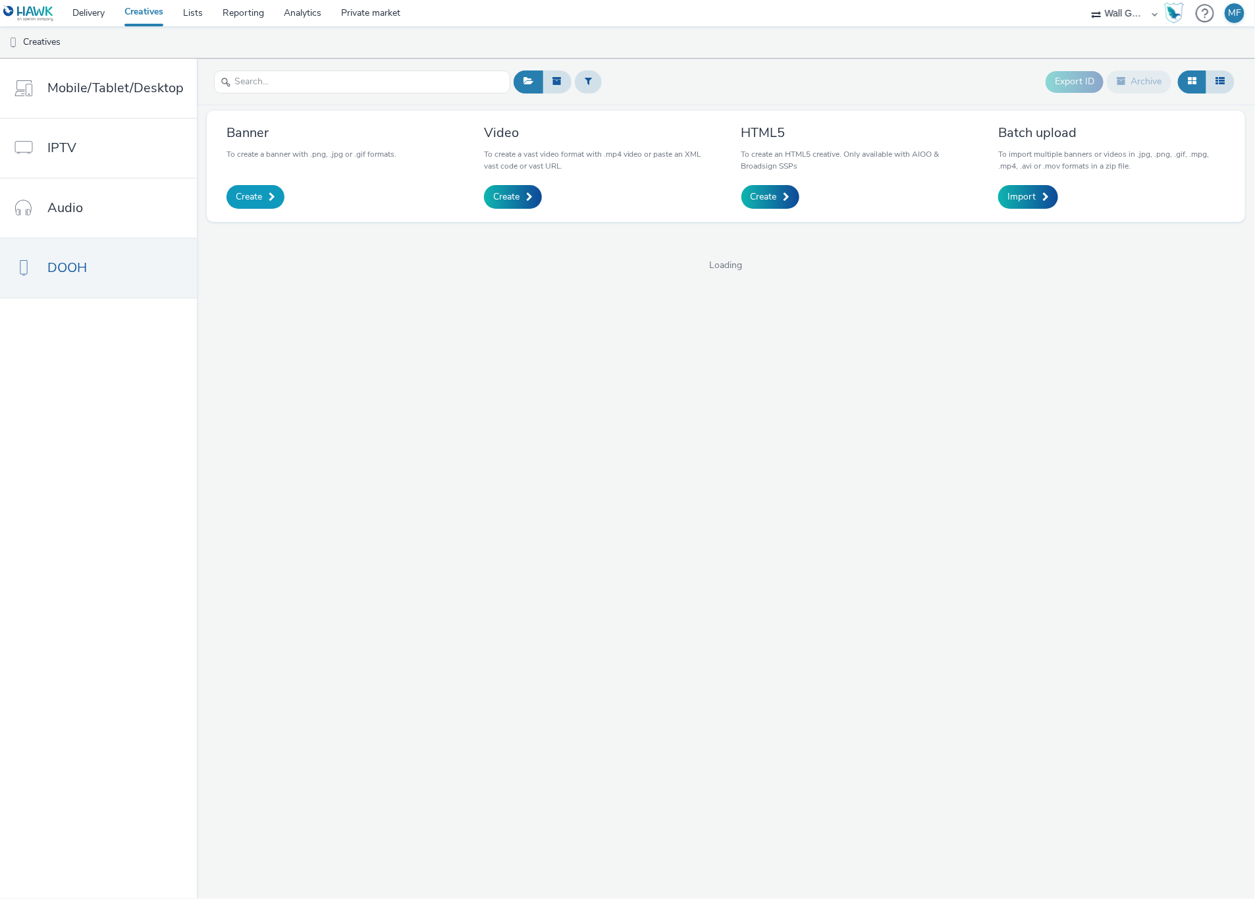
click at [250, 190] on link "Create" at bounding box center [255, 197] width 58 height 24
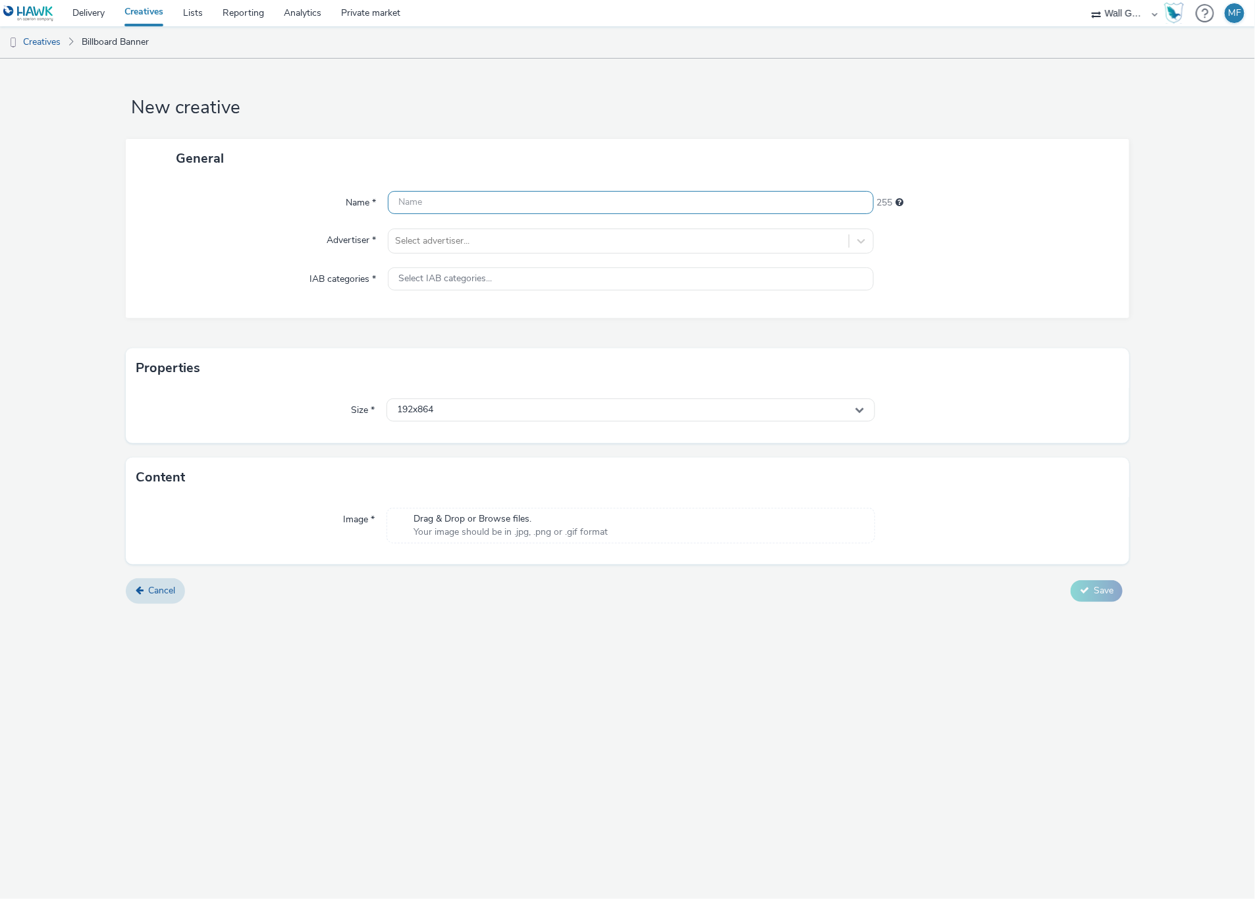
click at [467, 200] on input "text" at bounding box center [630, 202] width 485 height 23
paste input "VIOOH-JCDECAUX_DE-BY8J9vUiNW"
type input "VIOOH-JCDECAUX_DE-BY8J9vUiNW"
drag, startPoint x: 577, startPoint y: 200, endPoint x: 326, endPoint y: 186, distance: 251.3
click at [326, 186] on div "Name * VIOOH-JCDECAUX_DE-BY8J9vUiNW 227 Advertiser * Select advertiser... IAB c…" at bounding box center [628, 248] width 1004 height 140
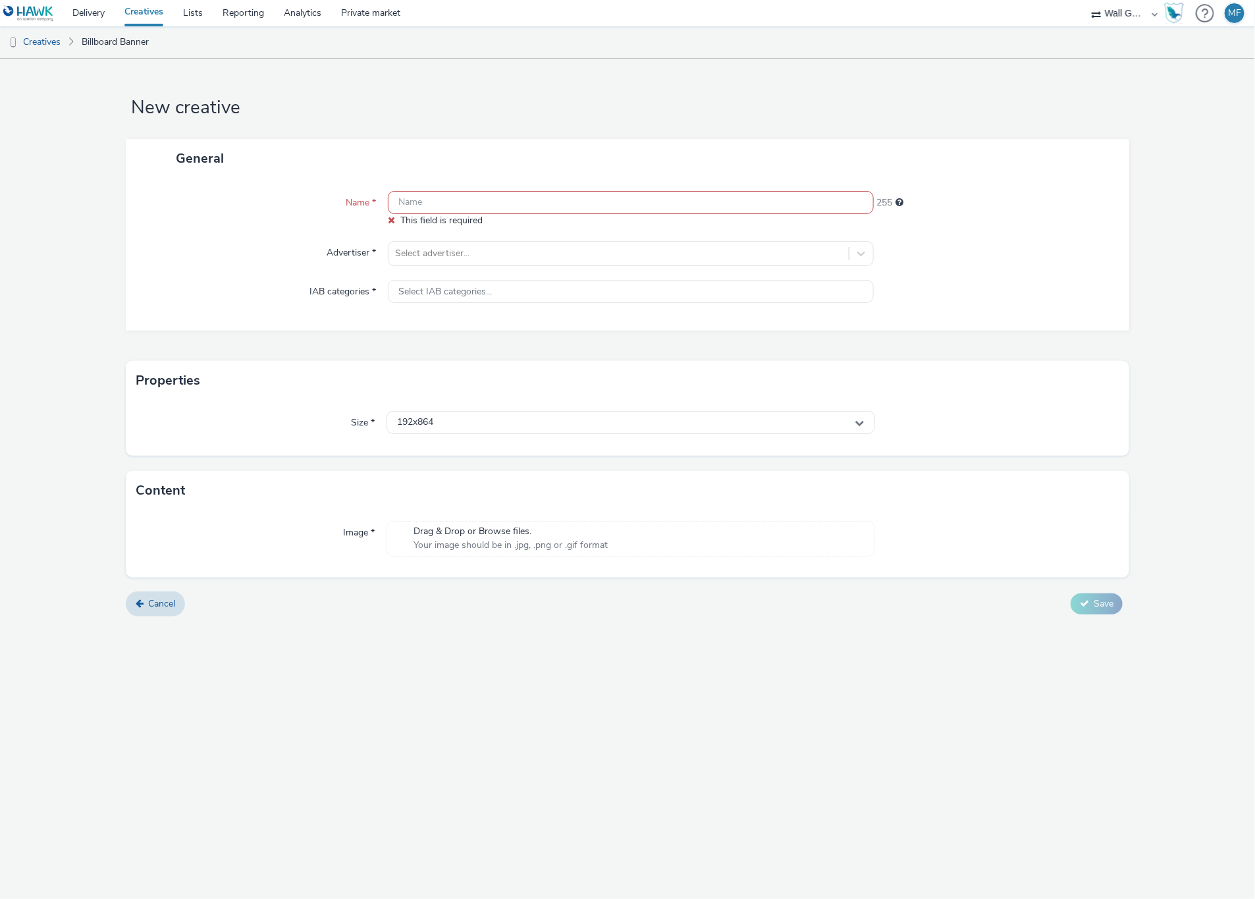
click at [521, 199] on input "text" at bounding box center [630, 202] width 485 height 23
paste input "birkenstock single image 01"
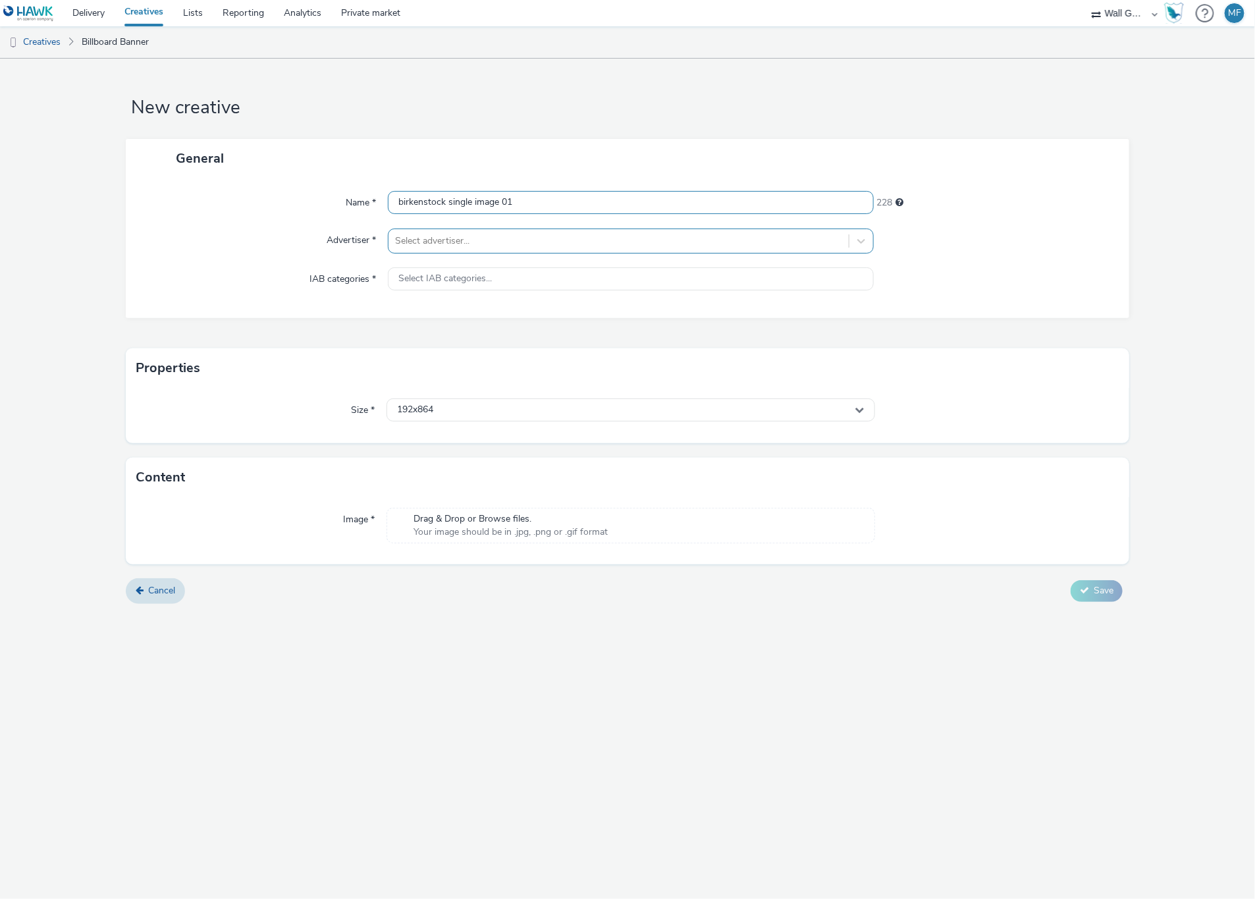
type input "birkenstock single image 01"
click at [487, 243] on div at bounding box center [618, 241] width 446 height 16
type input "[PERSON_NAME]"
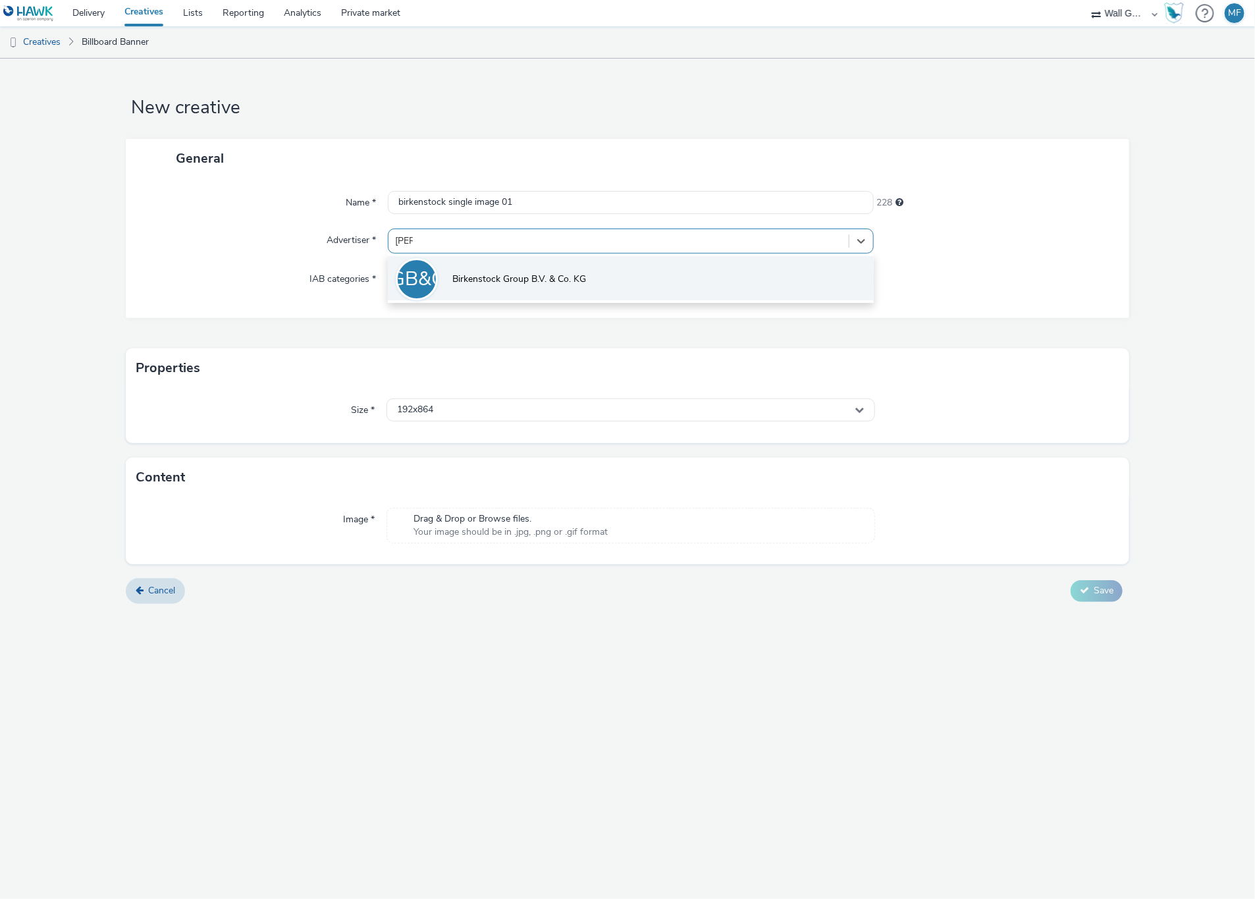
click at [489, 267] on li "BGB&CK Birkenstock Group B.V. & Co. KG" at bounding box center [630, 278] width 485 height 44
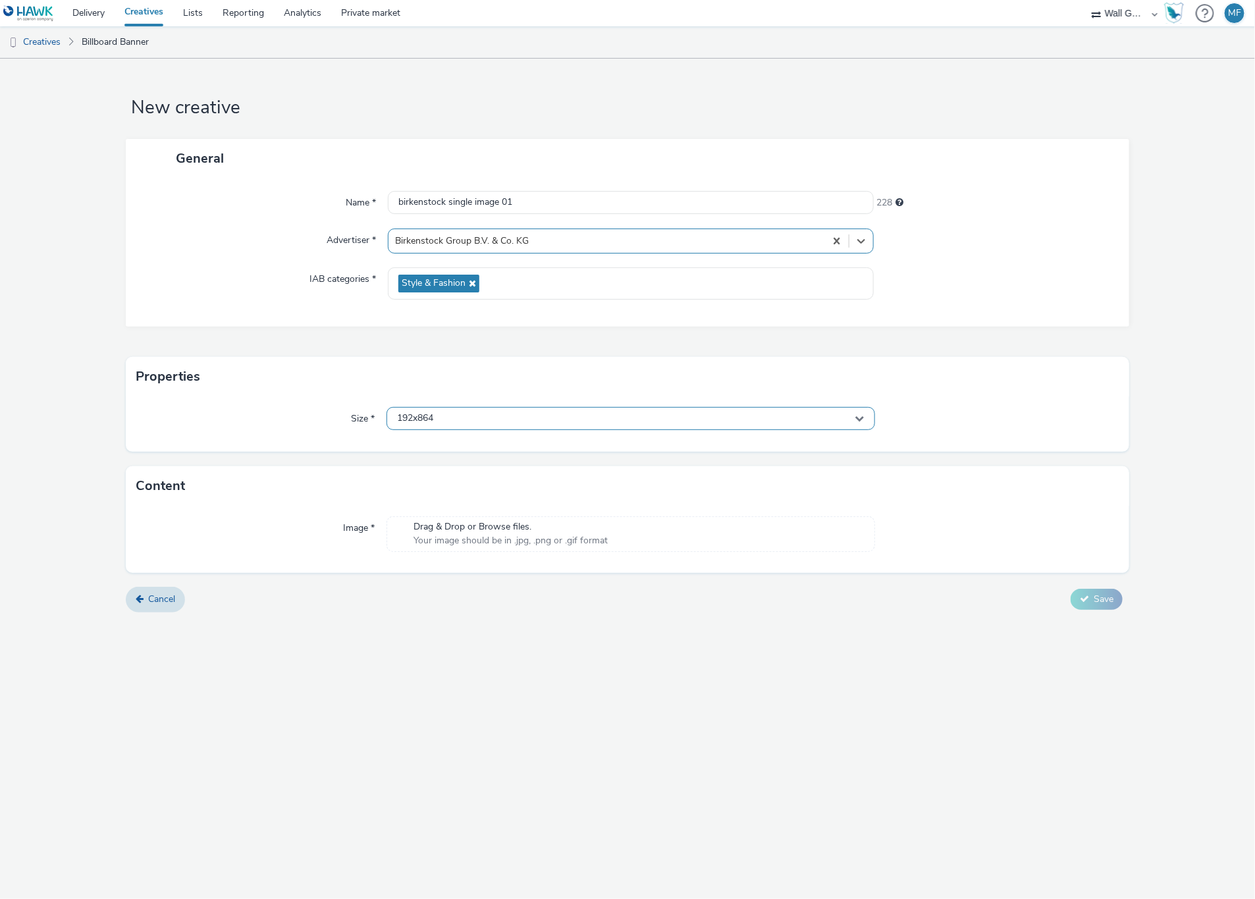
click at [433, 413] on span "192x864" at bounding box center [415, 418] width 36 height 11
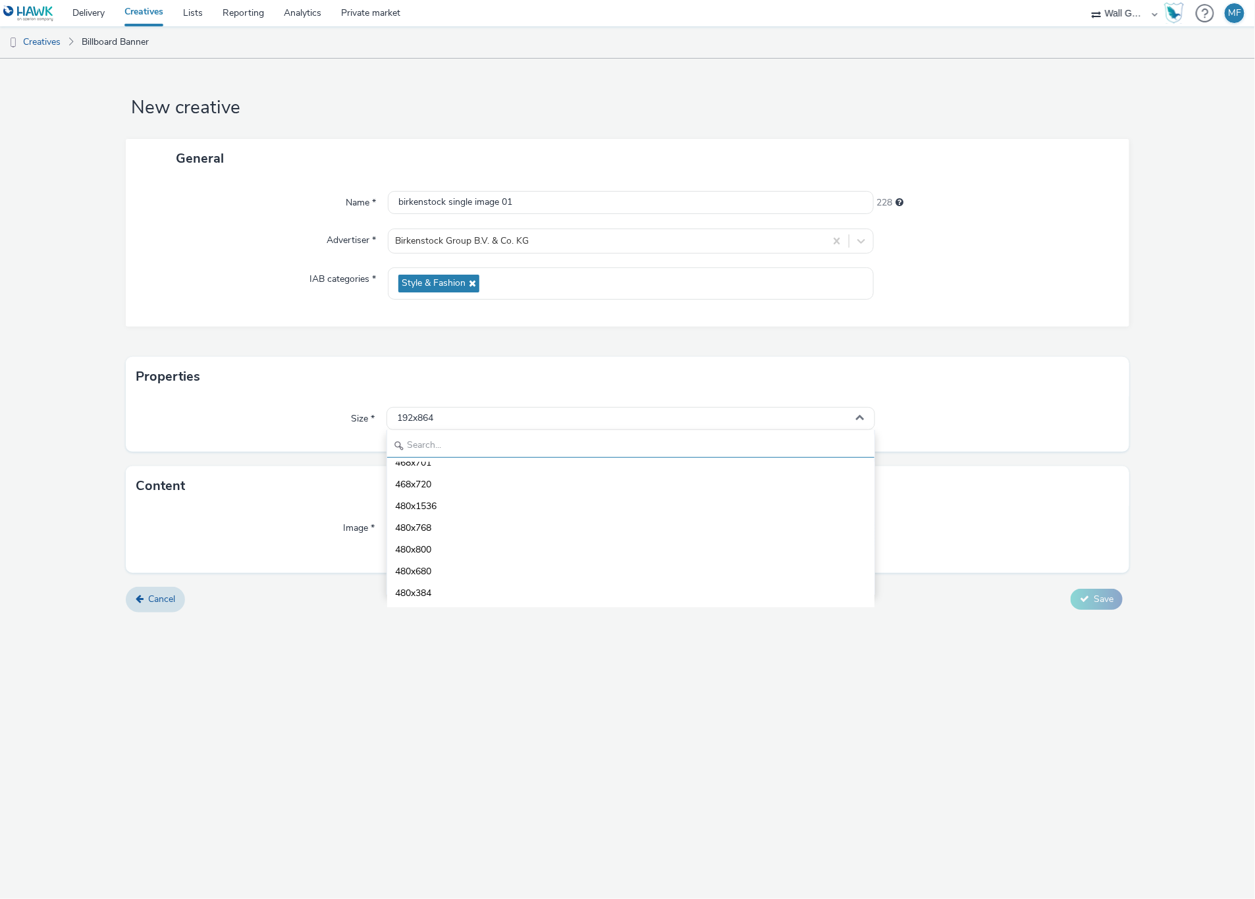
scroll to position [772, 0]
click at [448, 446] on input "text" at bounding box center [630, 446] width 487 height 23
type input "1080"
click at [472, 557] on span "1080x1920 - dooh" at bounding box center [433, 560] width 77 height 13
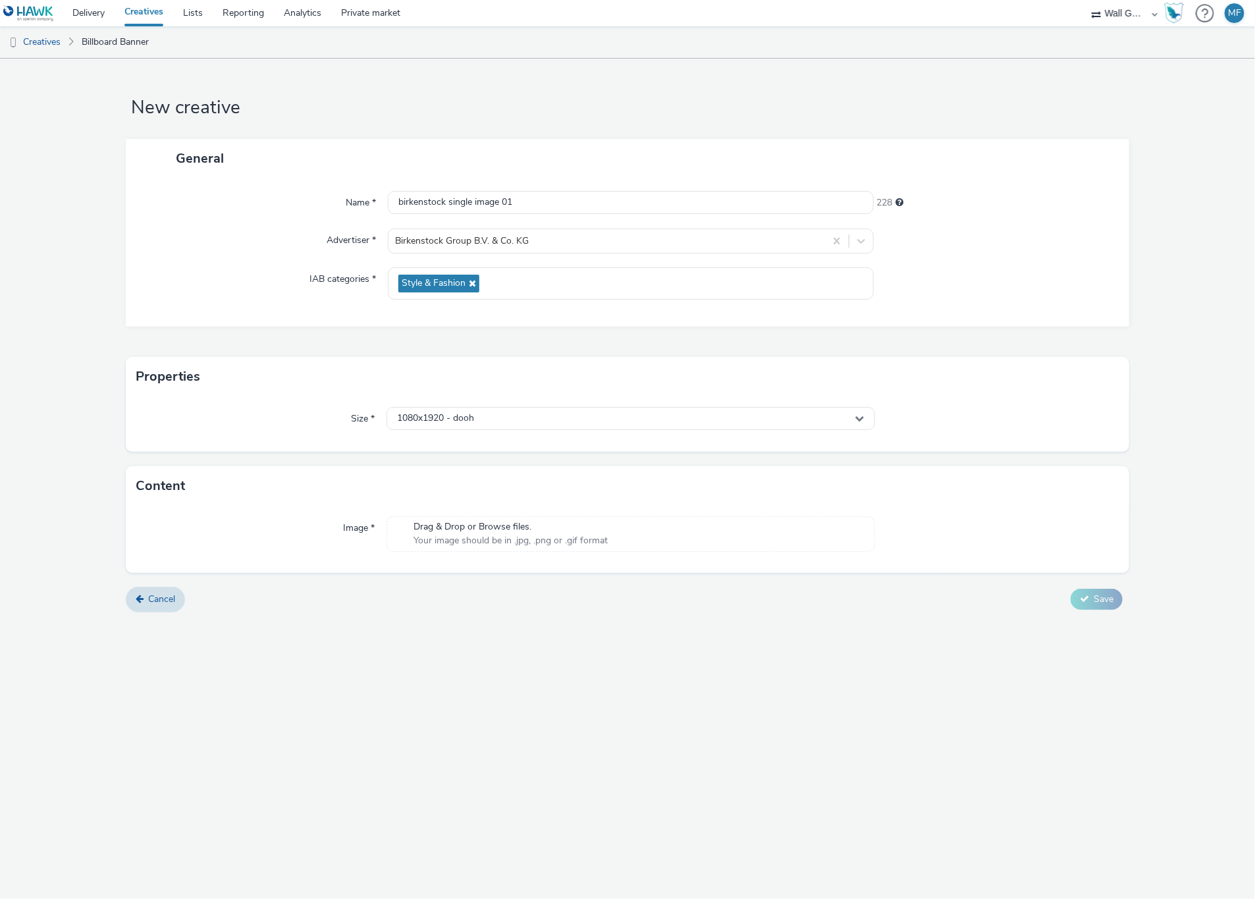
click at [482, 617] on form "New creative General Name * birkenstock single image 01 228 Advertiser * Birken…" at bounding box center [627, 340] width 1255 height 563
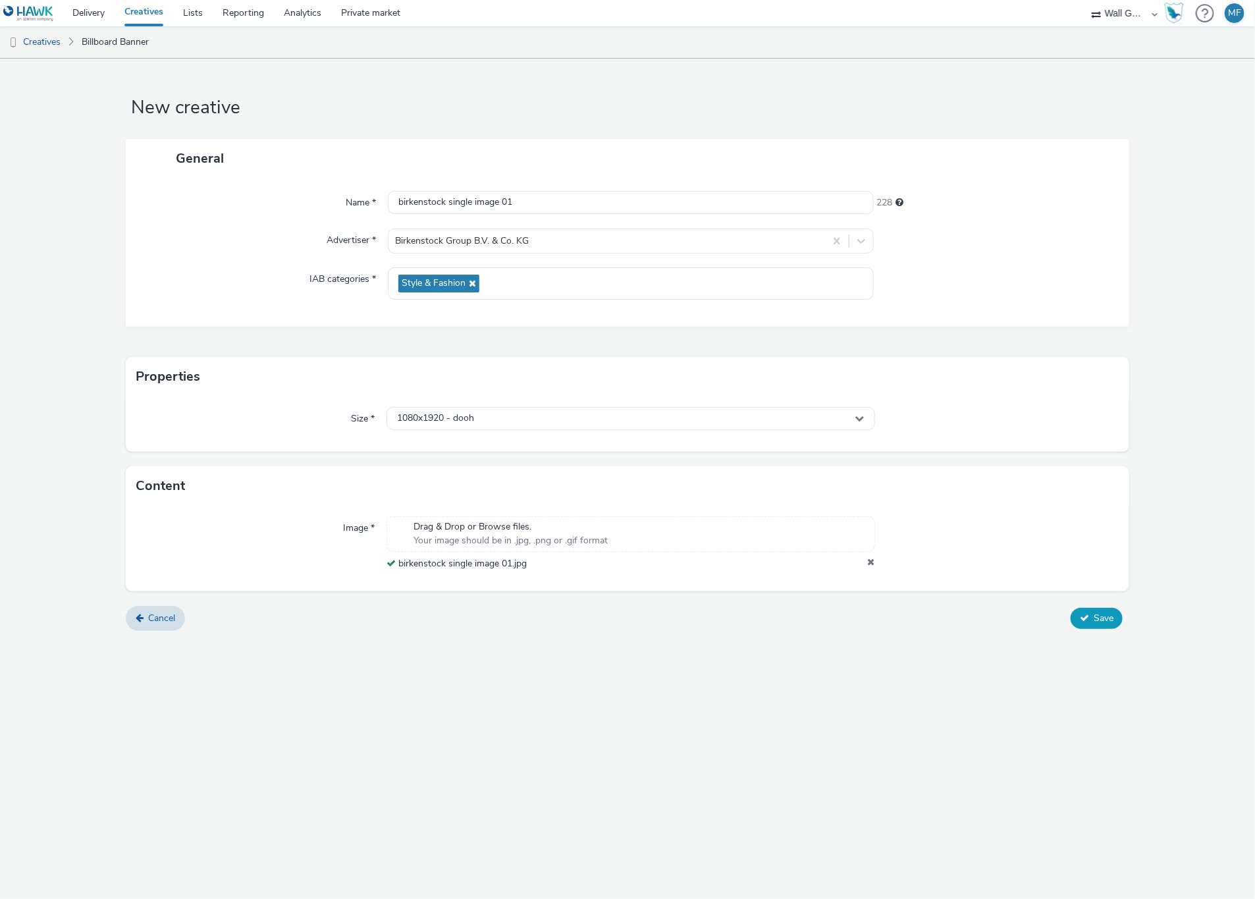
click at [1090, 614] on button "Save" at bounding box center [1097, 618] width 52 height 21
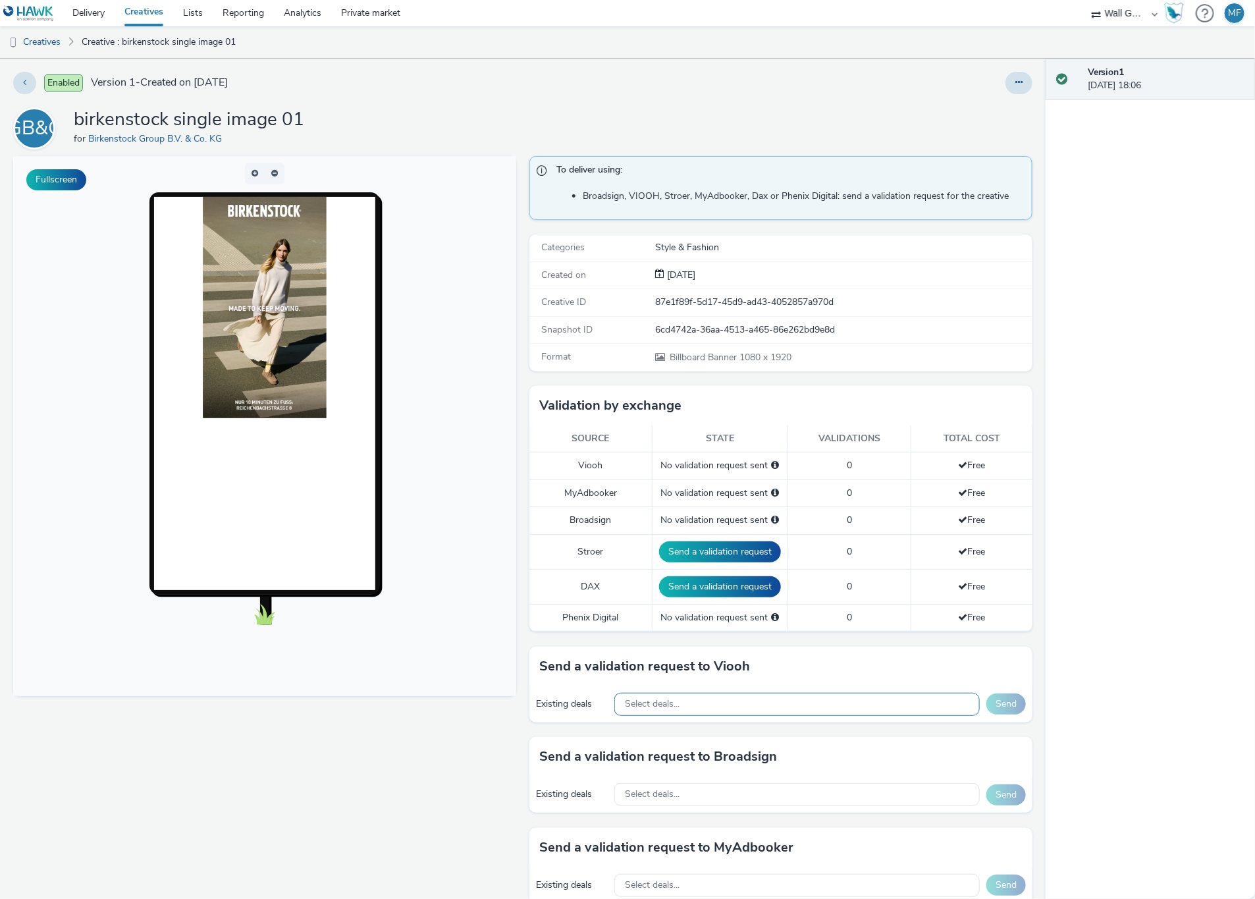
click at [723, 700] on div "Select deals..." at bounding box center [796, 704] width 365 height 23
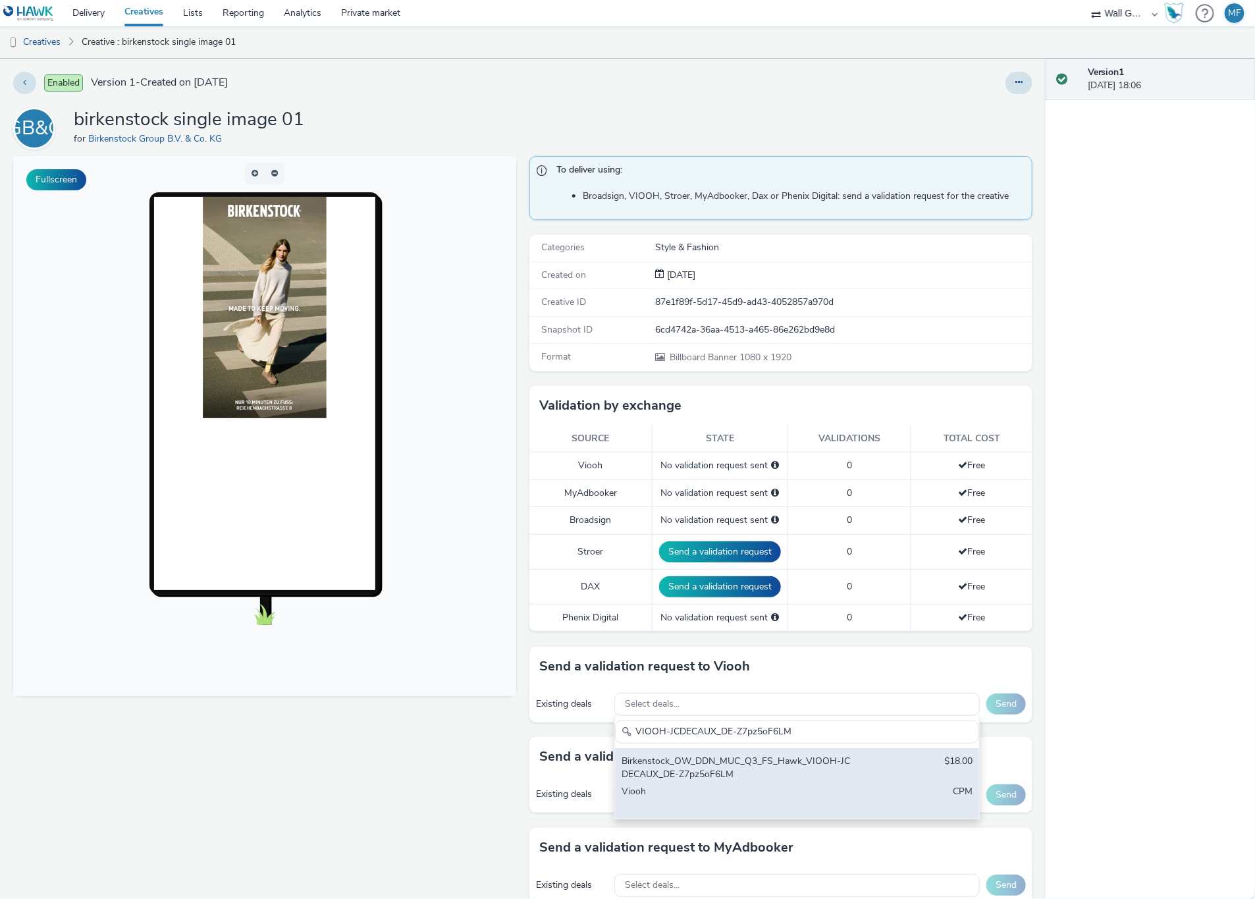
type input "VIOOH-JCDECAUX_DE-Z7pz5oF6LM"
click at [737, 773] on div "Birkenstock_OW_DDN_MUC_Q3_FS_Hawk_VIOOH-JCDECAUX_DE-Z7pz5oF6LM" at bounding box center [738, 767] width 232 height 27
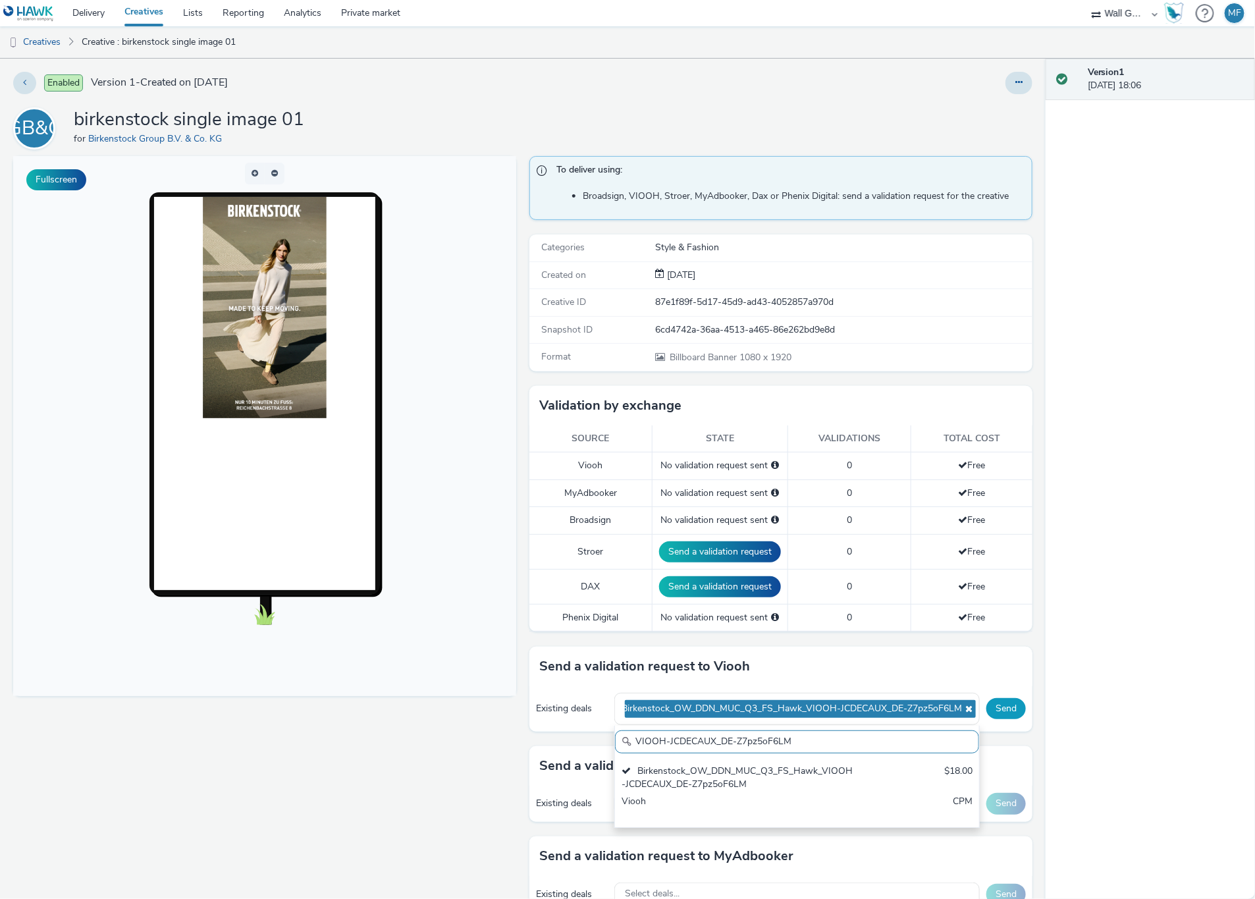
click at [992, 713] on button "Send" at bounding box center [1006, 708] width 40 height 21
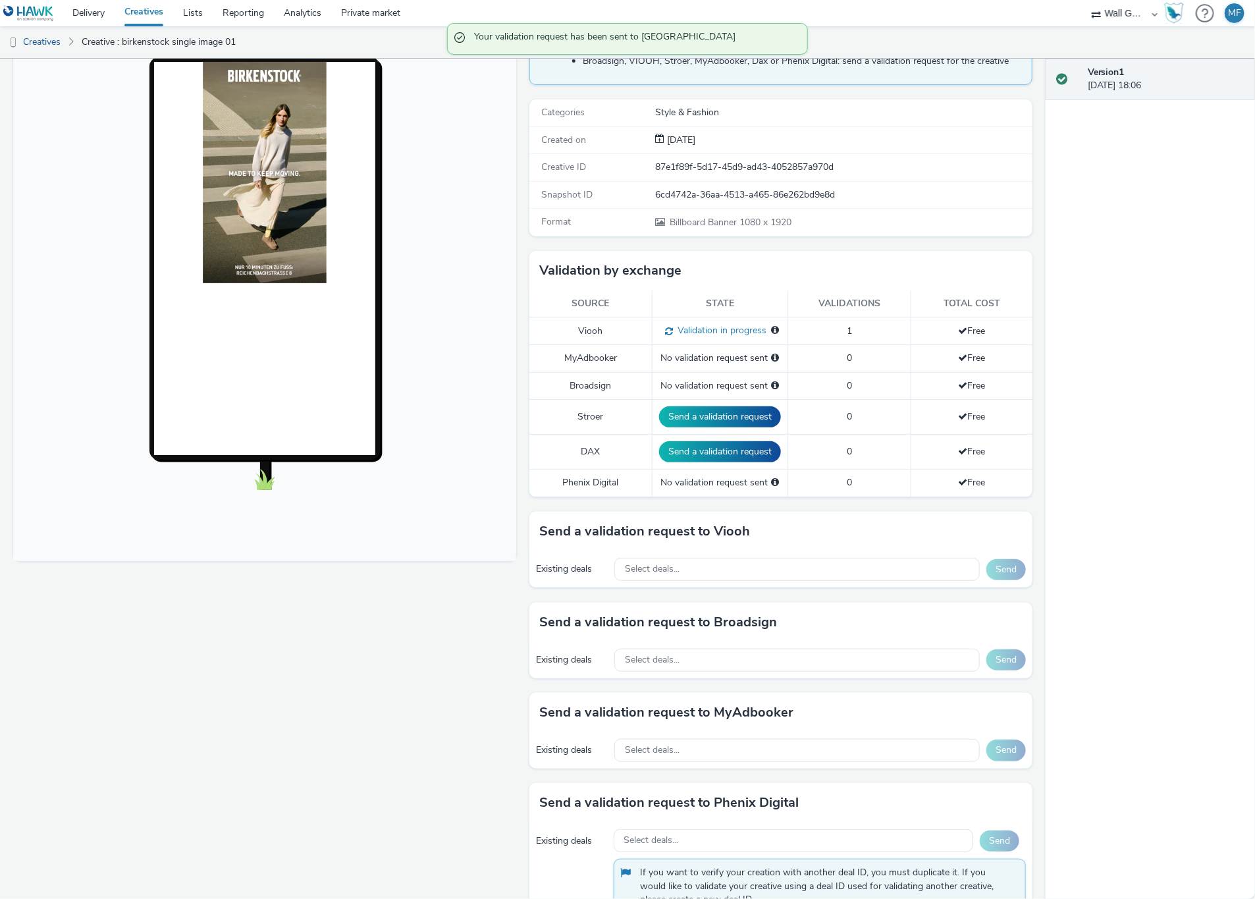
scroll to position [136, 0]
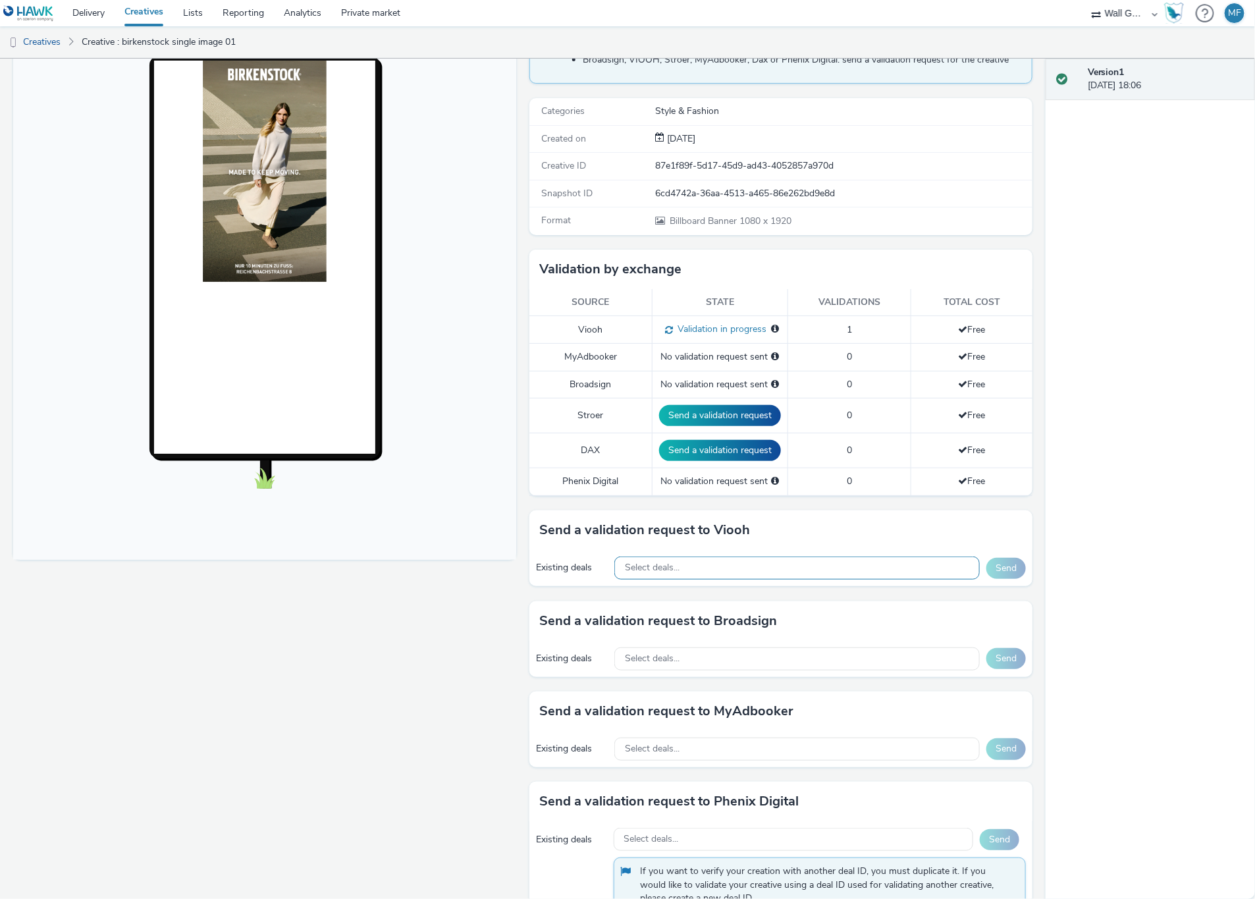
click at [714, 579] on div "Select deals..." at bounding box center [796, 567] width 365 height 23
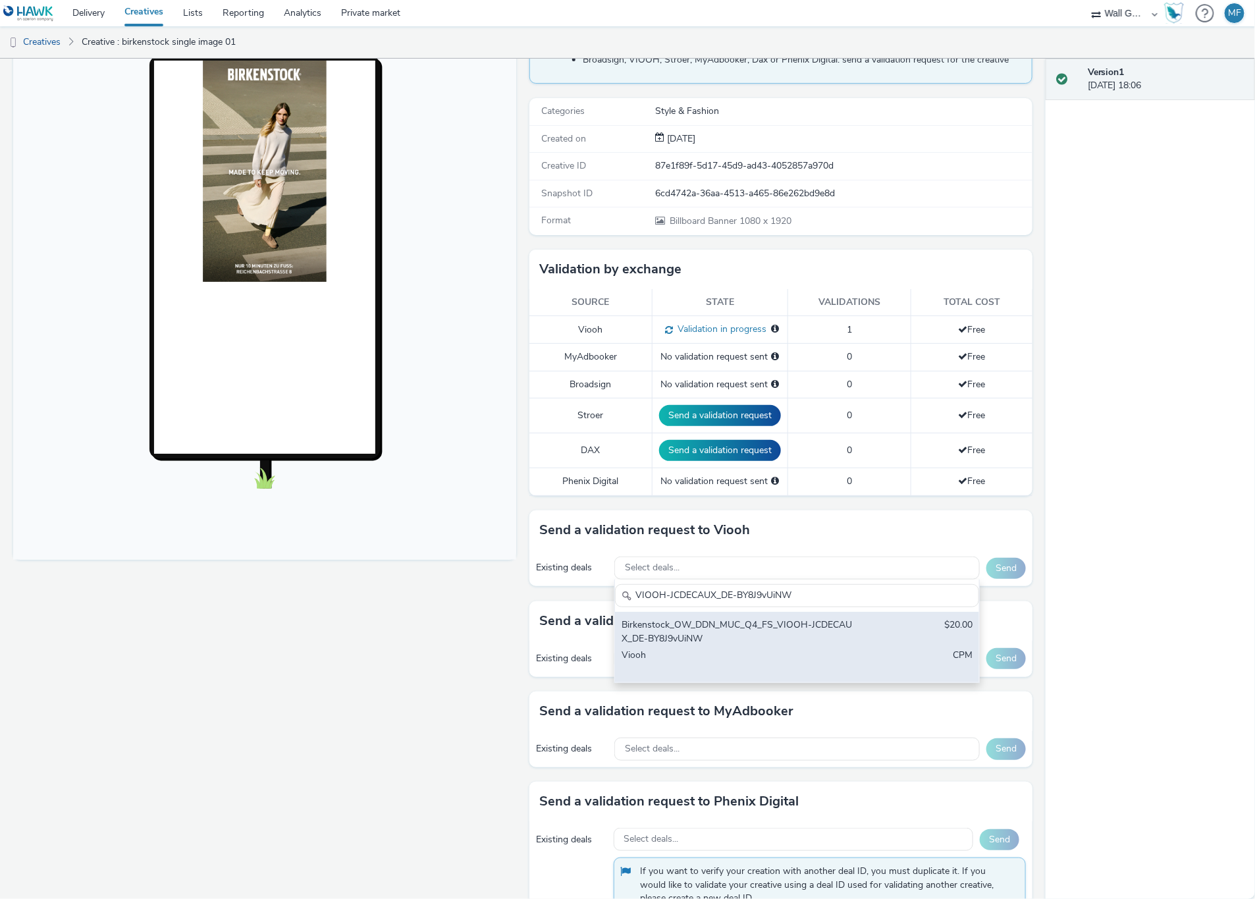
type input "VIOOH-JCDECAUX_DE-BY8J9vUiNW"
click at [739, 630] on div "Birkenstock_OW_DDN_MUC_Q4_FS_VIOOH-JCDECAUX_DE-BY8J9vUiNW" at bounding box center [738, 631] width 232 height 27
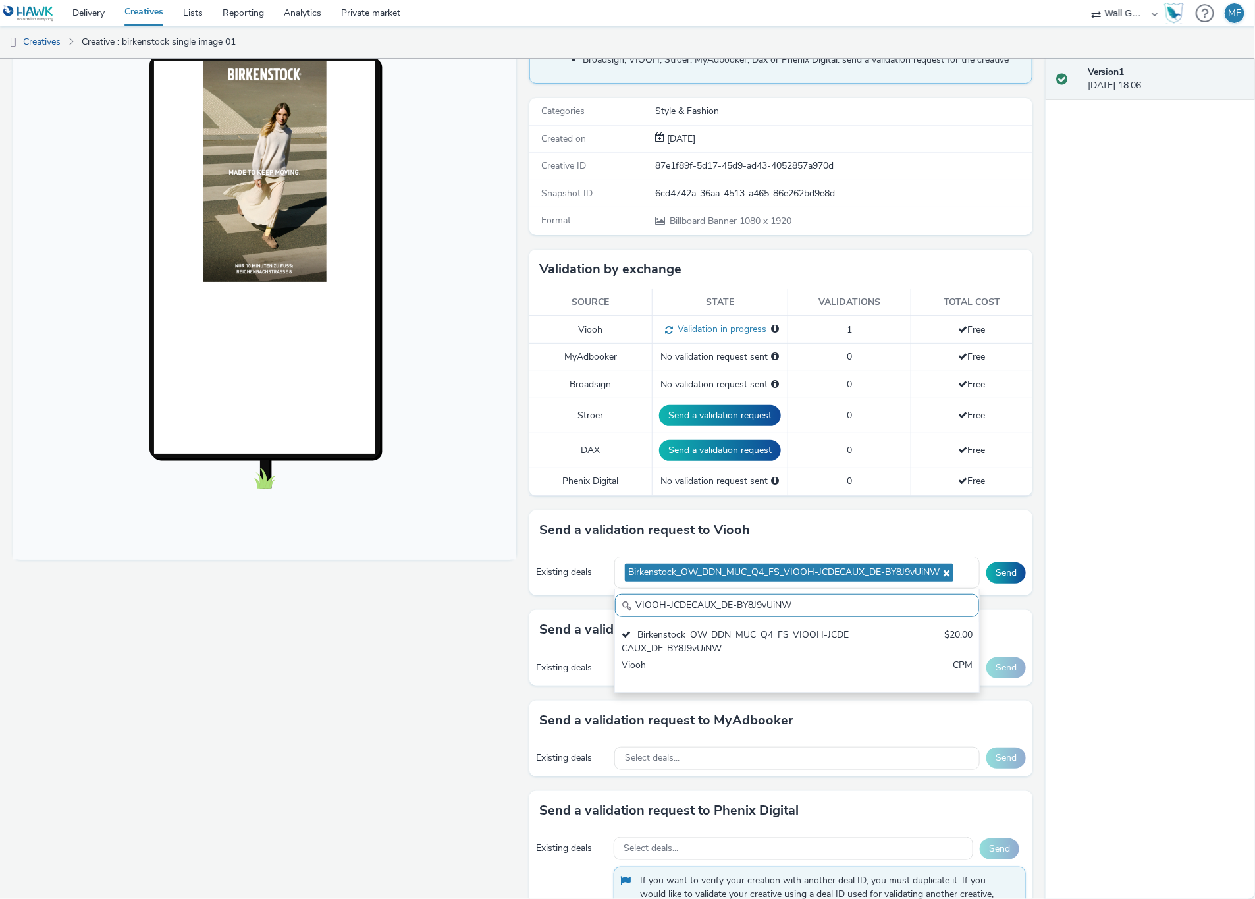
click at [978, 658] on div "Existing deals Select deals... Send" at bounding box center [780, 667] width 503 height 36
click at [999, 575] on button "Send" at bounding box center [1006, 572] width 40 height 21
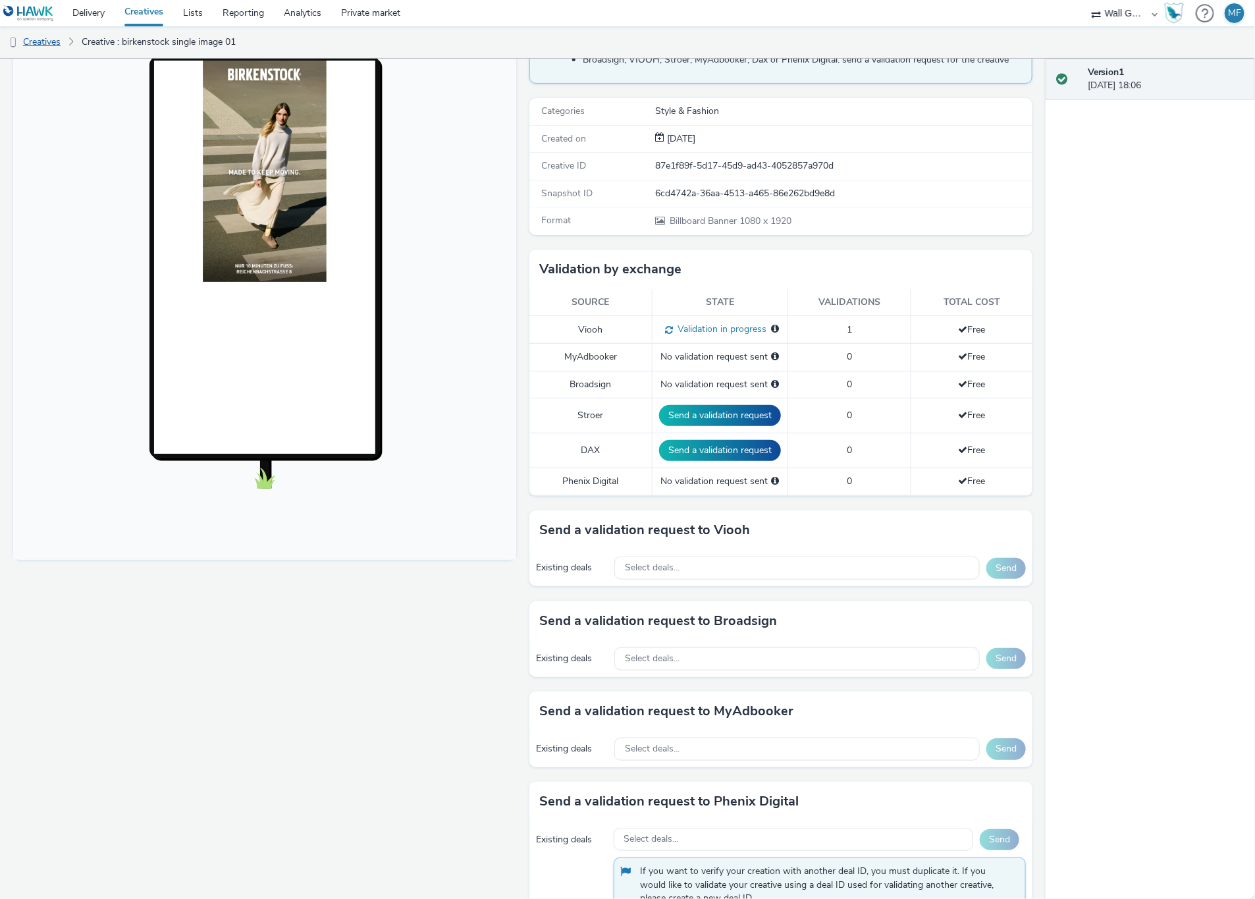
click at [51, 38] on link "Creatives" at bounding box center [33, 42] width 67 height 32
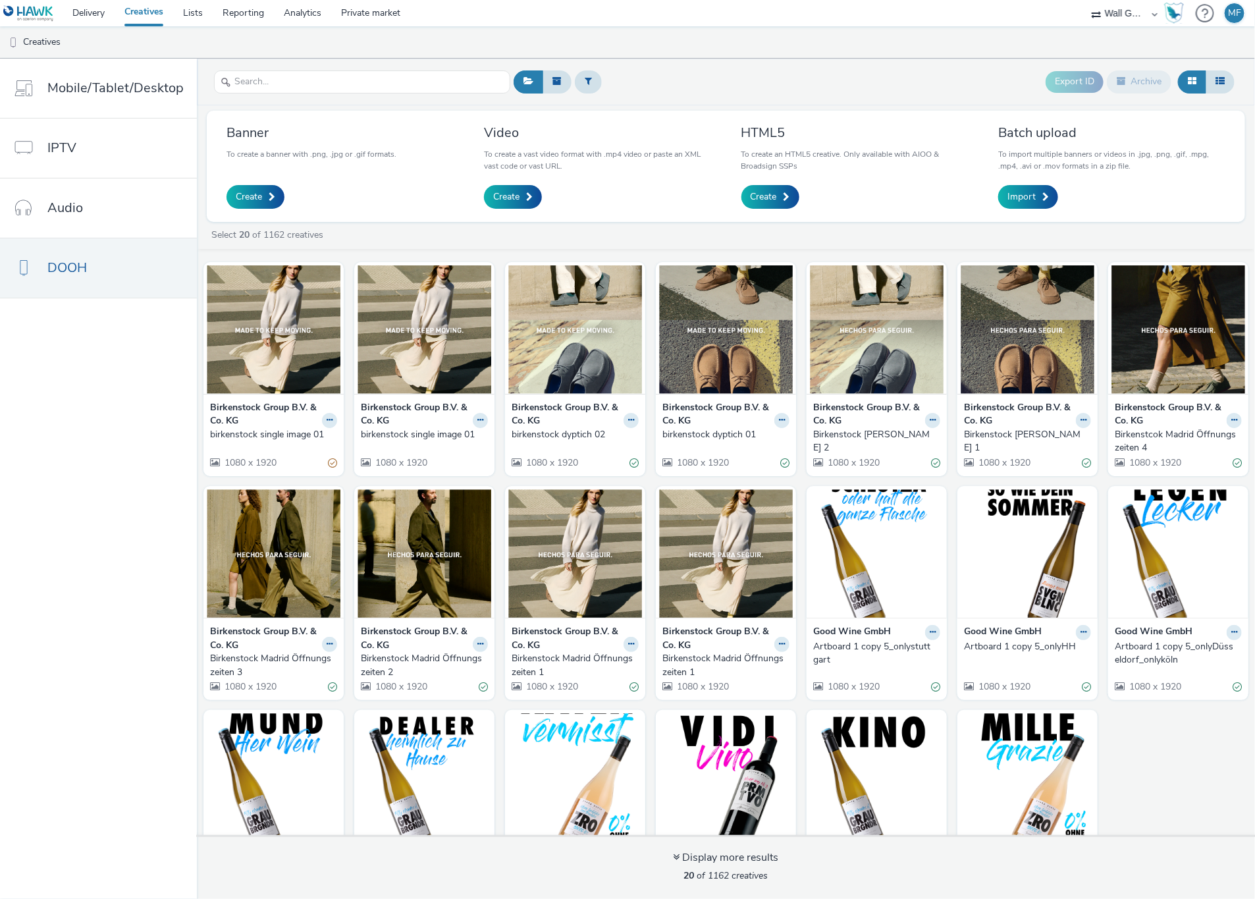
click at [708, 54] on ul "Creatives" at bounding box center [627, 42] width 1255 height 32
click at [226, 200] on link "Create" at bounding box center [255, 197] width 58 height 24
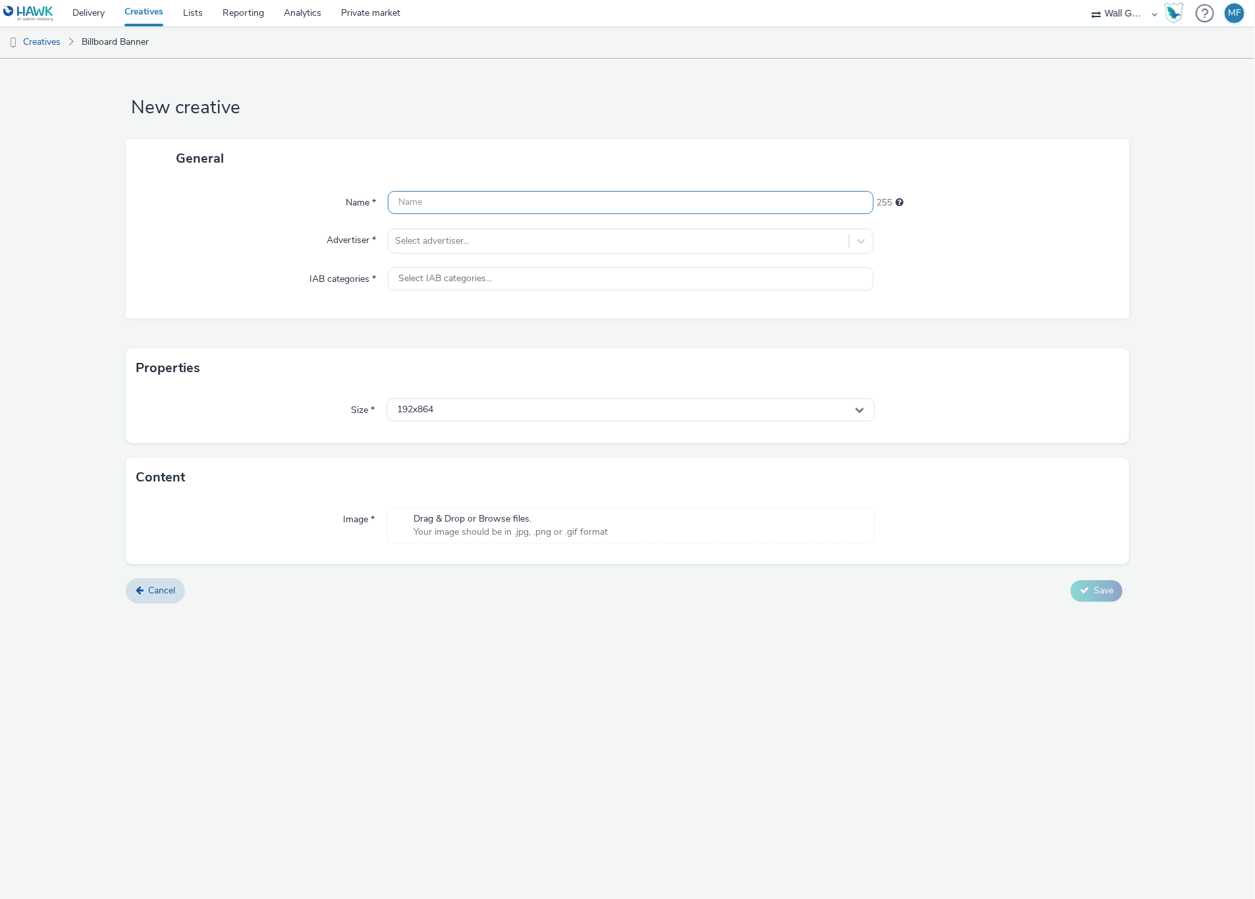
click at [450, 200] on input "text" at bounding box center [630, 202] width 485 height 23
paste input "birkenstock single image 02"
type input "birkenstock single image 02"
click at [462, 240] on div at bounding box center [618, 241] width 446 height 16
type input "[PERSON_NAME]"
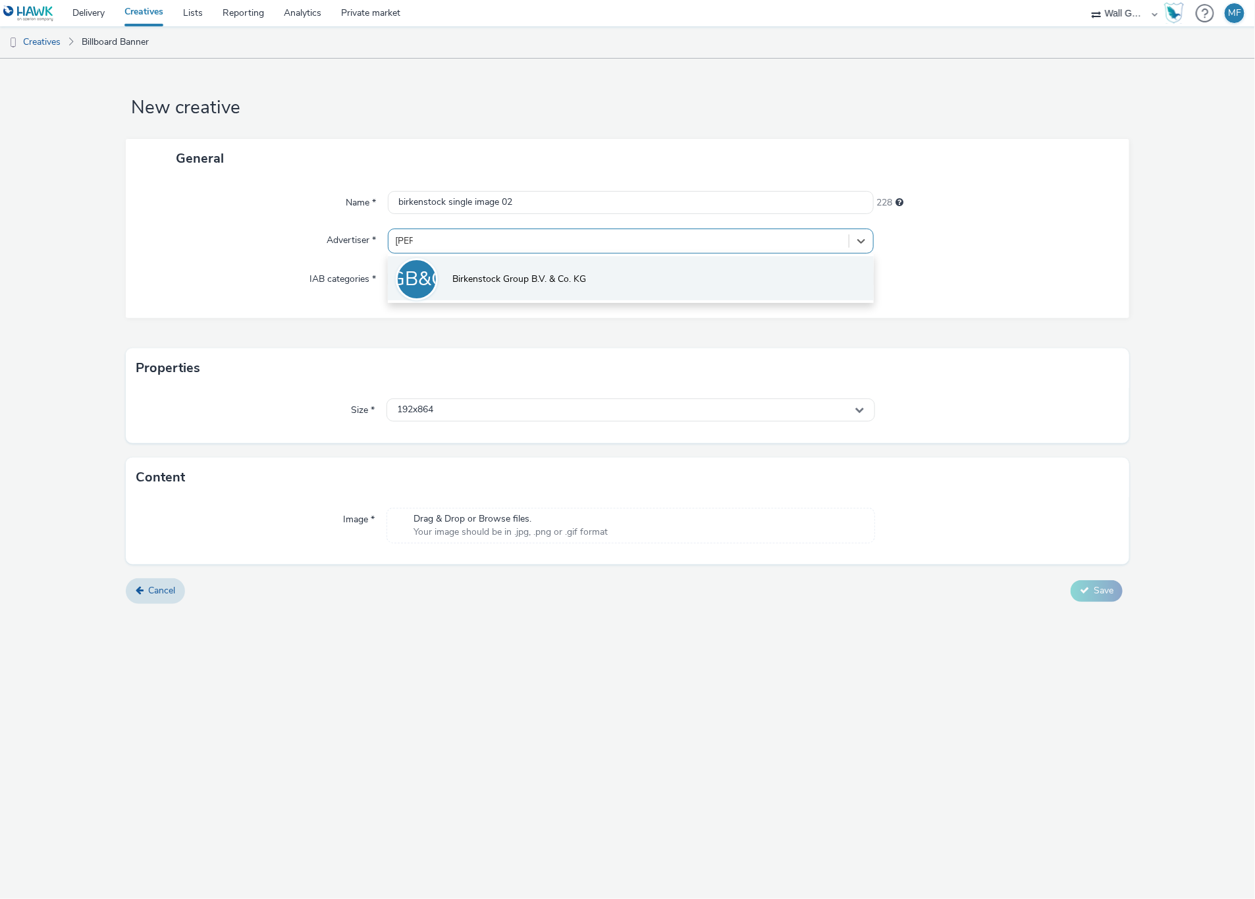
click at [527, 280] on span "Birkenstock Group B.V. & Co. KG" at bounding box center [519, 279] width 134 height 13
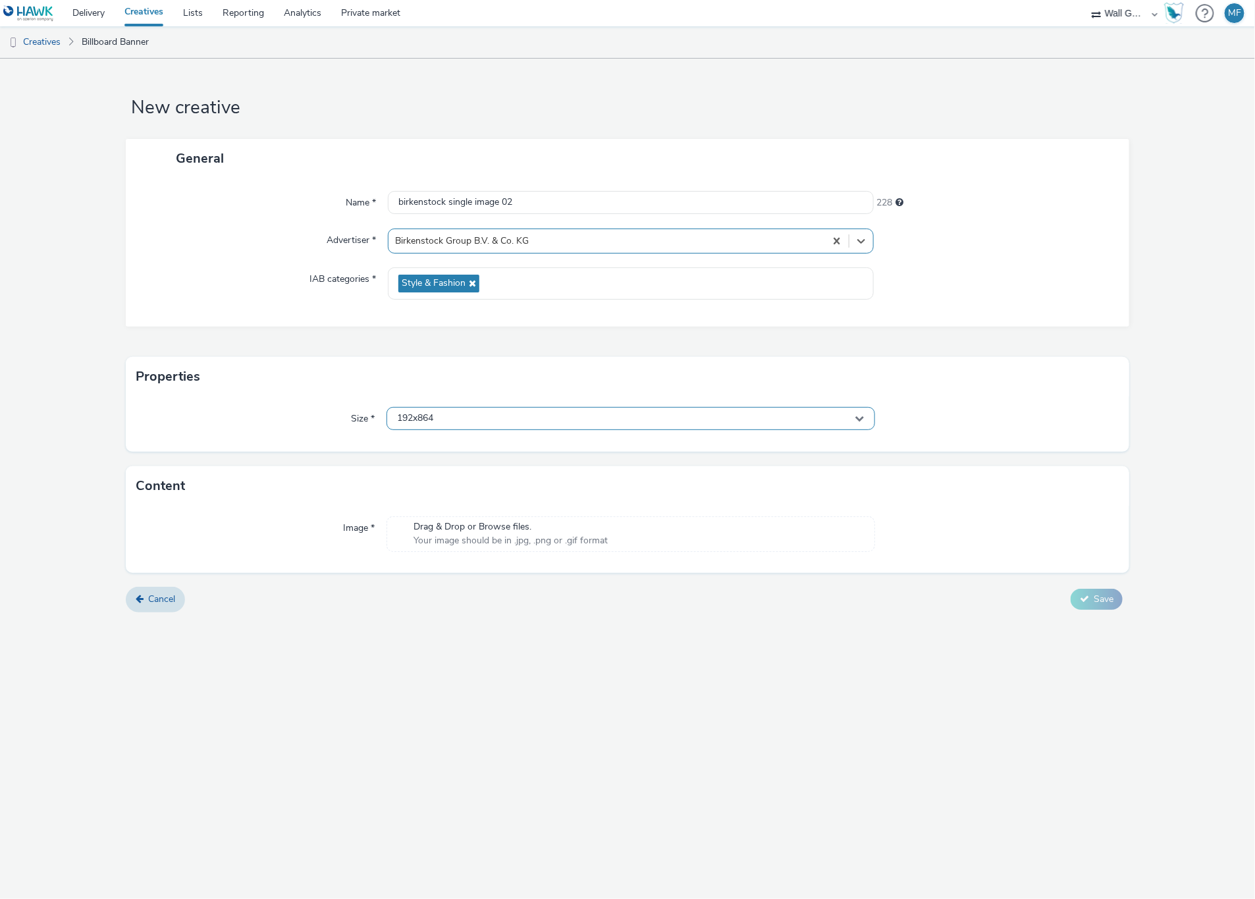
click at [453, 421] on div "192x864" at bounding box center [630, 418] width 488 height 23
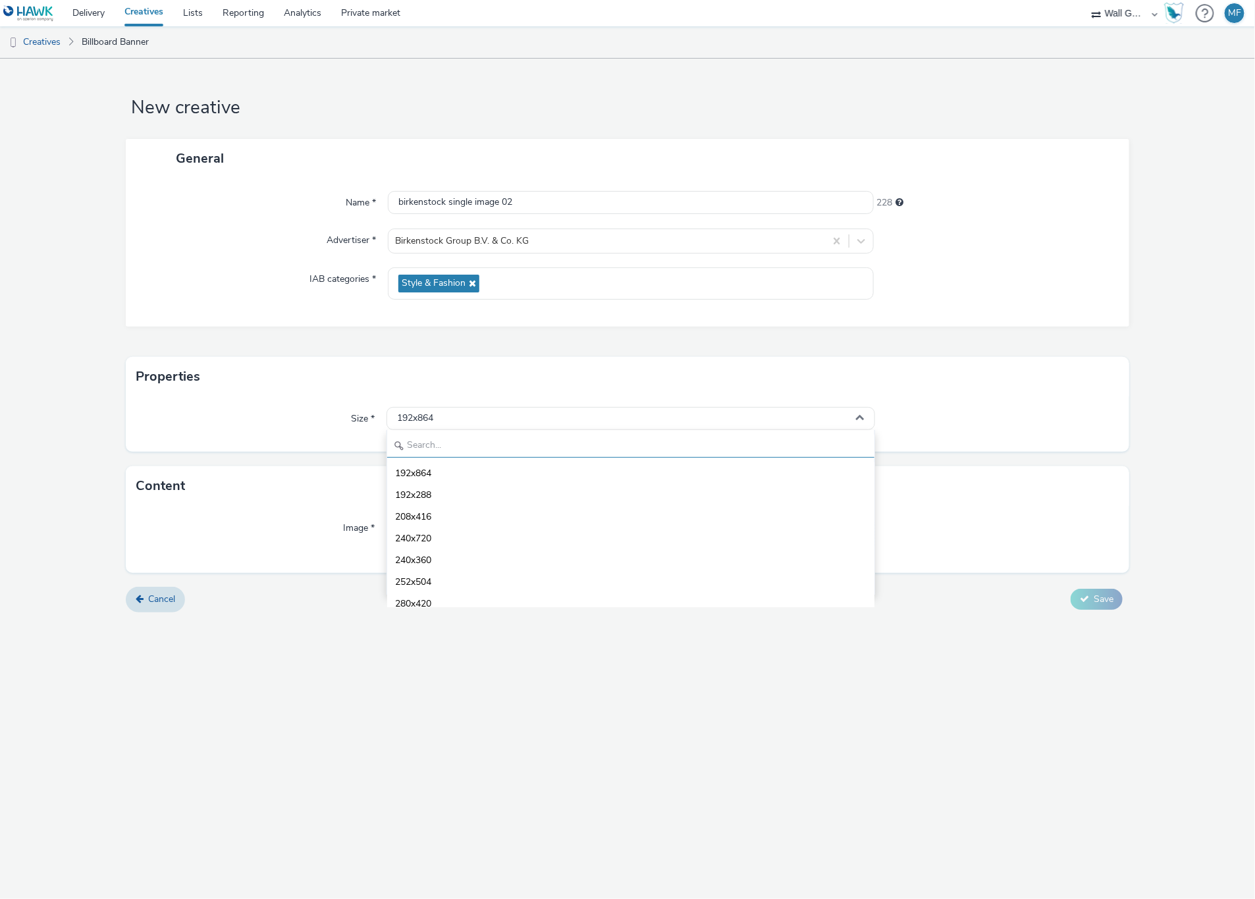
click at [435, 449] on input "text" at bounding box center [630, 446] width 487 height 23
type input "1080"
click at [463, 557] on span "1080x1920 - dooh" at bounding box center [433, 560] width 77 height 13
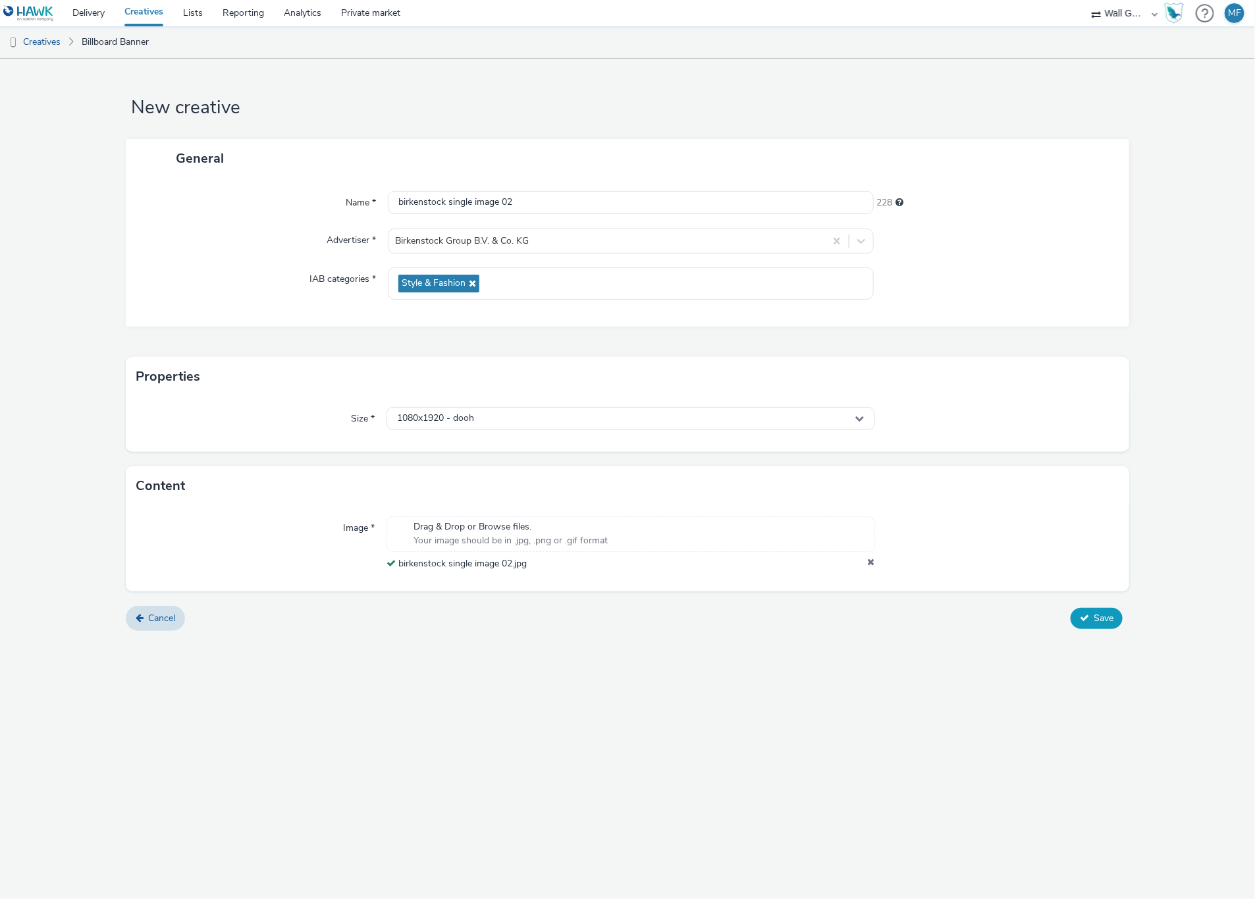
click at [1103, 624] on span "Save" at bounding box center [1104, 618] width 20 height 13
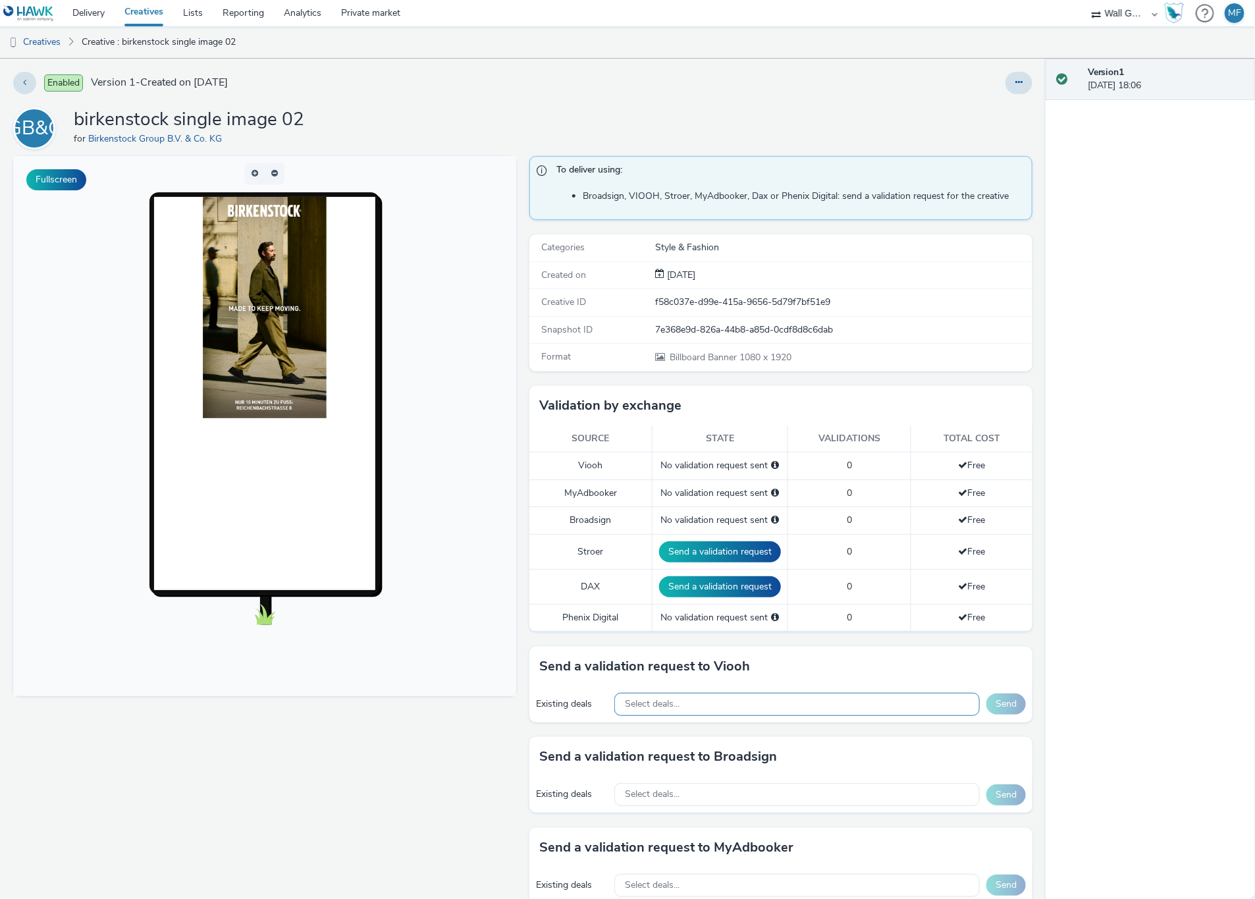
click at [654, 704] on span "Select deals..." at bounding box center [652, 704] width 55 height 11
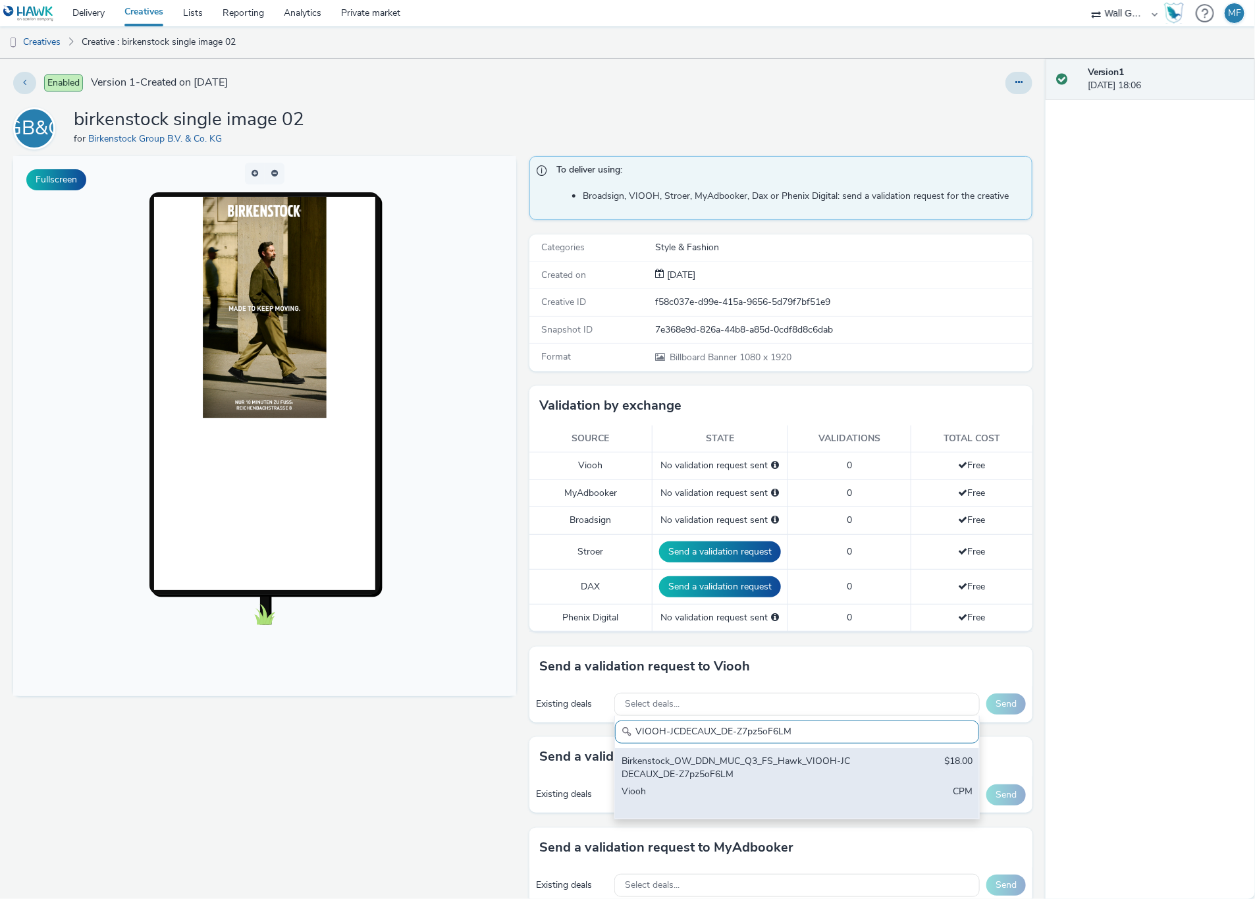
click at [699, 769] on div "Birkenstock_OW_DDN_MUC_Q3_FS_Hawk_VIOOH-JCDECAUX_DE-Z7pz5oF6LM" at bounding box center [738, 767] width 232 height 27
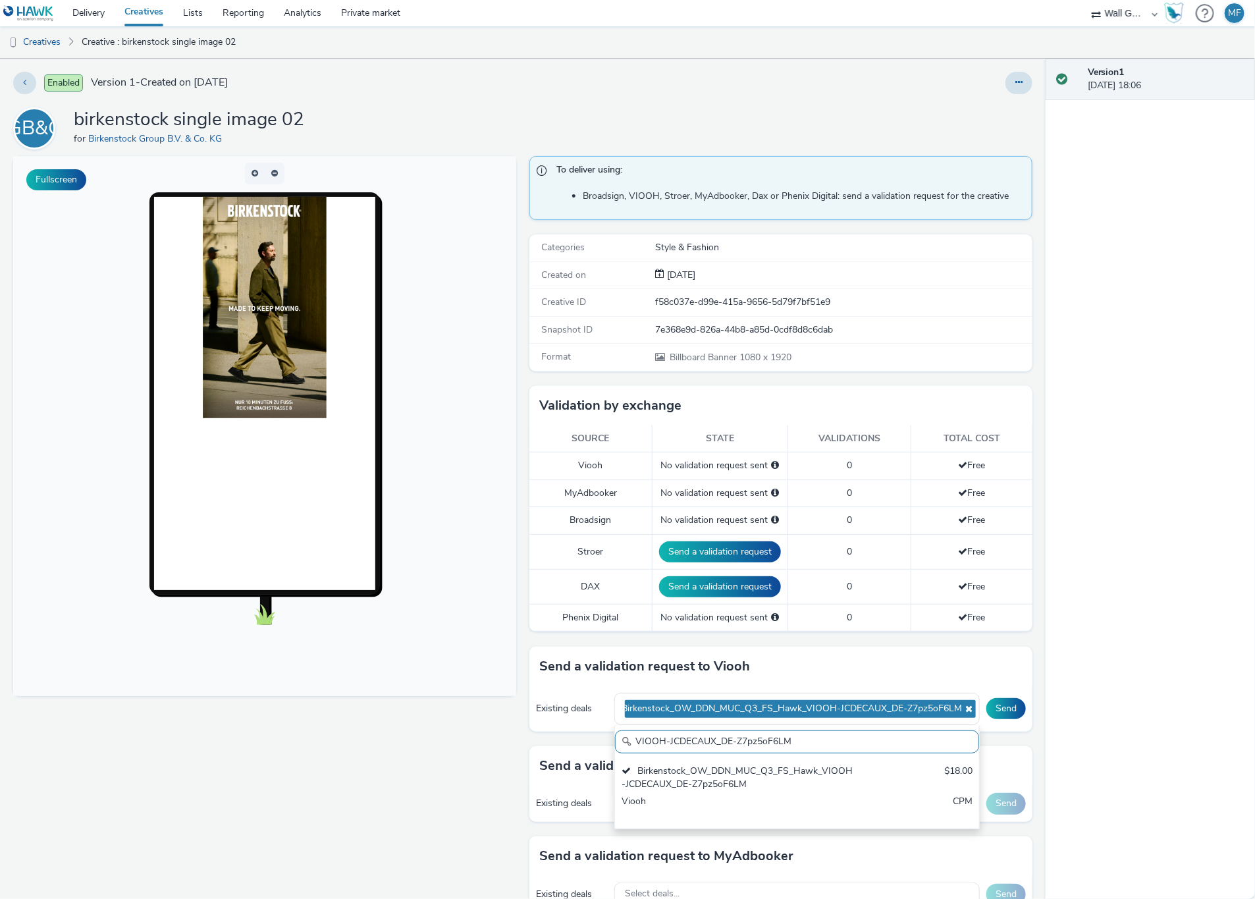
click at [812, 741] on input "VIOOH-JCDECAUX_DE-Z7pz5oF6LM" at bounding box center [797, 741] width 364 height 23
paste input "BY8J9vUiNW"
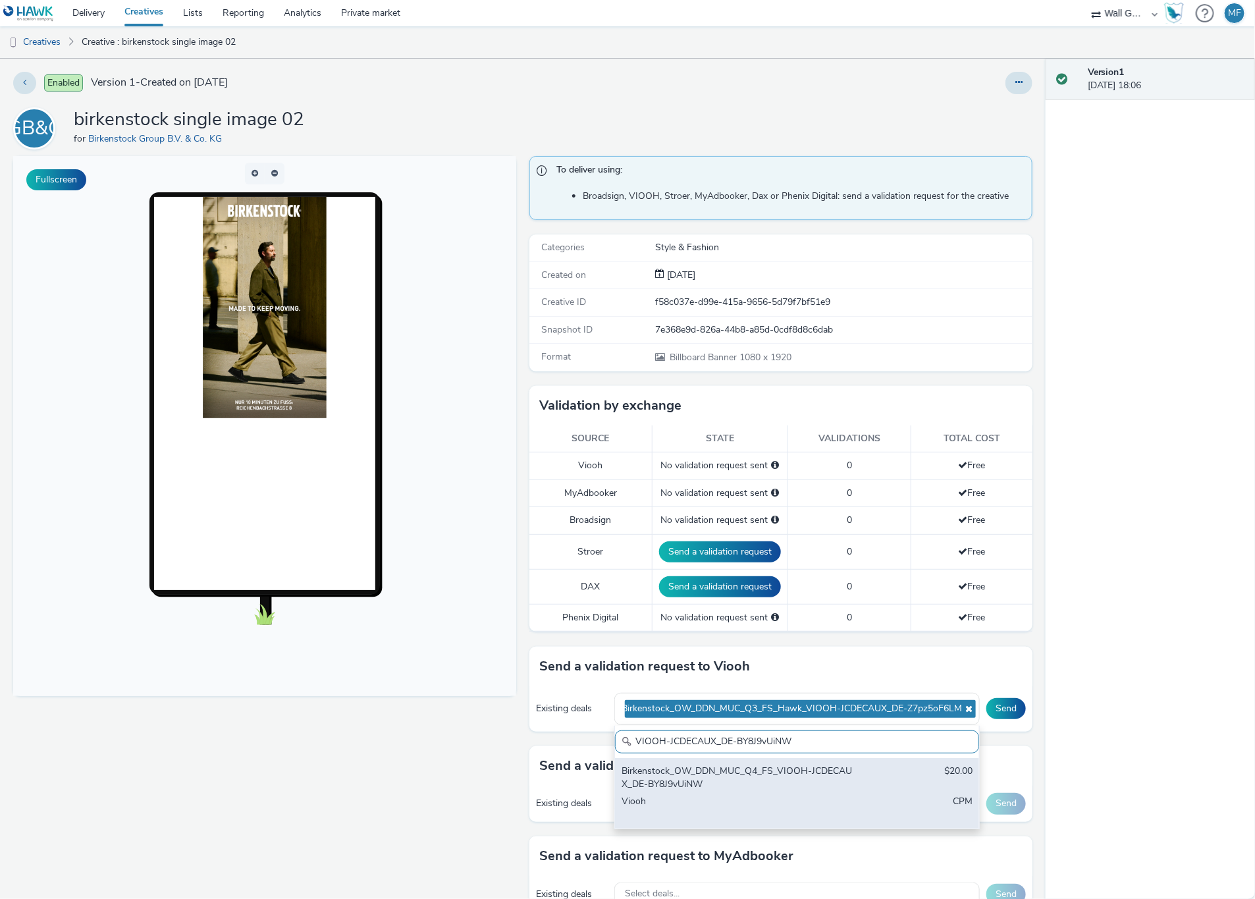
type input "VIOOH-JCDECAUX_DE-BY8J9vUiNW"
click at [781, 777] on div "Birkenstock_OW_DDN_MUC_Q4_FS_VIOOH-JCDECAUX_DE-BY8J9vUiNW" at bounding box center [738, 777] width 232 height 27
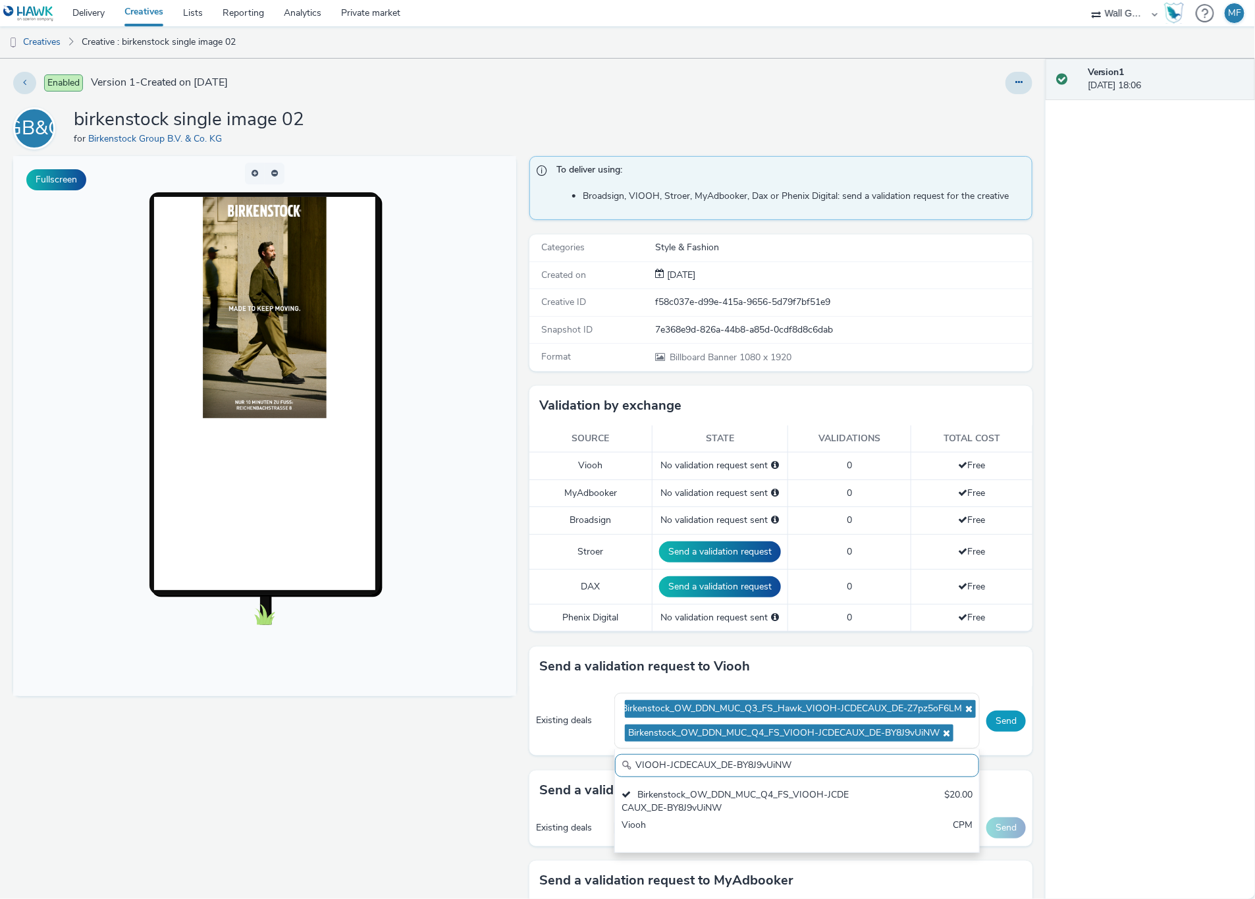
click at [986, 721] on button "Send" at bounding box center [1006, 720] width 40 height 21
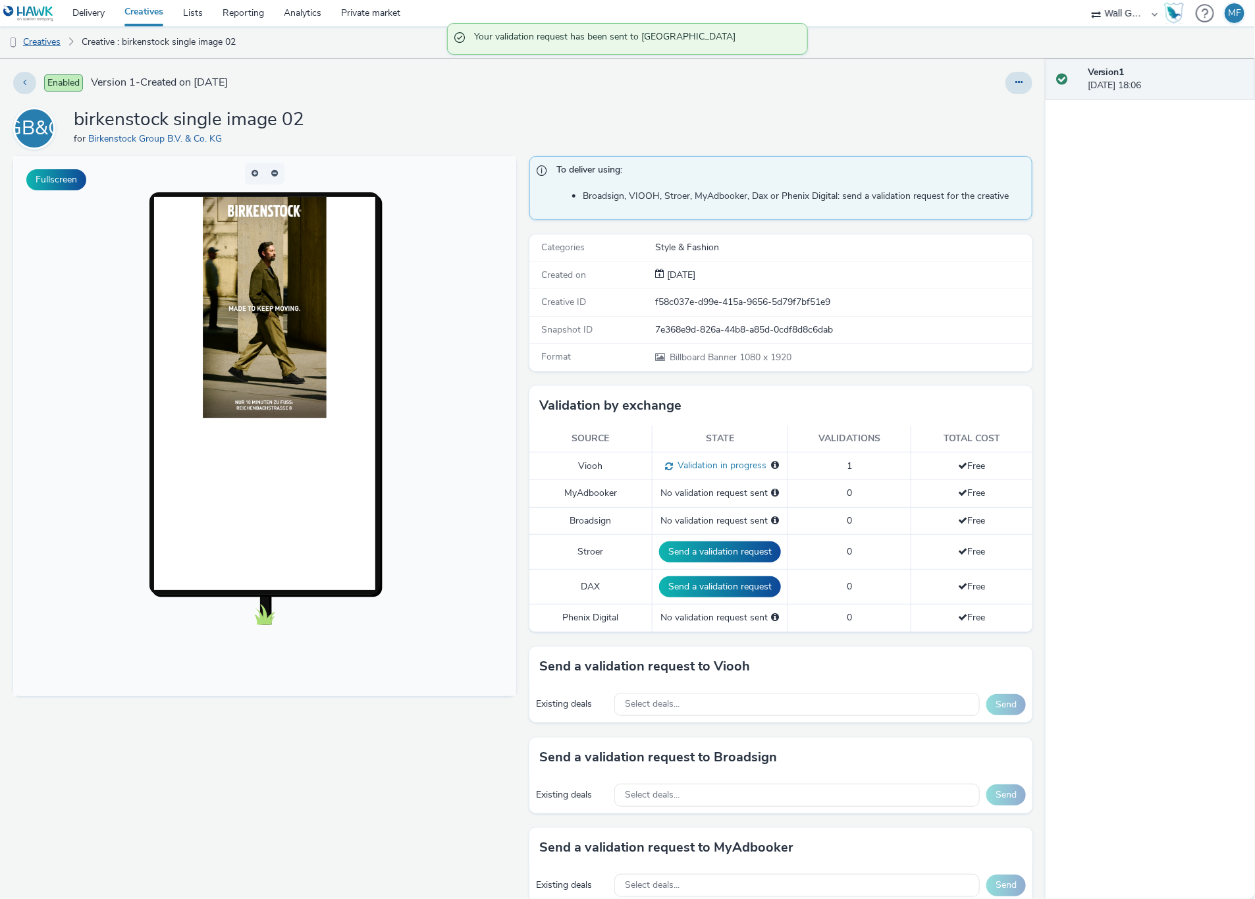
click at [52, 38] on link "Creatives" at bounding box center [33, 42] width 67 height 32
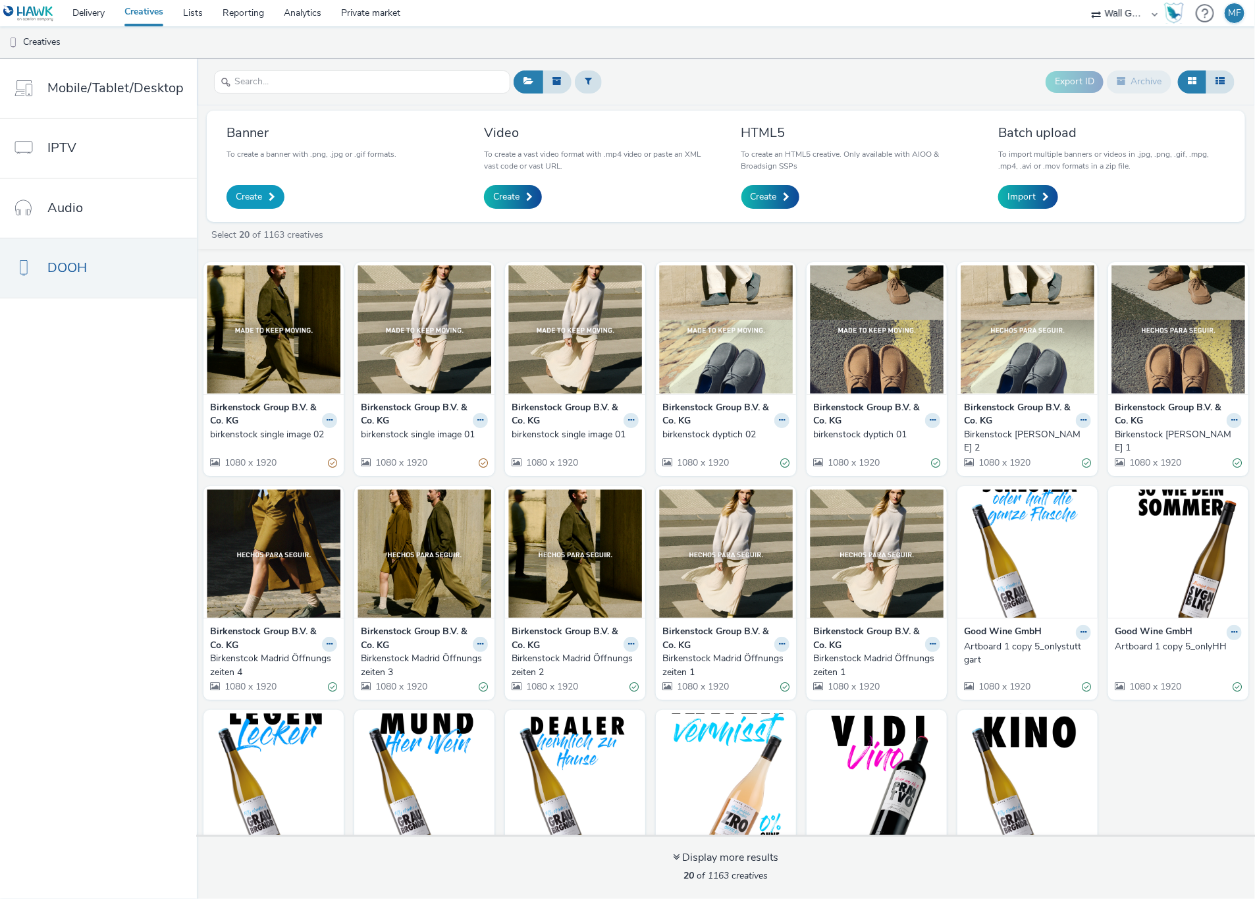
click at [236, 202] on span "Create" at bounding box center [249, 196] width 26 height 13
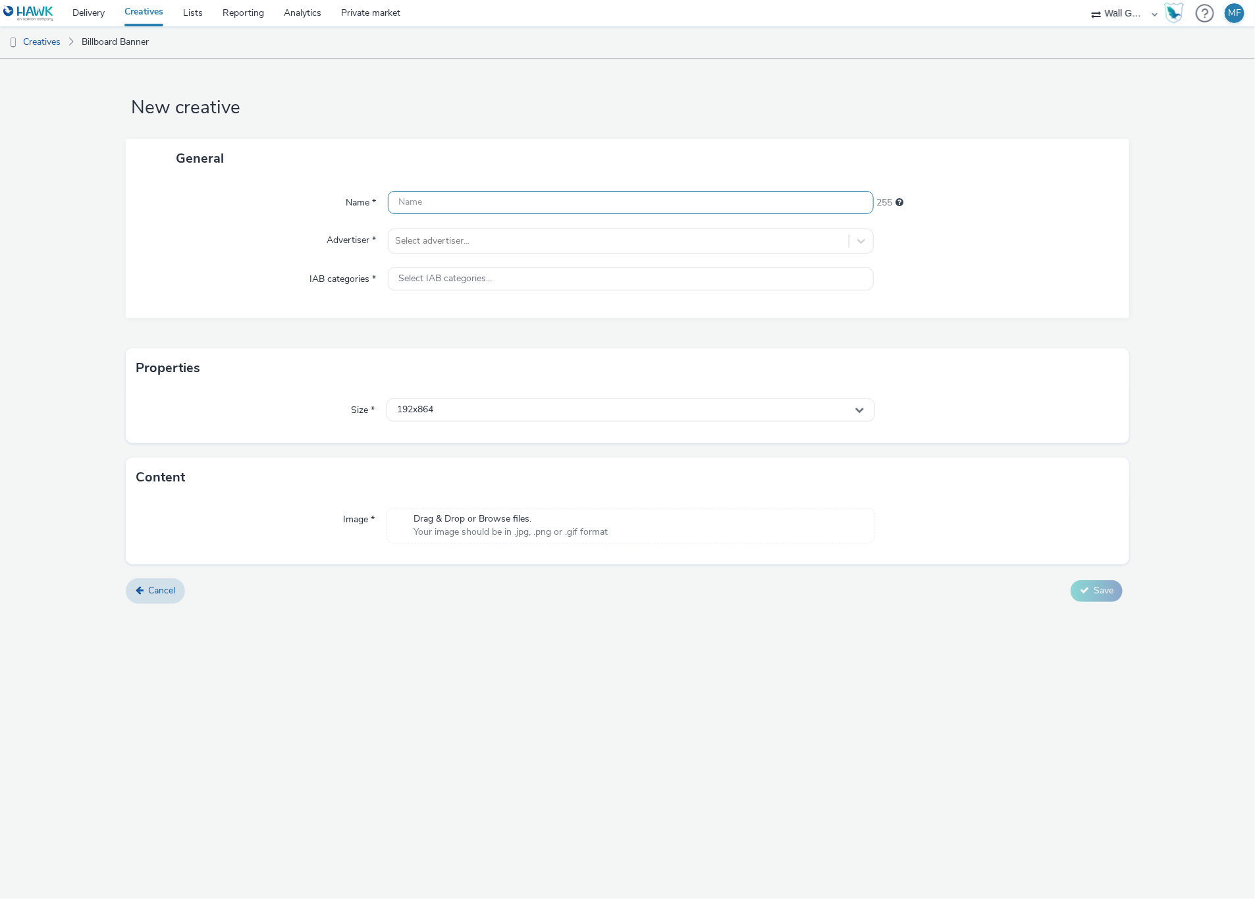
click at [451, 205] on input "text" at bounding box center [630, 202] width 485 height 23
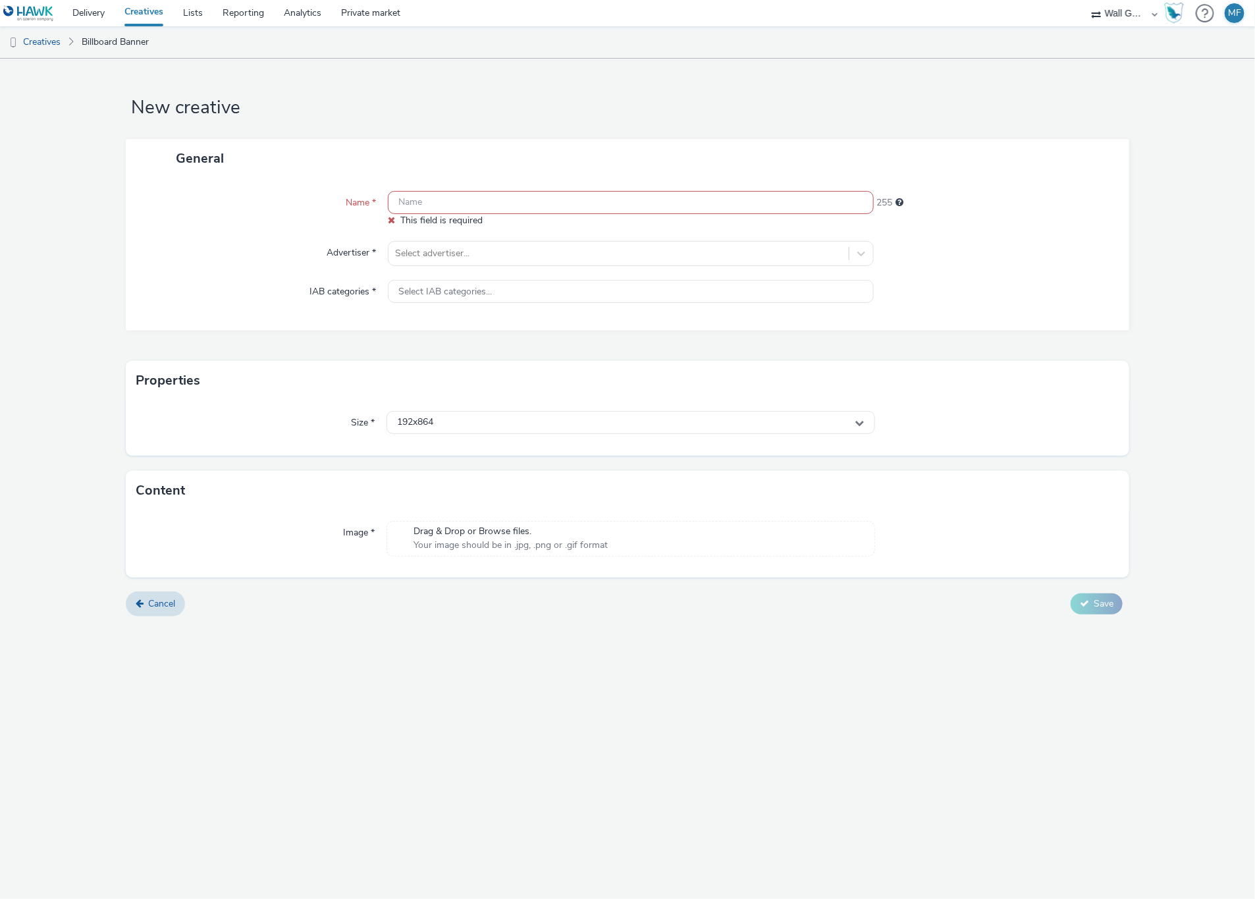
click at [415, 196] on input "text" at bounding box center [630, 202] width 485 height 23
paste input "birkenstock single image 03"
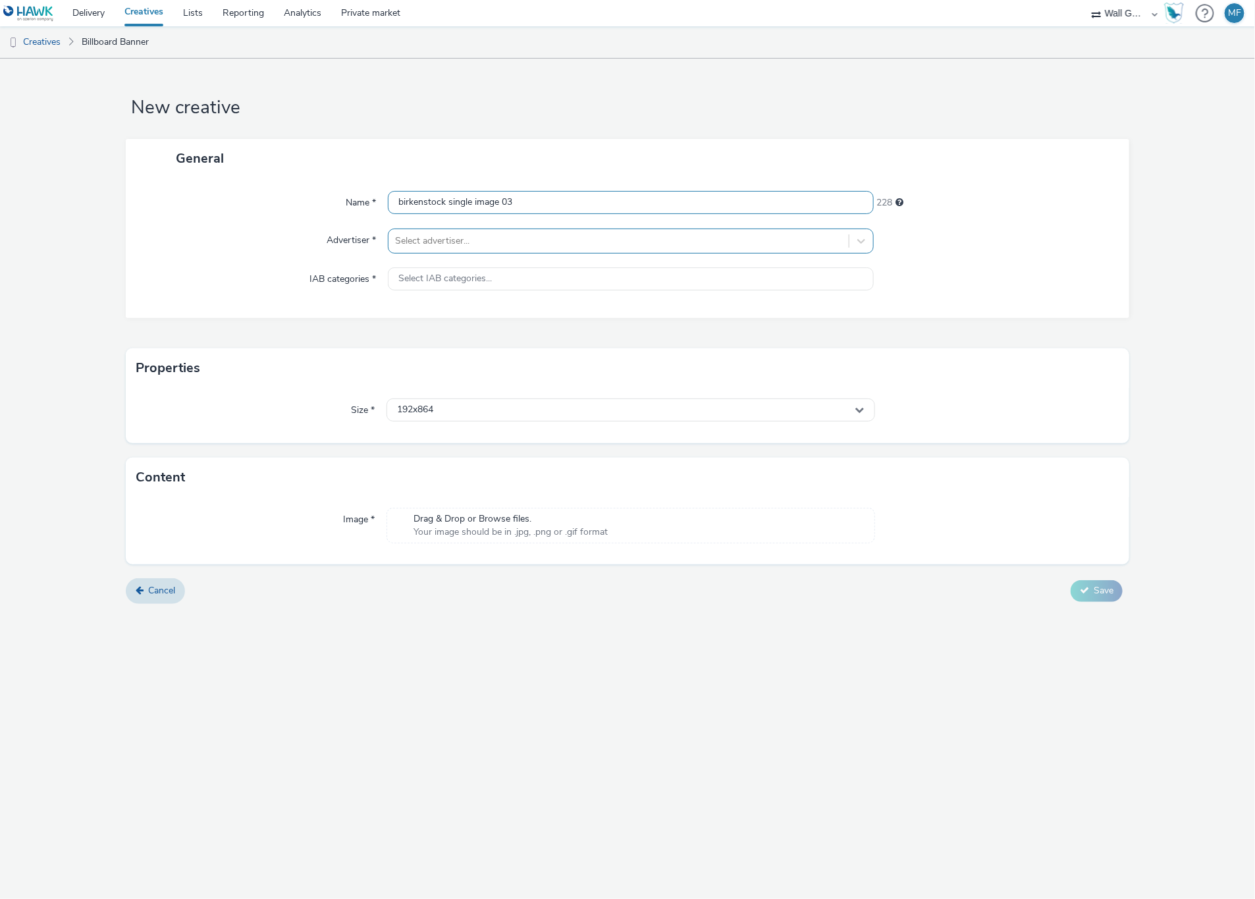
type input "birkenstock single image 03"
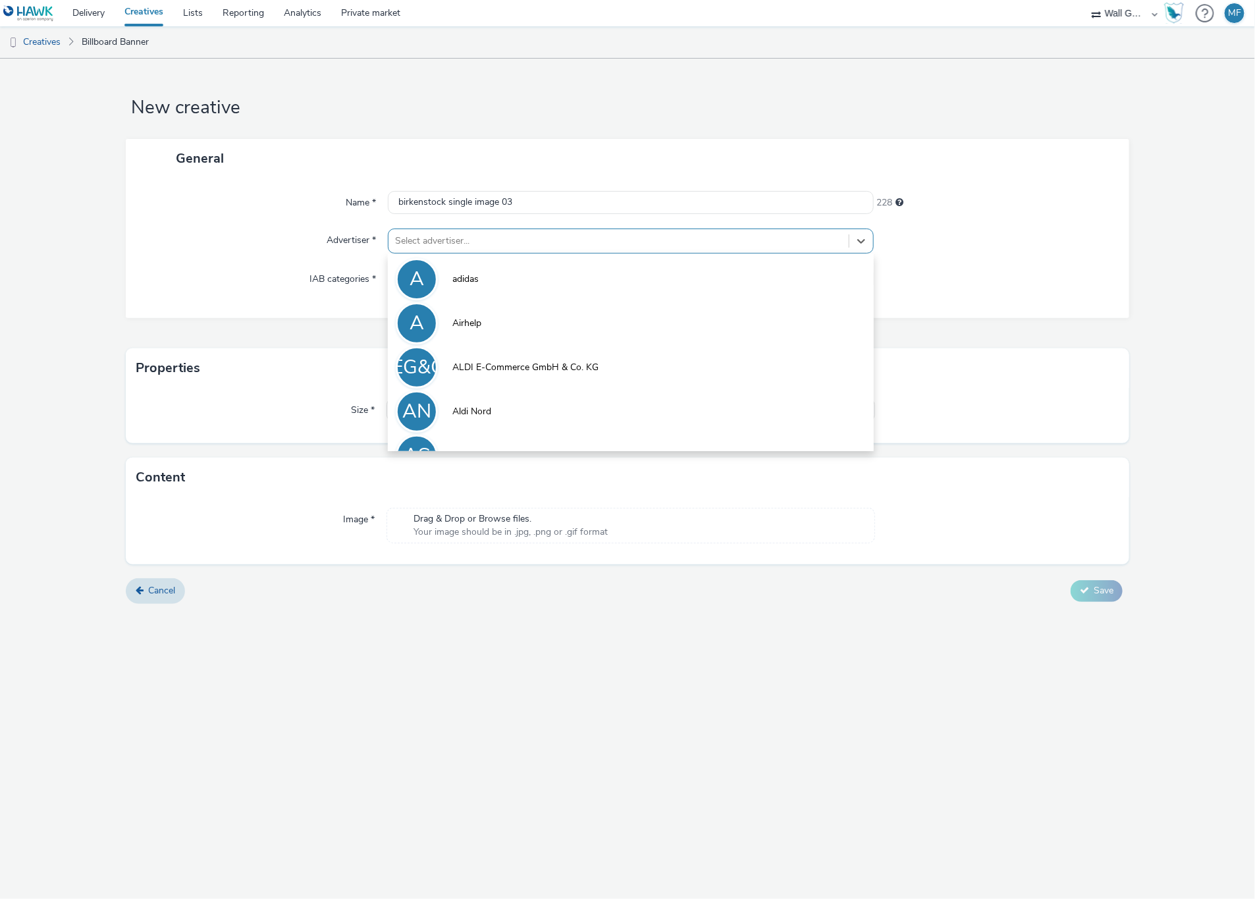
click at [490, 239] on div at bounding box center [618, 241] width 446 height 16
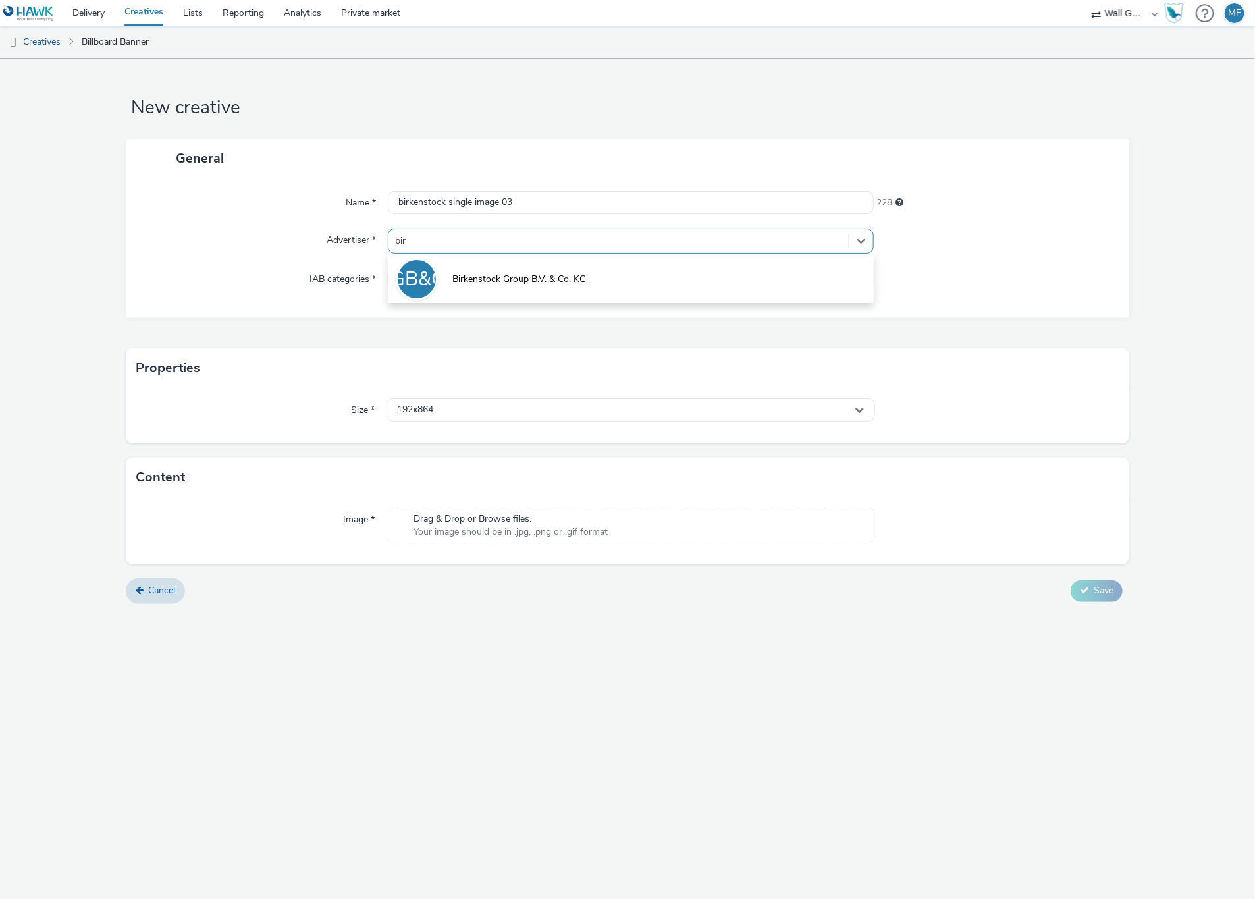
type input "[PERSON_NAME]"
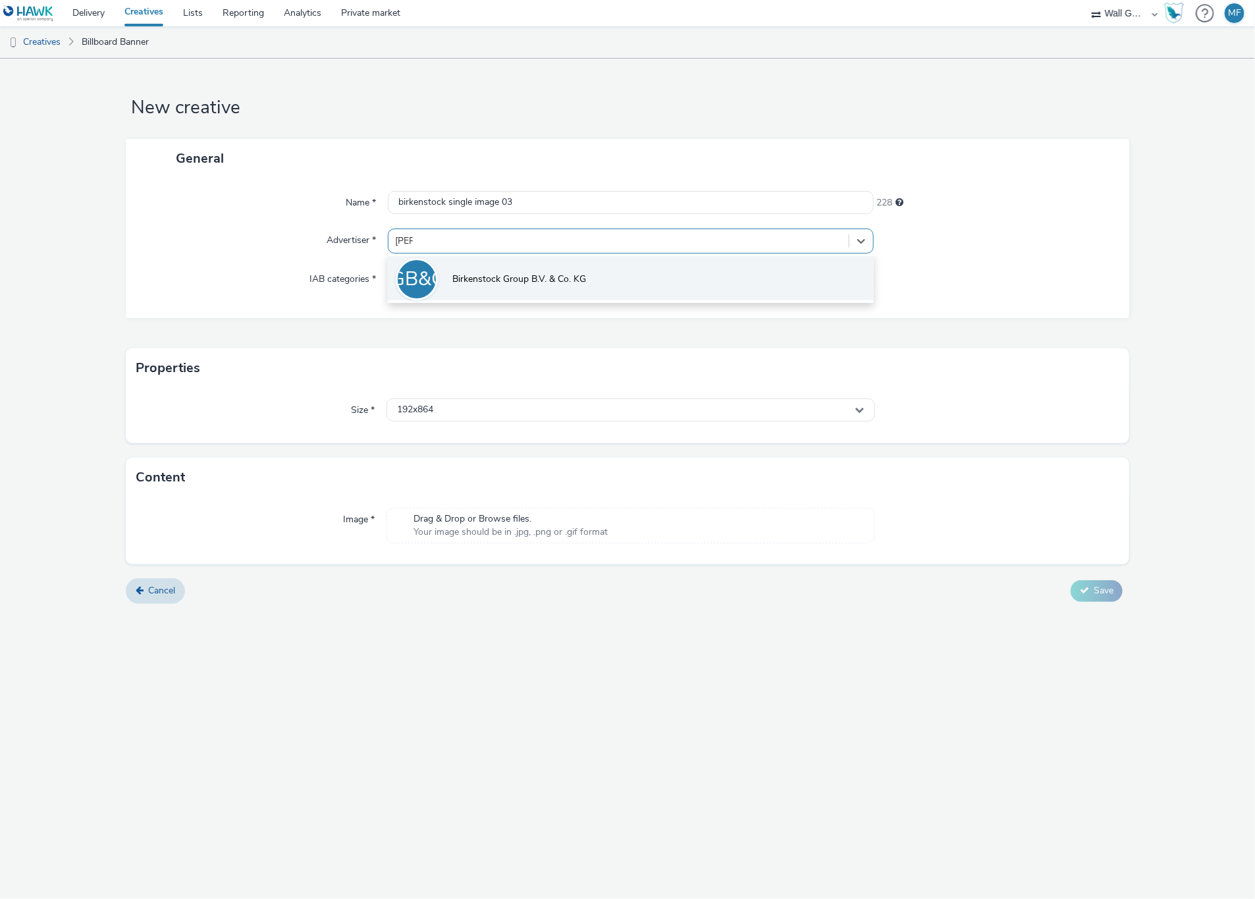
click at [490, 271] on li "BGB&CK Birkenstock Group B.V. & Co. KG" at bounding box center [630, 278] width 485 height 44
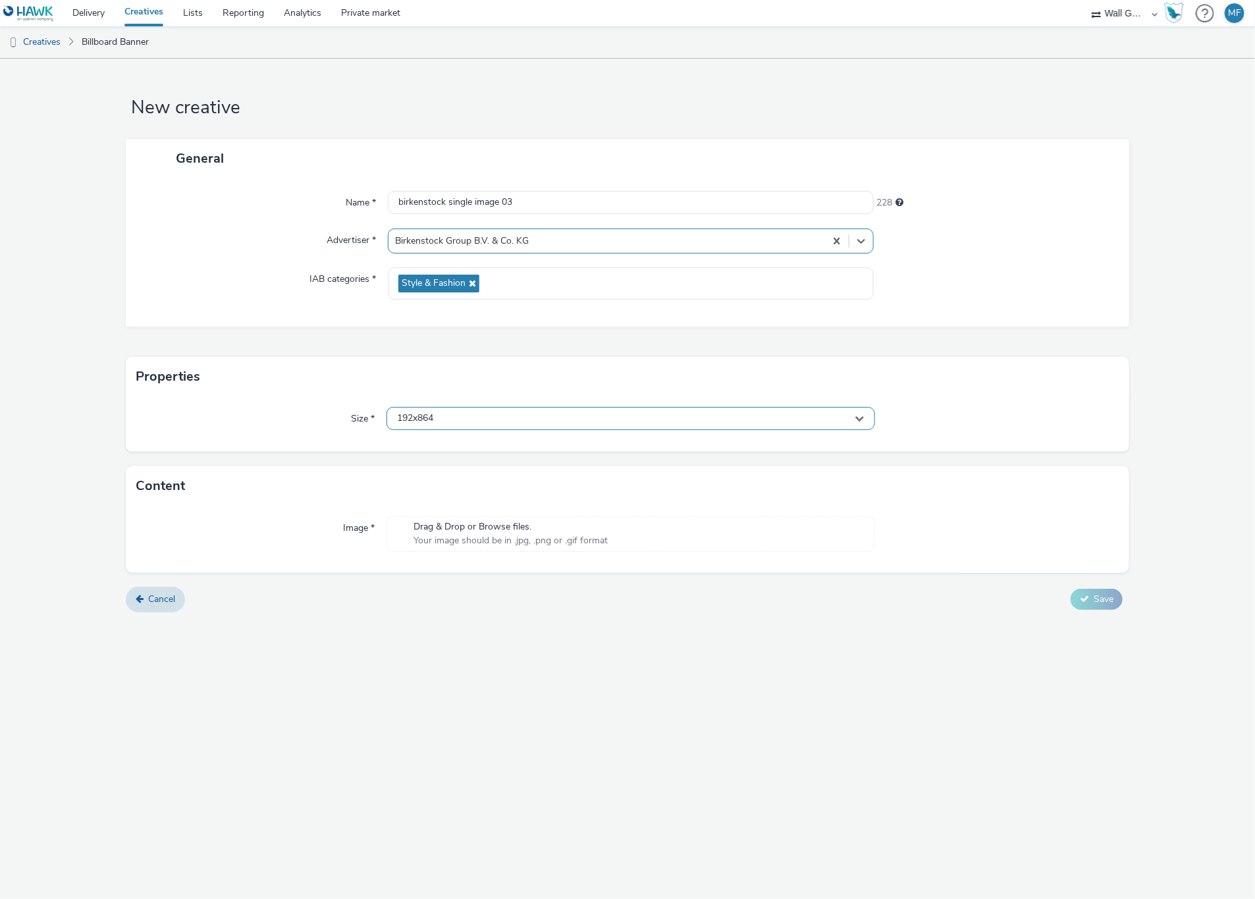
click at [470, 421] on div "192x864" at bounding box center [630, 418] width 488 height 23
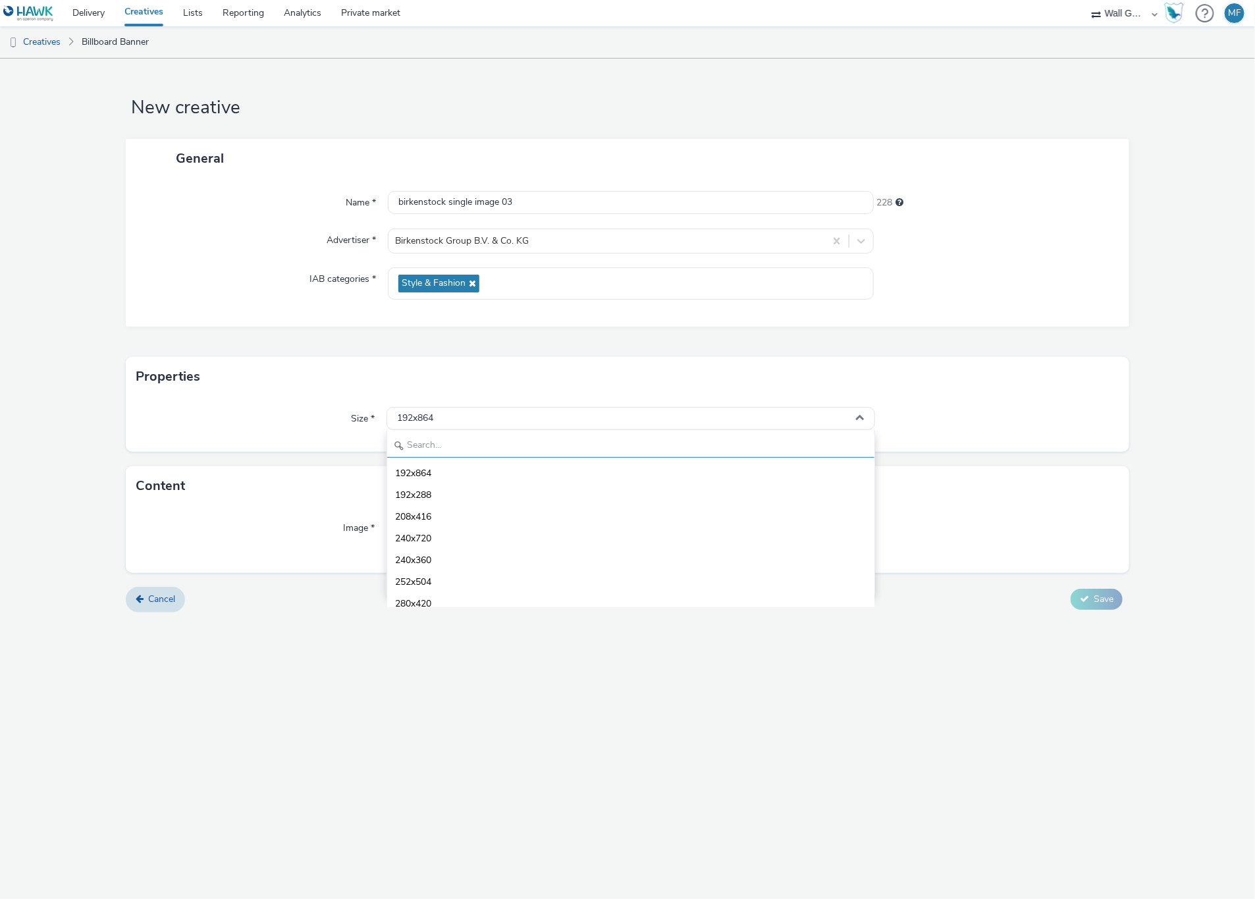
click at [485, 442] on input "text" at bounding box center [630, 446] width 487 height 23
type input "1080"
click at [450, 553] on li "1080x1920 - dooh" at bounding box center [630, 560] width 487 height 22
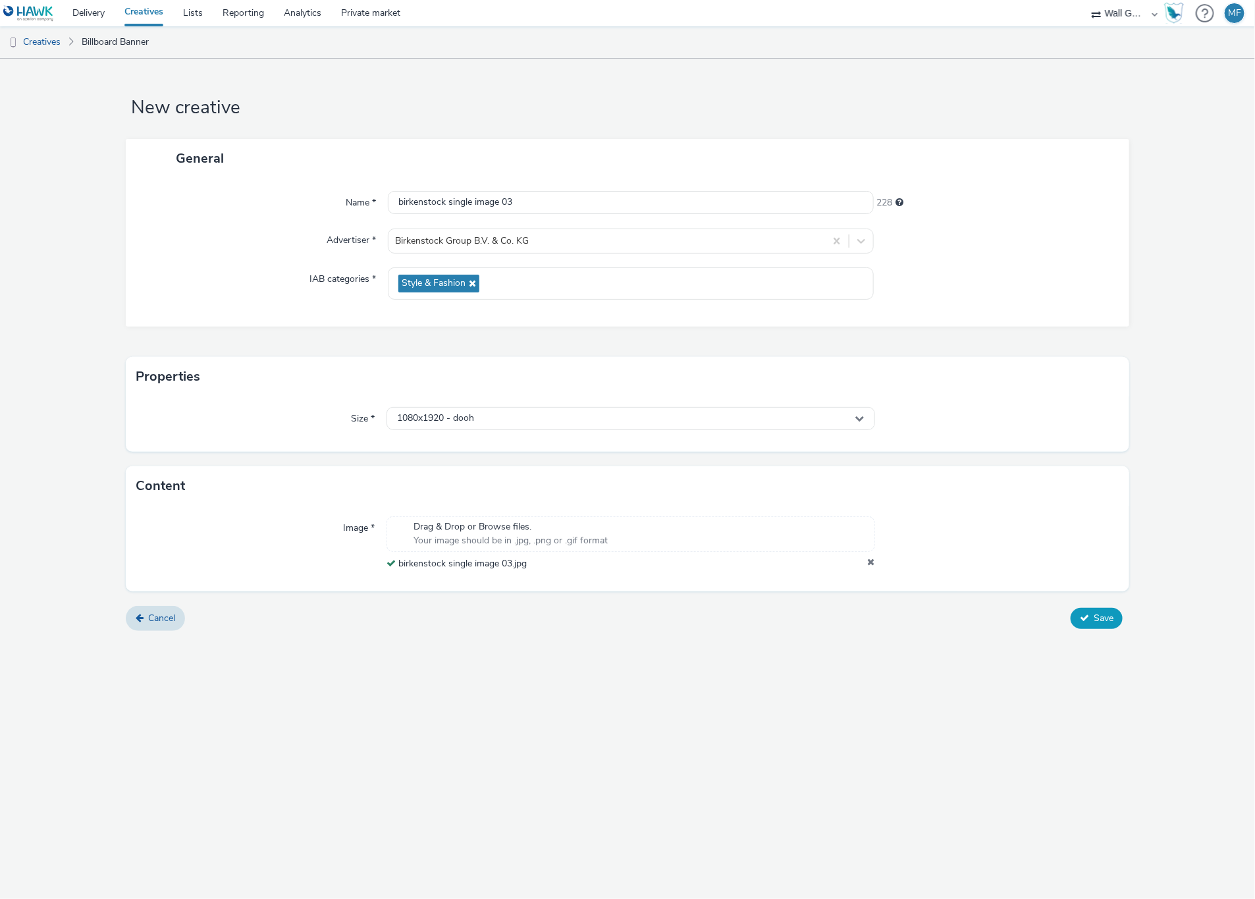
click at [1103, 615] on span "Save" at bounding box center [1104, 618] width 20 height 13
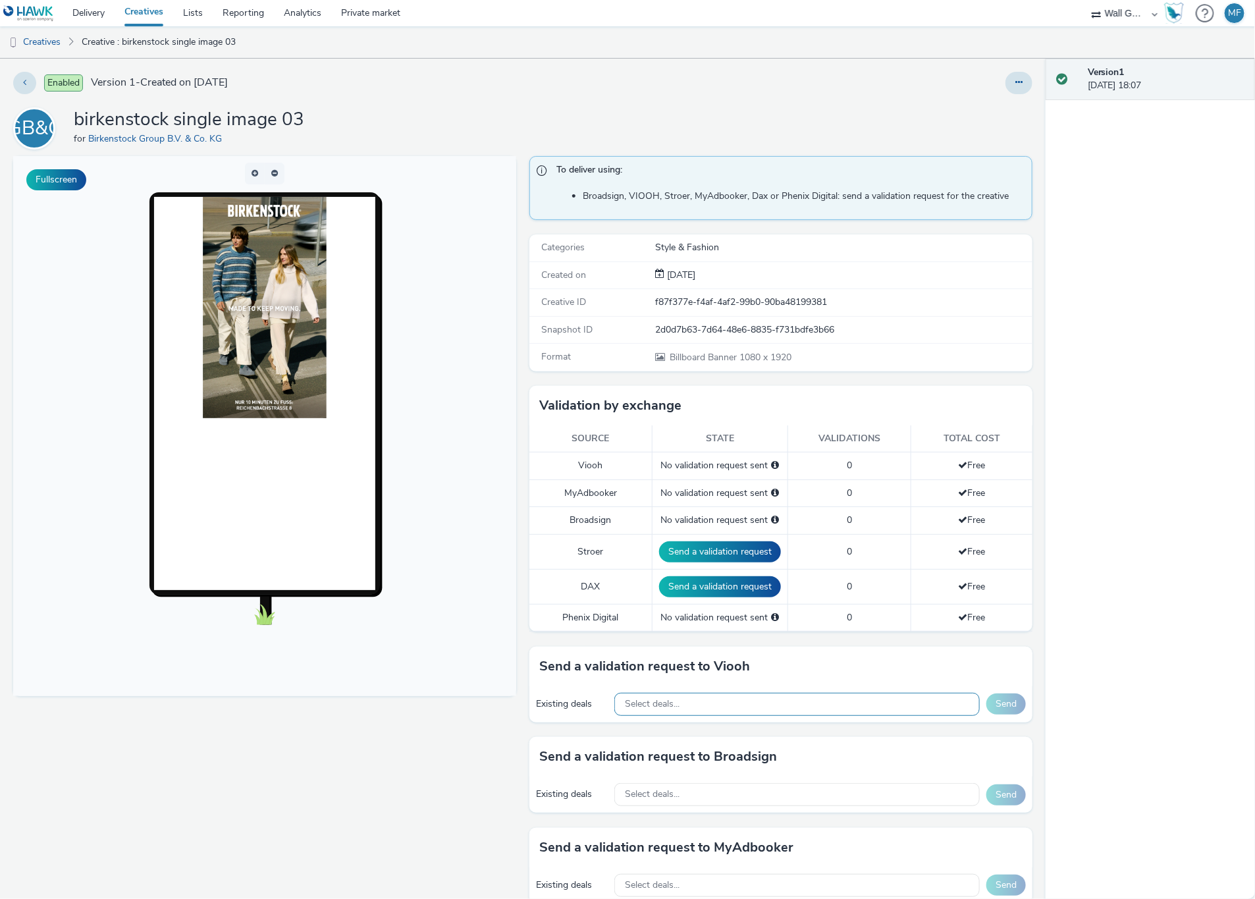
click at [767, 700] on div "Select deals..." at bounding box center [796, 704] width 365 height 23
paste input "VIOOH-JCDECAUX_DE-Z7pz5oF6LM"
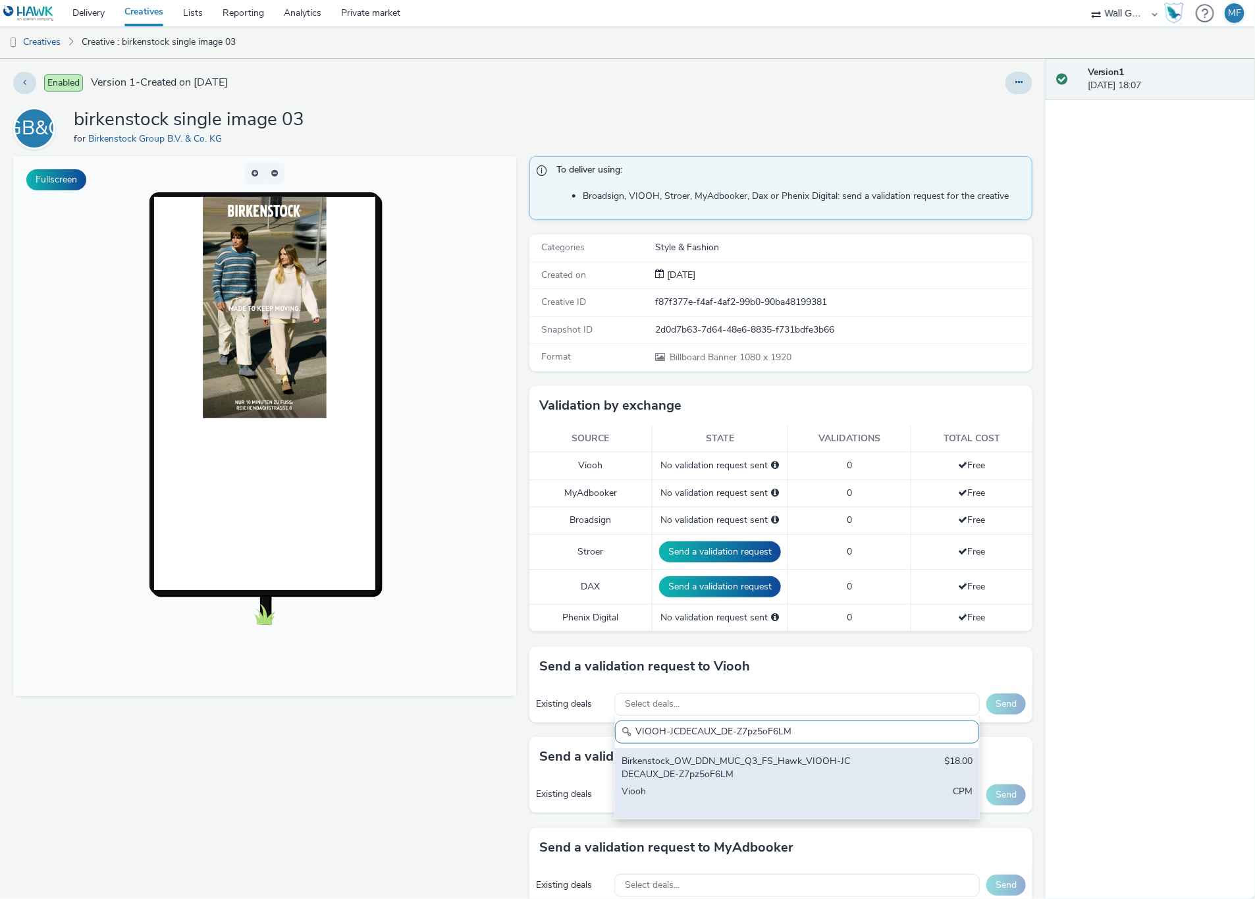
click at [731, 765] on div "Birkenstock_OW_DDN_MUC_Q3_FS_Hawk_VIOOH-JCDECAUX_DE-Z7pz5oF6LM" at bounding box center [738, 767] width 232 height 27
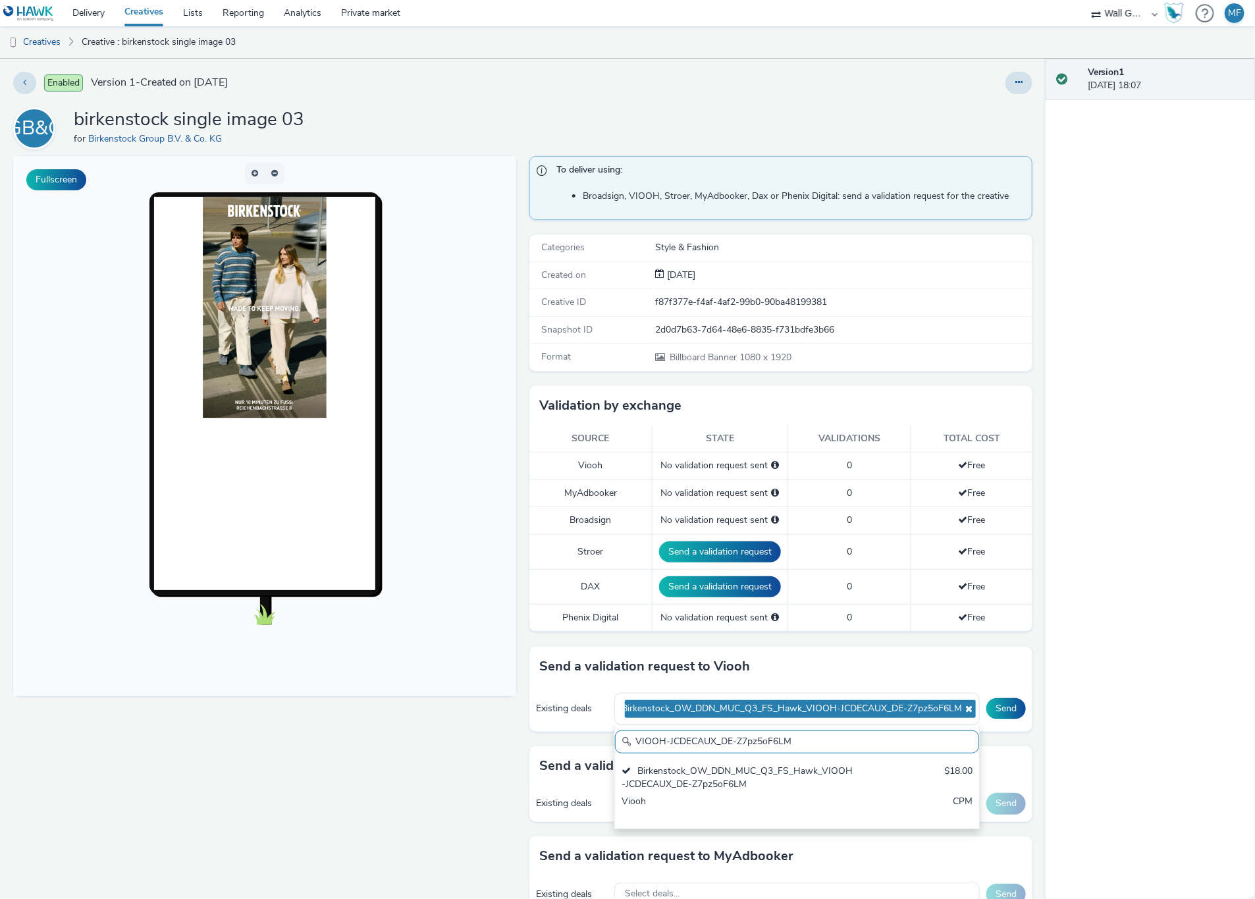
drag, startPoint x: 814, startPoint y: 745, endPoint x: 573, endPoint y: 754, distance: 241.2
click at [573, 754] on div "To deliver using: Broadsign, VIOOH, [PERSON_NAME], MyAdbooker, Dax or Phenix Di…" at bounding box center [778, 625] width 510 height 938
paste input "BY8J9vUiNW"
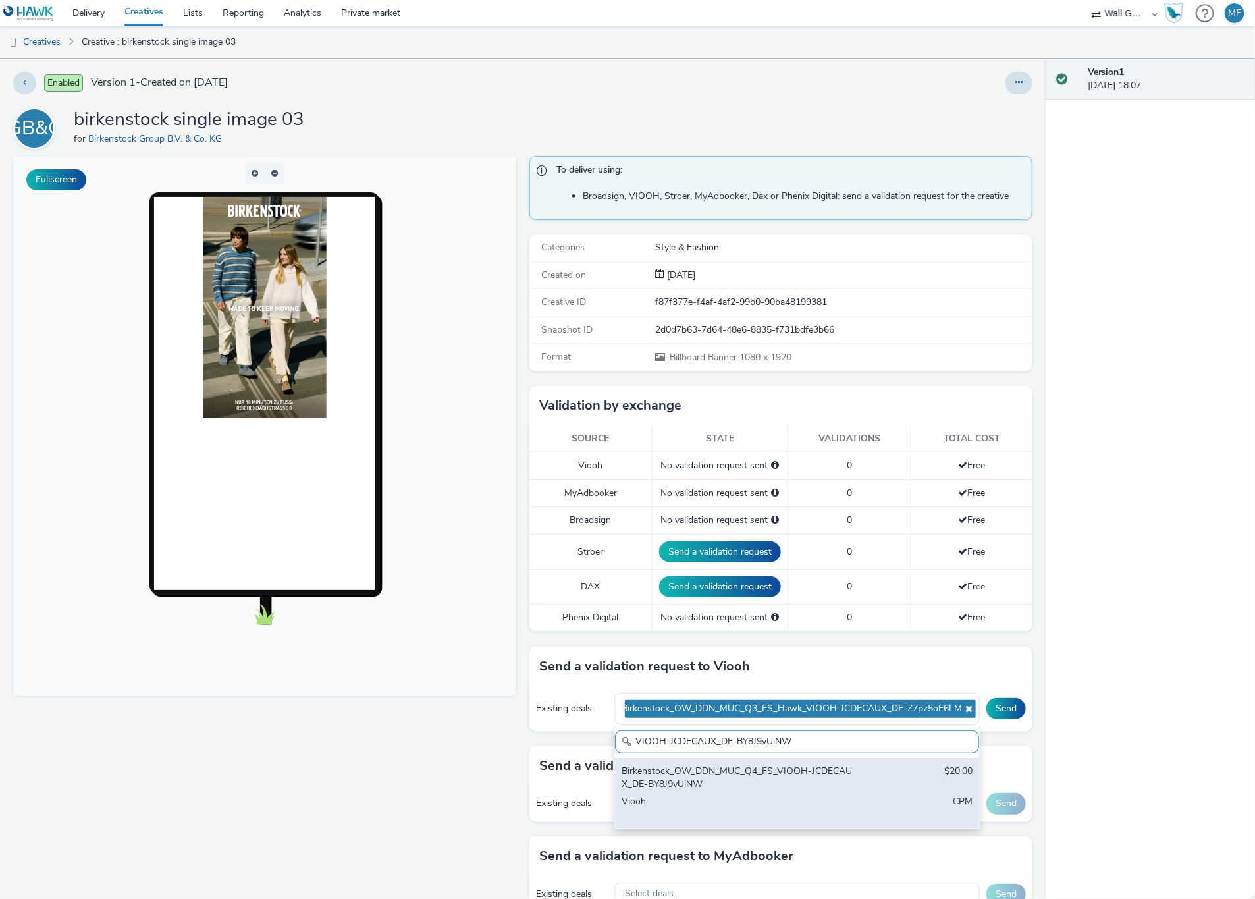
type input "VIOOH-JCDECAUX_DE-BY8J9vUiNW"
click at [660, 790] on div "Birkenstock_OW_DDN_MUC_Q4_FS_VIOOH-JCDECAUX_DE-BY8J9vUiNW" at bounding box center [738, 777] width 232 height 27
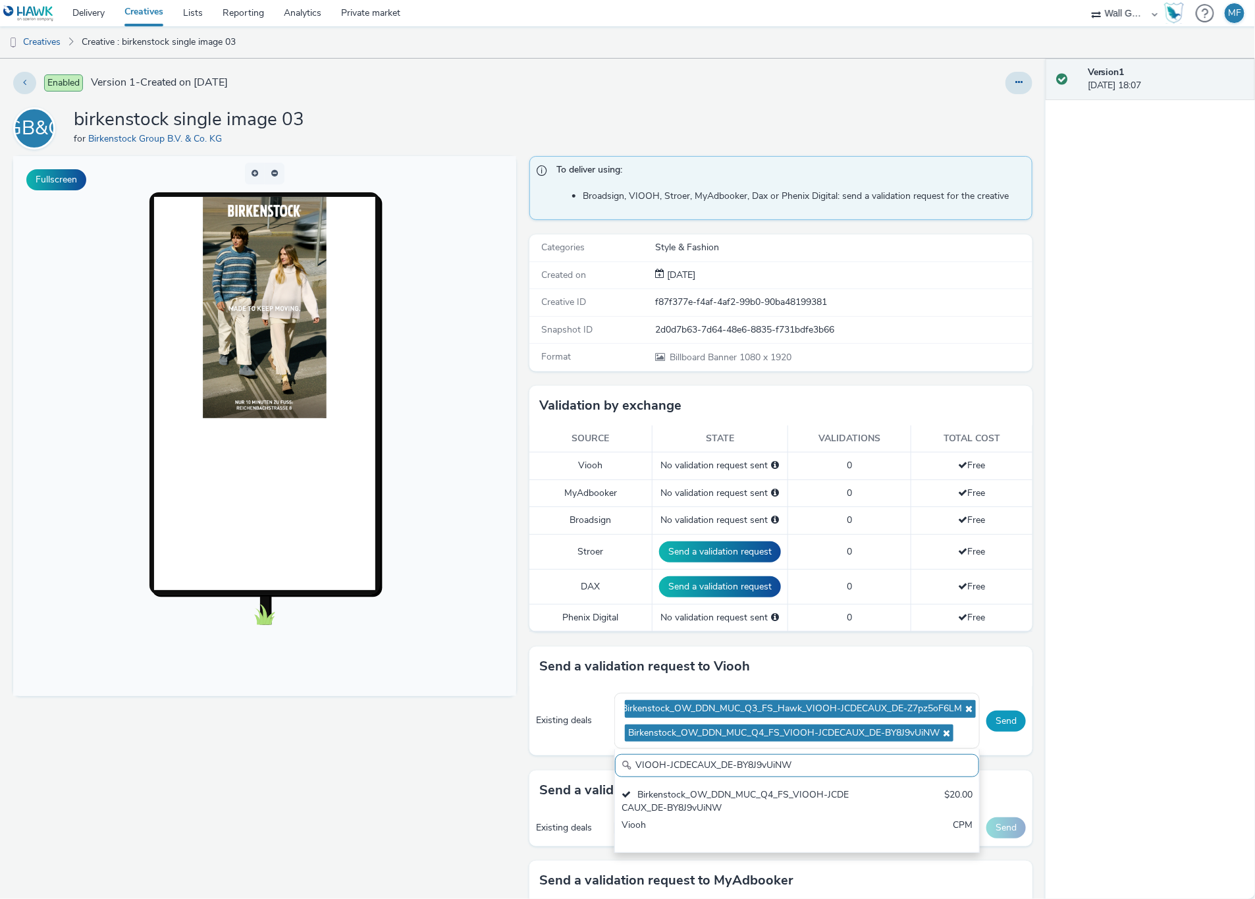
click at [992, 724] on button "Send" at bounding box center [1006, 720] width 40 height 21
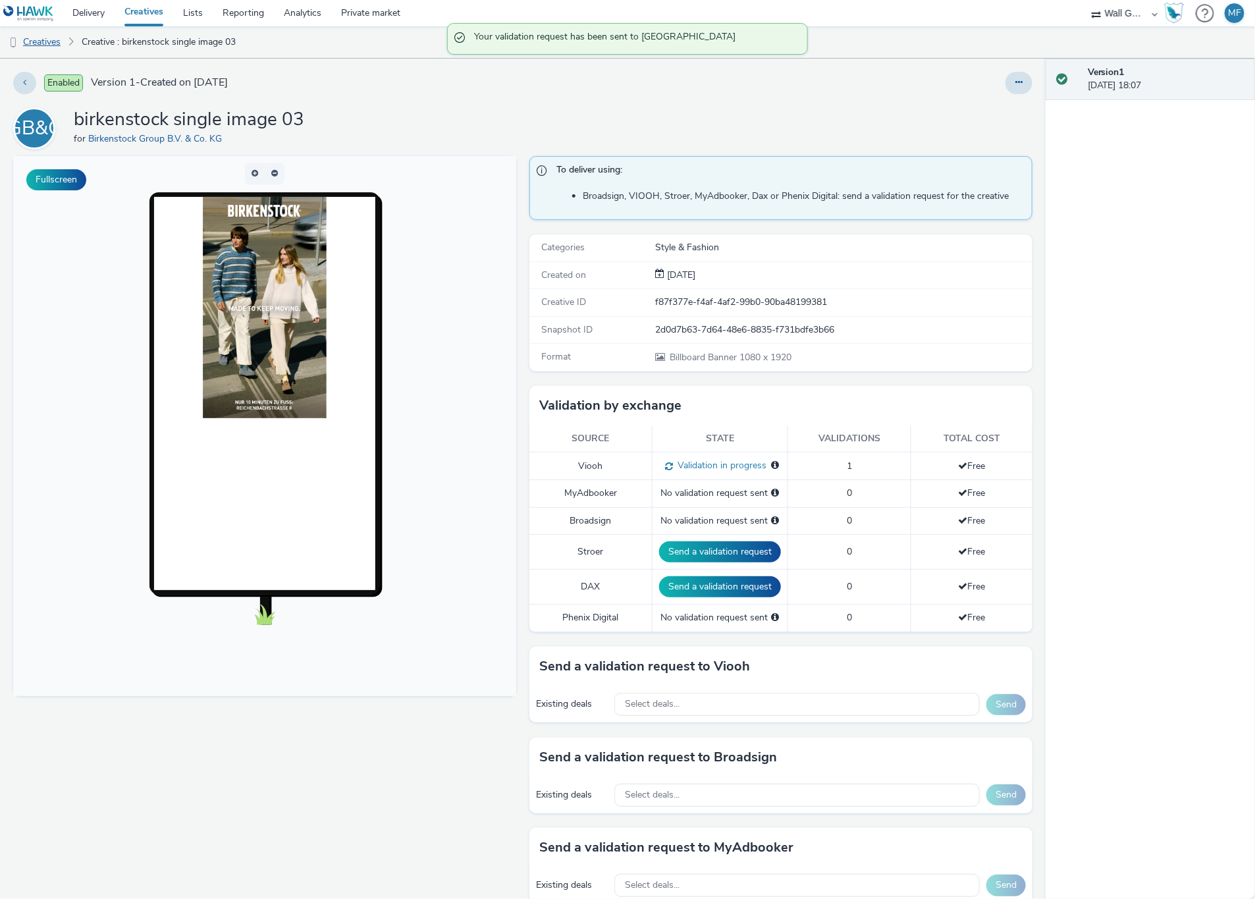
click at [43, 42] on link "Creatives" at bounding box center [33, 42] width 67 height 32
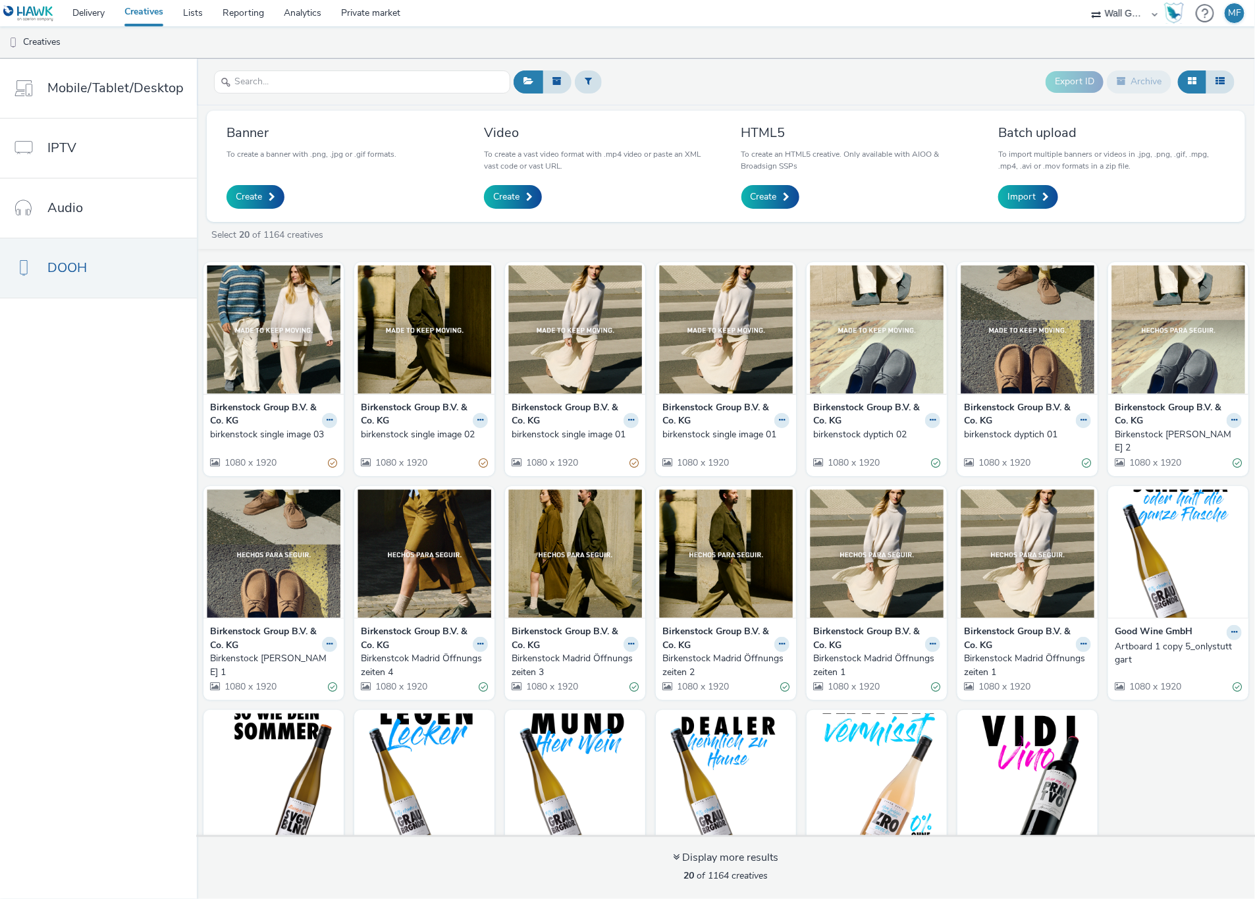
click at [769, 34] on ul "Creatives" at bounding box center [627, 42] width 1255 height 32
click at [247, 190] on span "Create" at bounding box center [249, 196] width 26 height 13
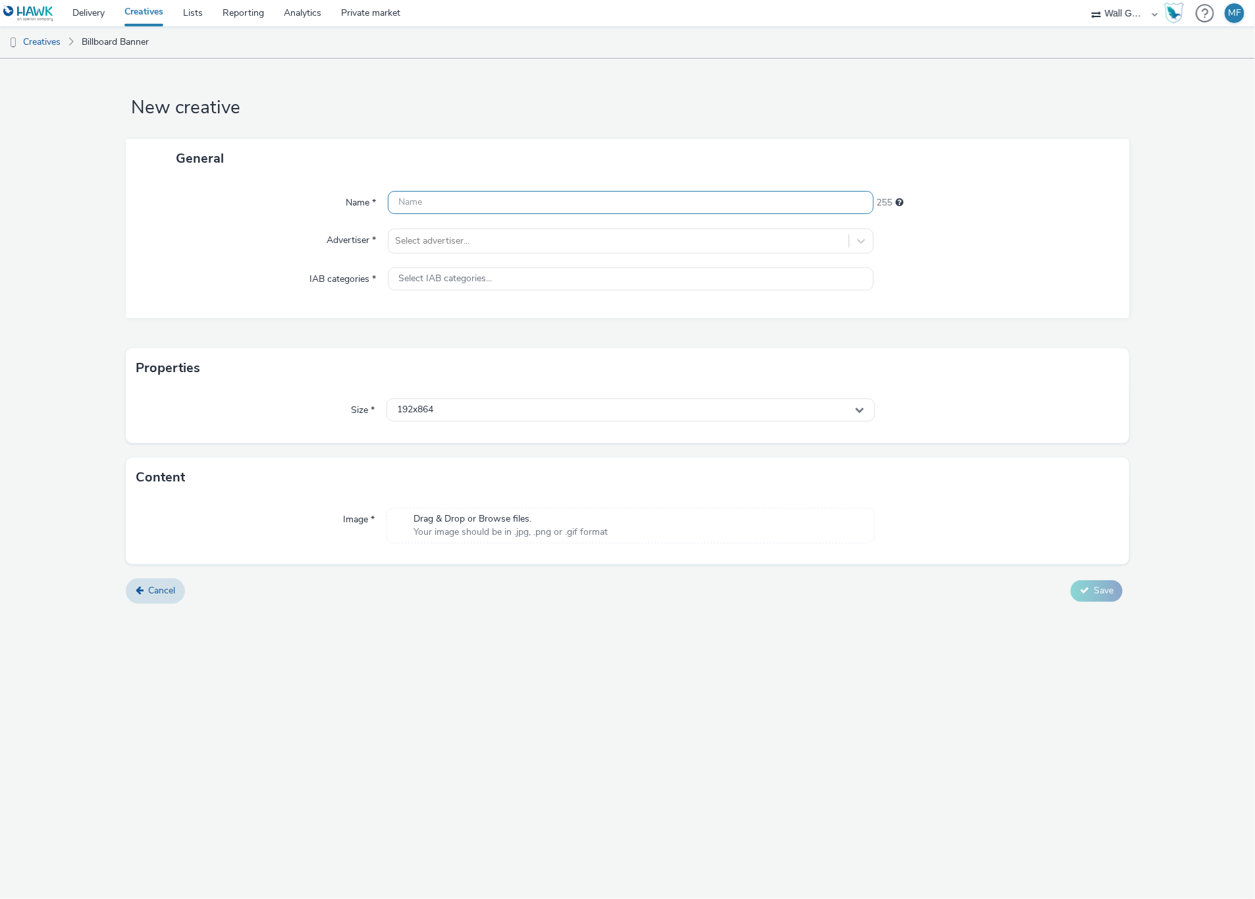
click at [417, 207] on input "text" at bounding box center [630, 202] width 485 height 23
paste input "VIOOH-JCDECAUX_DE-BY8J9vUiNW"
type input "VIOOH-JCDECAUX_DE-BY8J9vUiNW"
drag, startPoint x: 583, startPoint y: 205, endPoint x: 325, endPoint y: 204, distance: 258.7
click at [325, 204] on div "Name * VIOOH-JCDECAUX_DE-BY8J9vUiNW 227" at bounding box center [628, 203] width 978 height 24
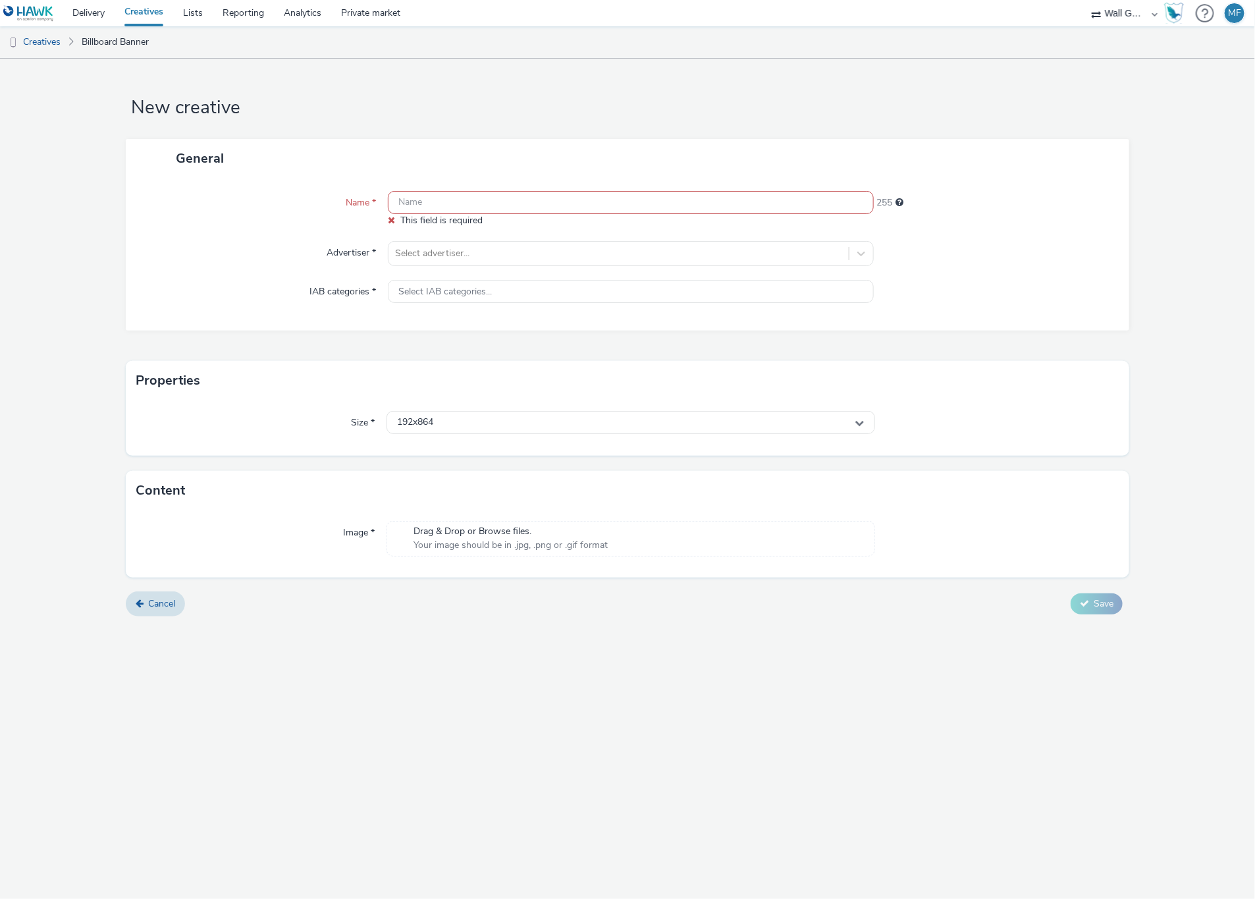
click at [602, 200] on input "text" at bounding box center [630, 202] width 485 height 23
paste input "birkenstock single image 04"
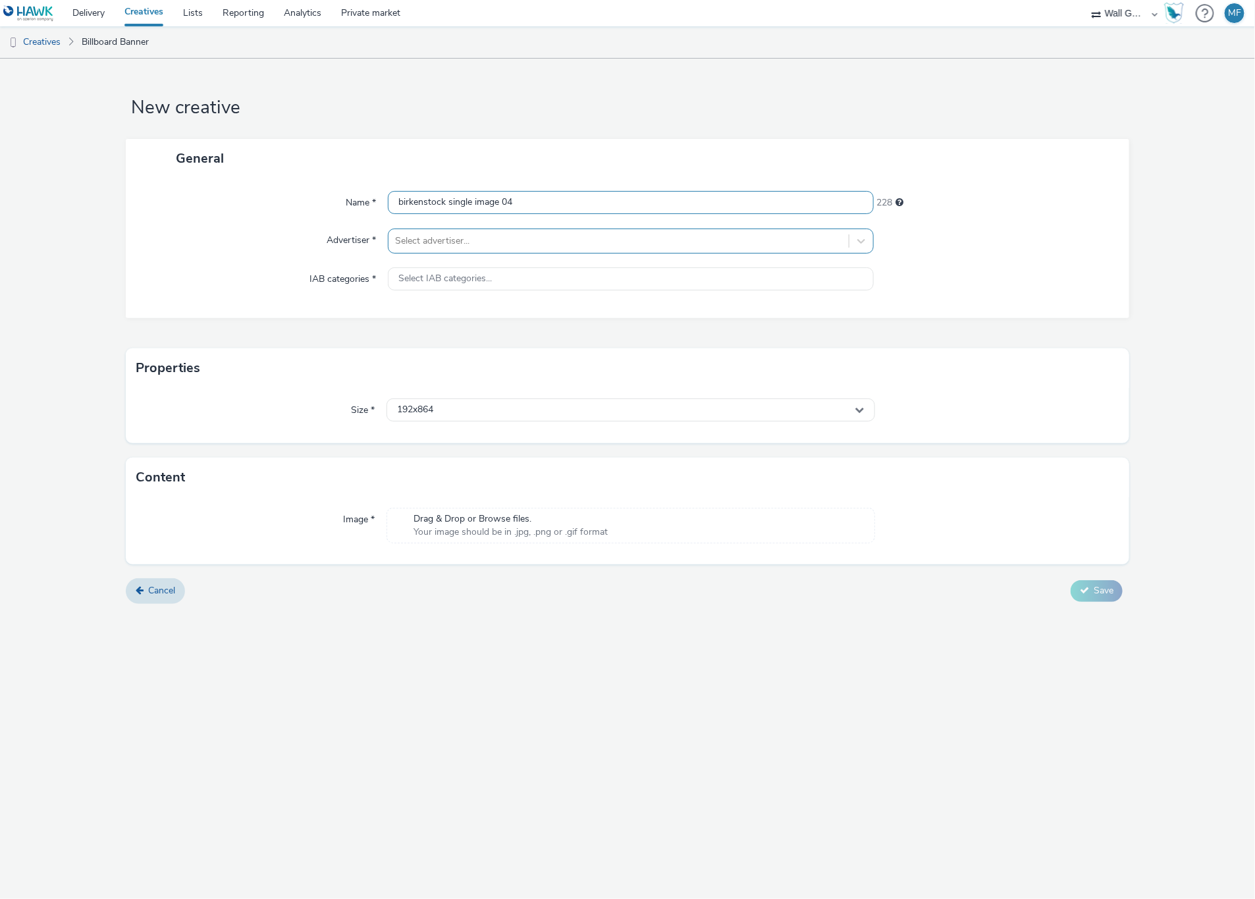
type input "birkenstock single image 04"
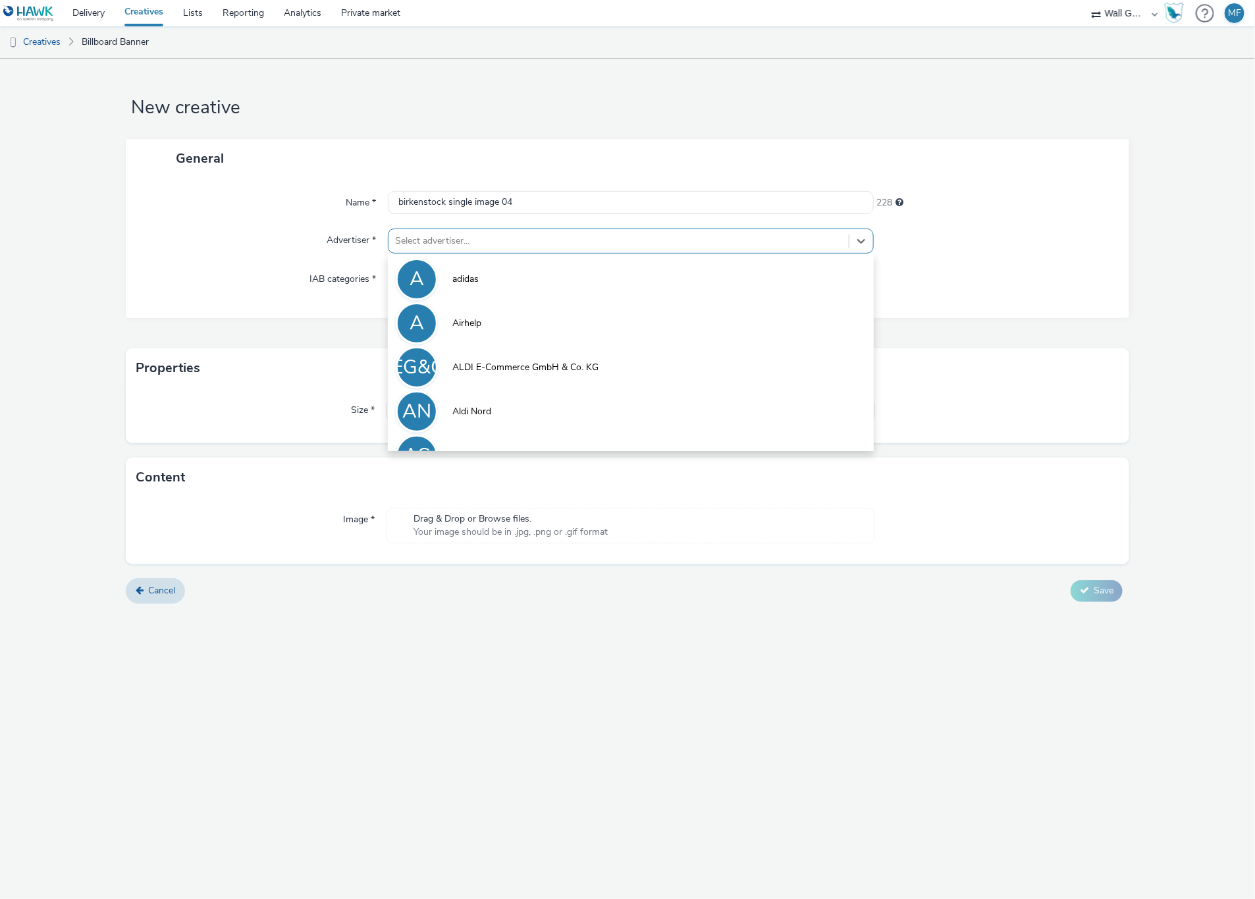
click at [489, 242] on div at bounding box center [618, 241] width 446 height 16
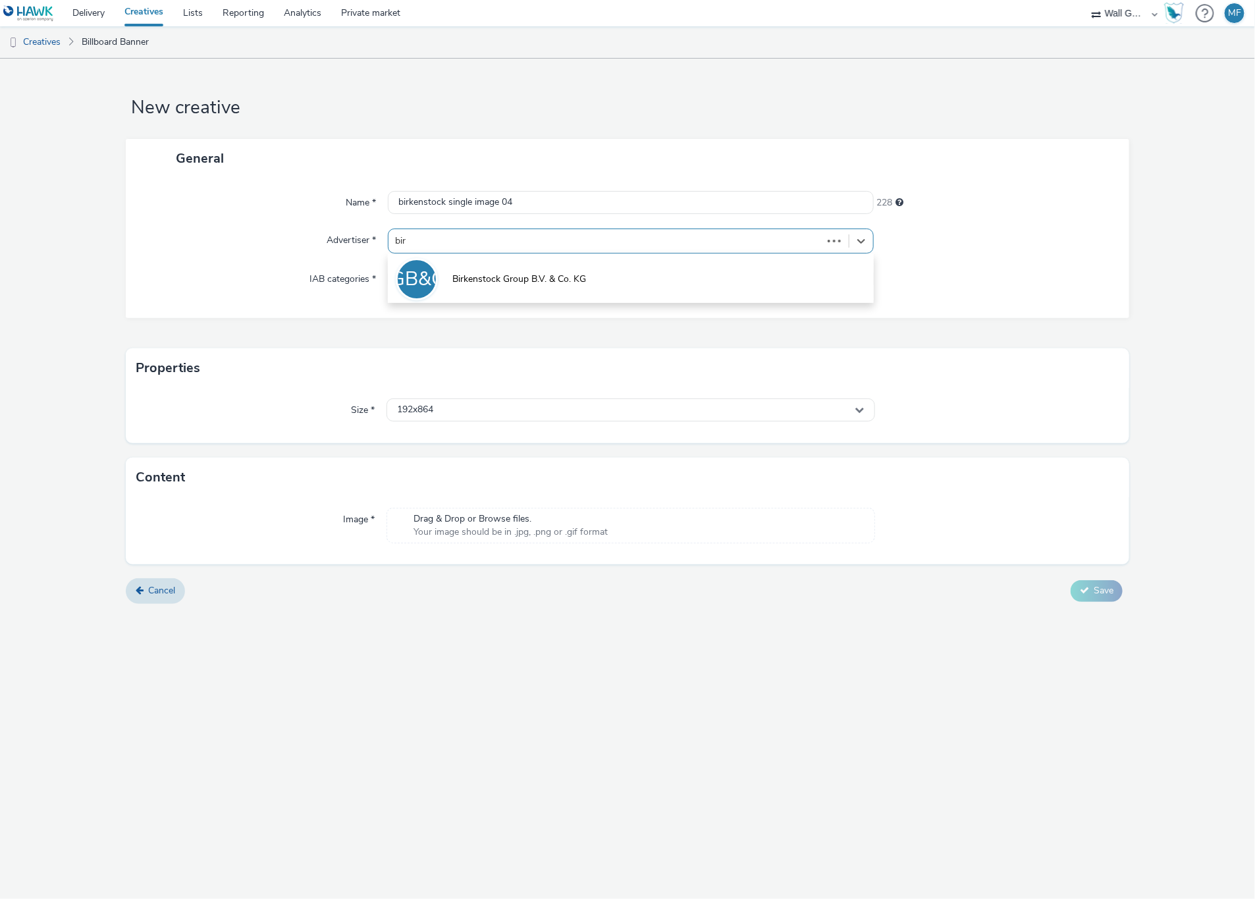
type input "[PERSON_NAME]"
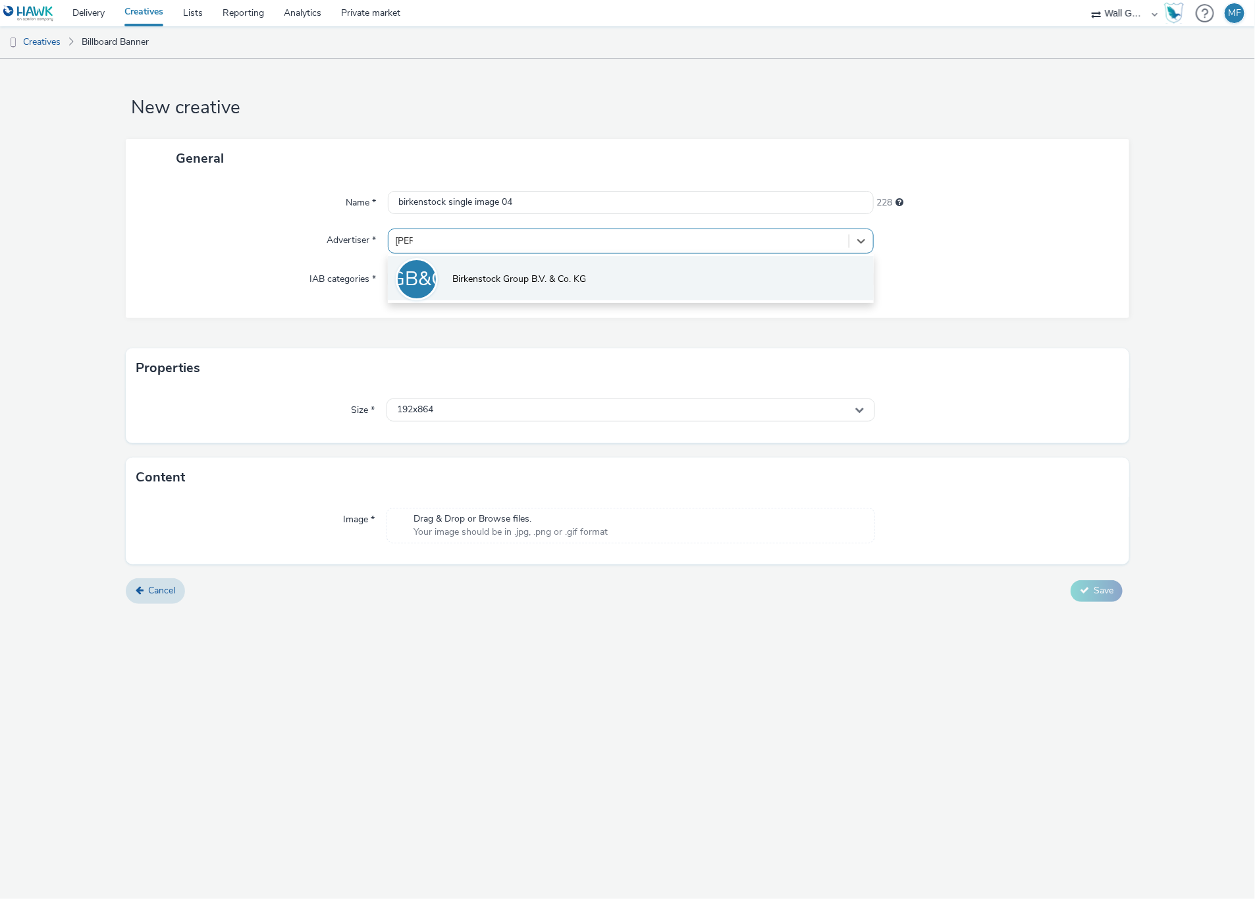
click at [498, 273] on span "Birkenstock Group B.V. & Co. KG" at bounding box center [519, 279] width 134 height 13
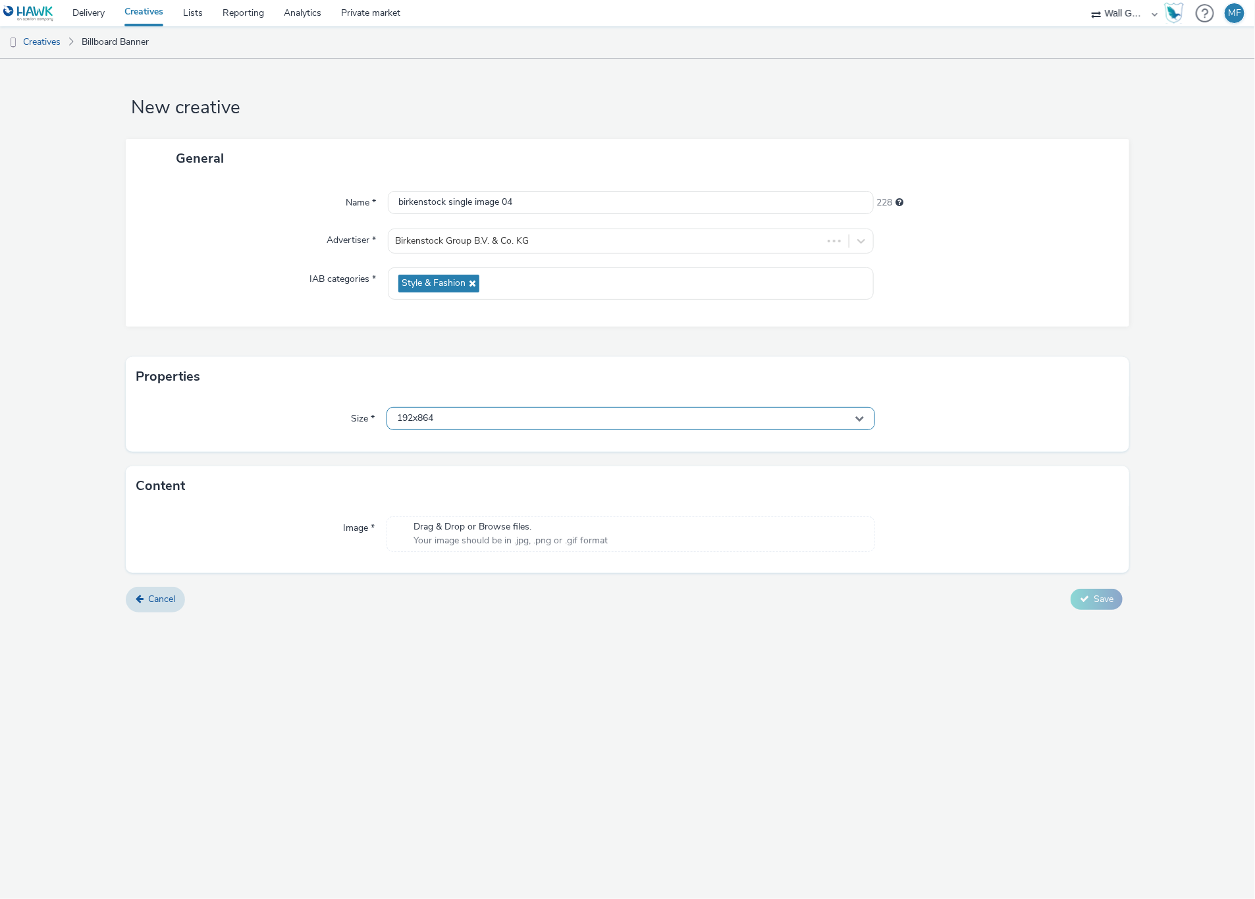
click at [473, 417] on div "192x864" at bounding box center [630, 418] width 488 height 23
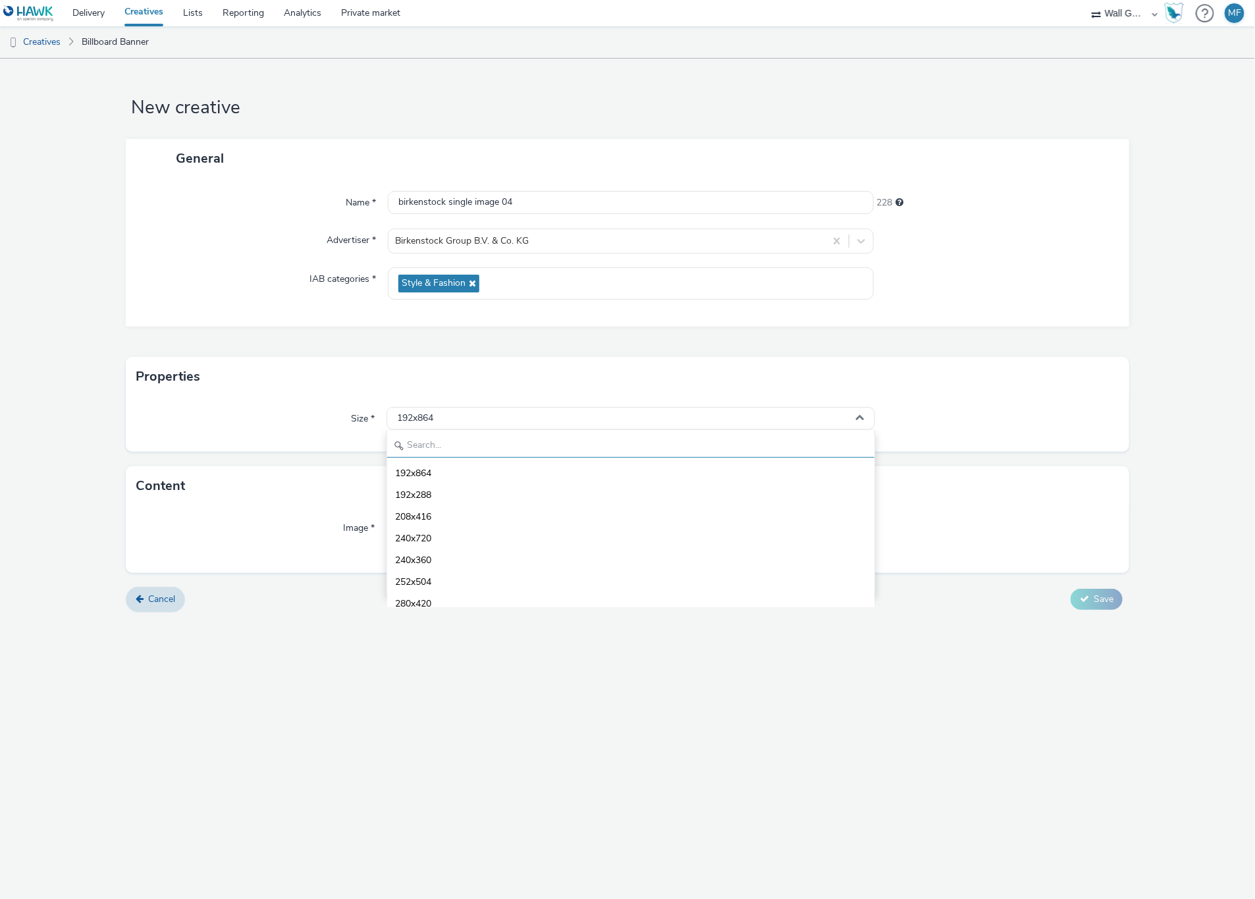
click at [467, 447] on input "text" at bounding box center [630, 446] width 487 height 23
type input "1080"
click at [453, 556] on span "1080x1920 - dooh" at bounding box center [433, 560] width 77 height 13
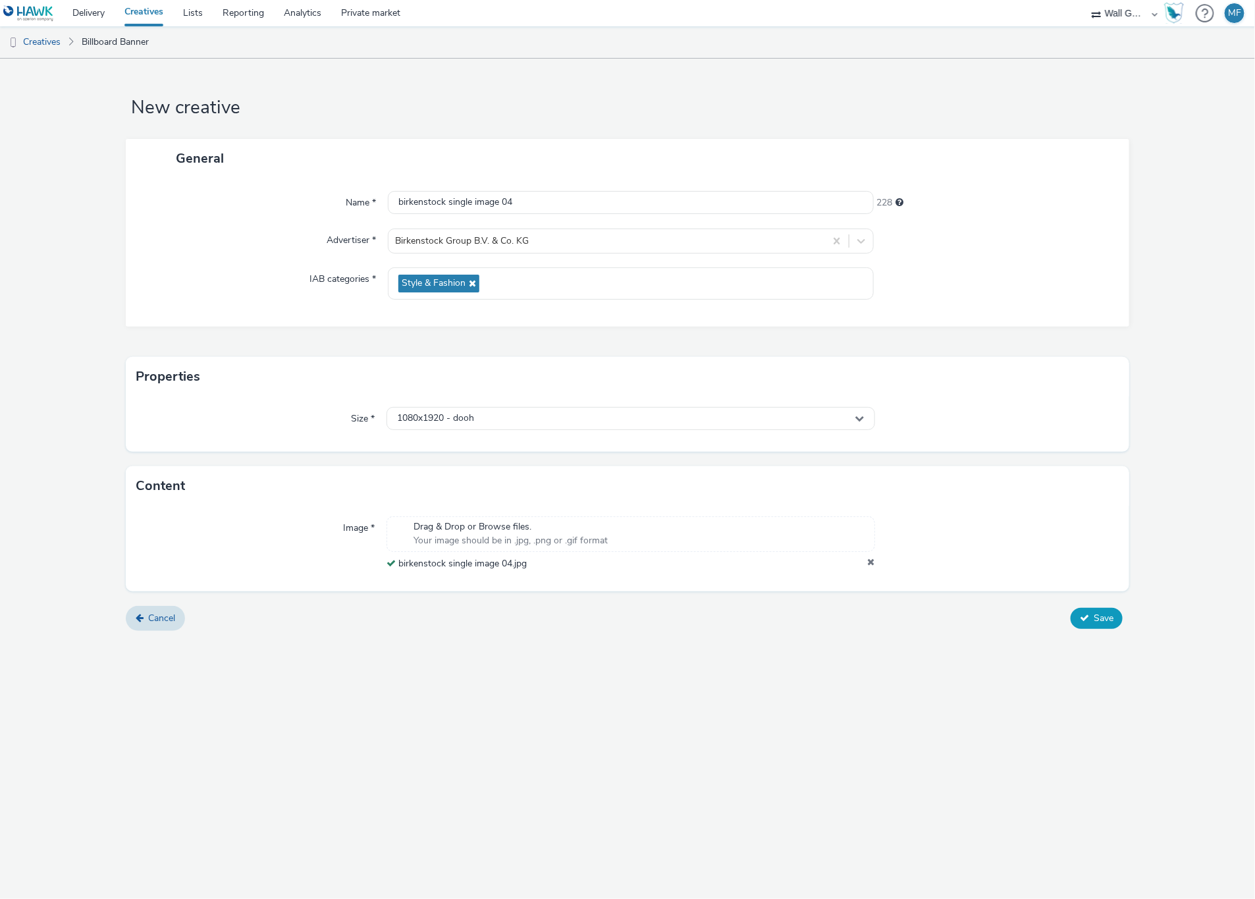
click at [1088, 625] on button "Save" at bounding box center [1097, 618] width 52 height 21
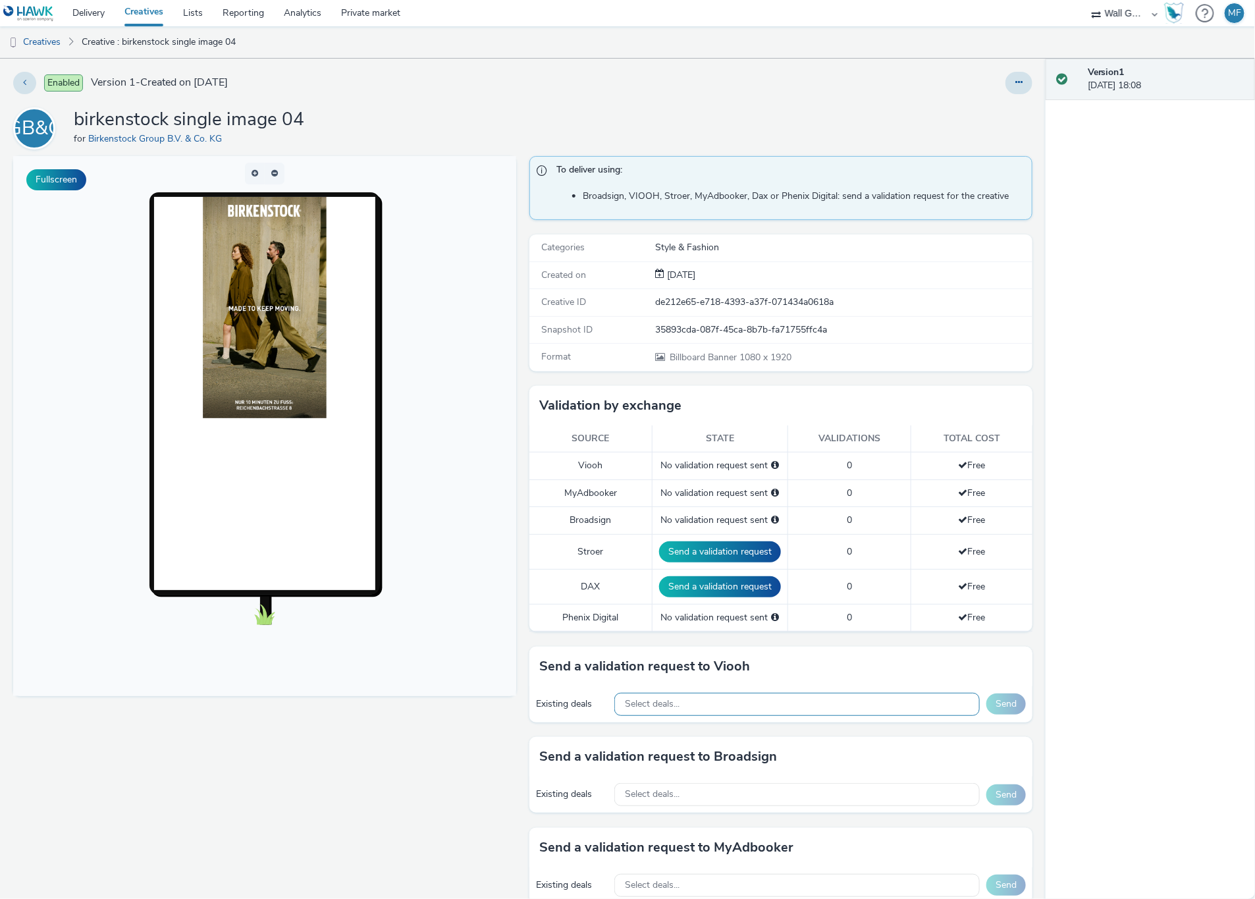
click at [726, 704] on div "Select deals..." at bounding box center [796, 704] width 365 height 23
paste input "VIOOH-JCDECAUX_DE-Z7pz5oF6LM"
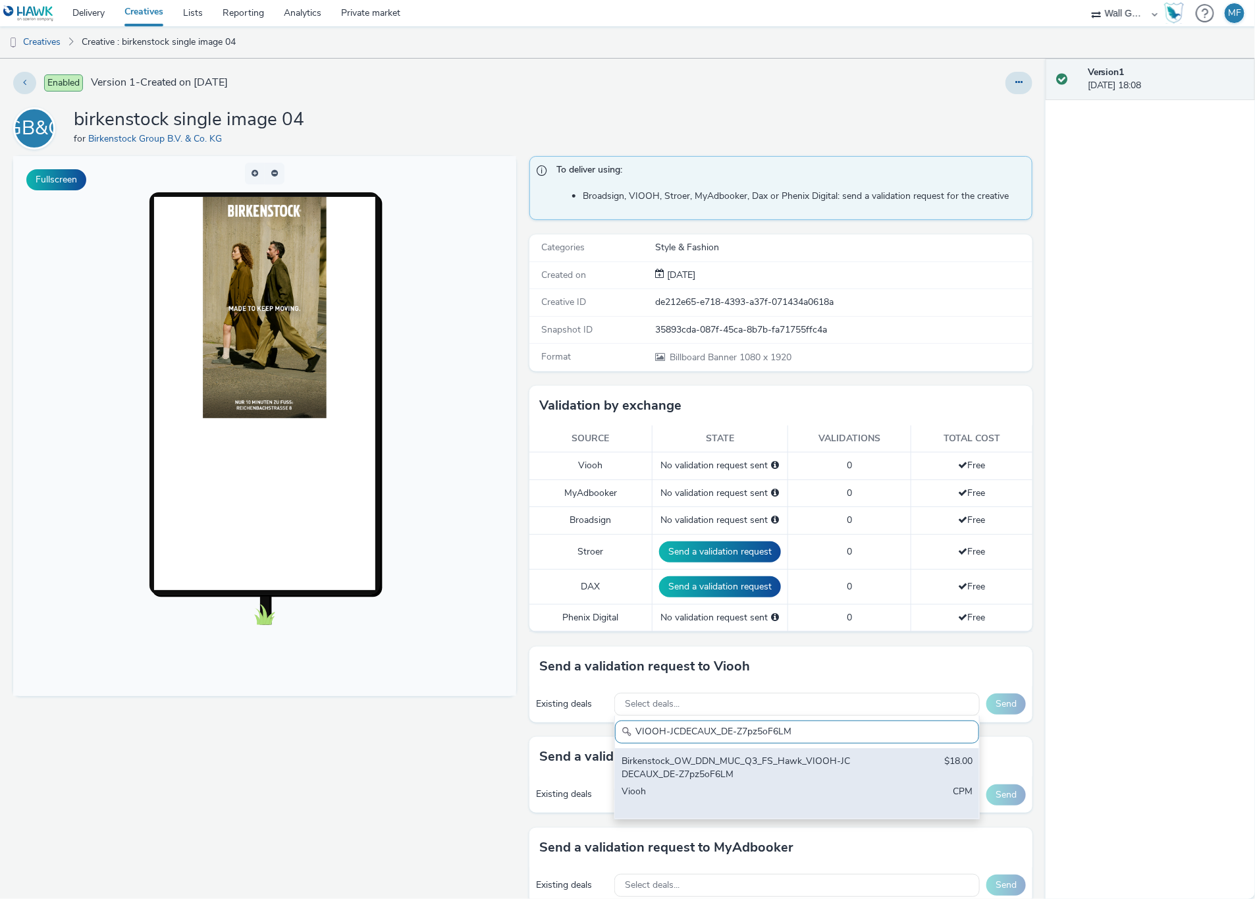
click at [723, 778] on div "Birkenstock_OW_DDN_MUC_Q3_FS_Hawk_VIOOH-JCDECAUX_DE-Z7pz5oF6LM" at bounding box center [738, 767] width 232 height 27
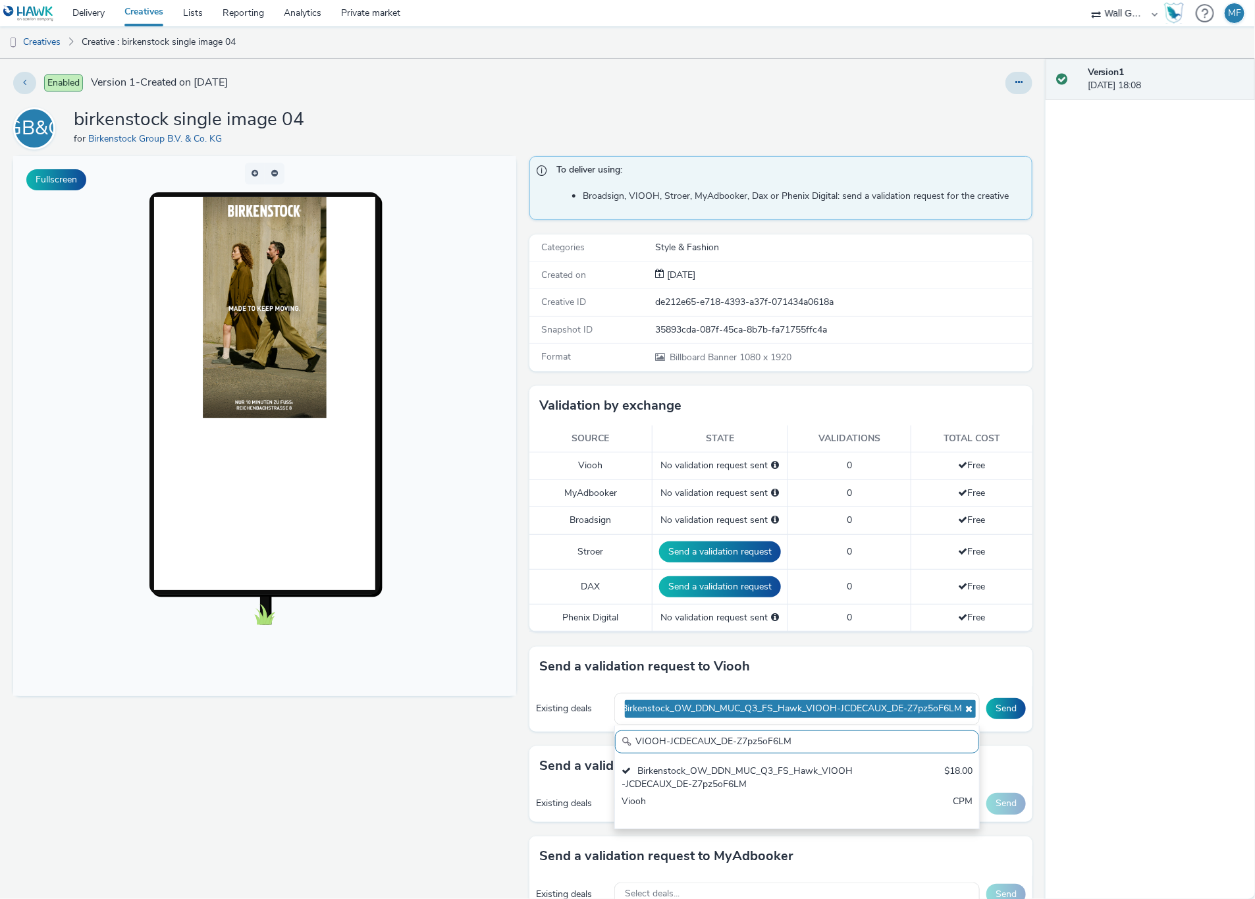
drag, startPoint x: 814, startPoint y: 747, endPoint x: 567, endPoint y: 724, distance: 248.0
click at [567, 724] on div "Existing deals Birkenstock_OW_DDN_MUC_Q3_FS_Hawk_VIOOH-JCDECAUX_DE-Z7pz5oF6LM V…" at bounding box center [780, 708] width 503 height 45
paste input "BY8J9vUiNW"
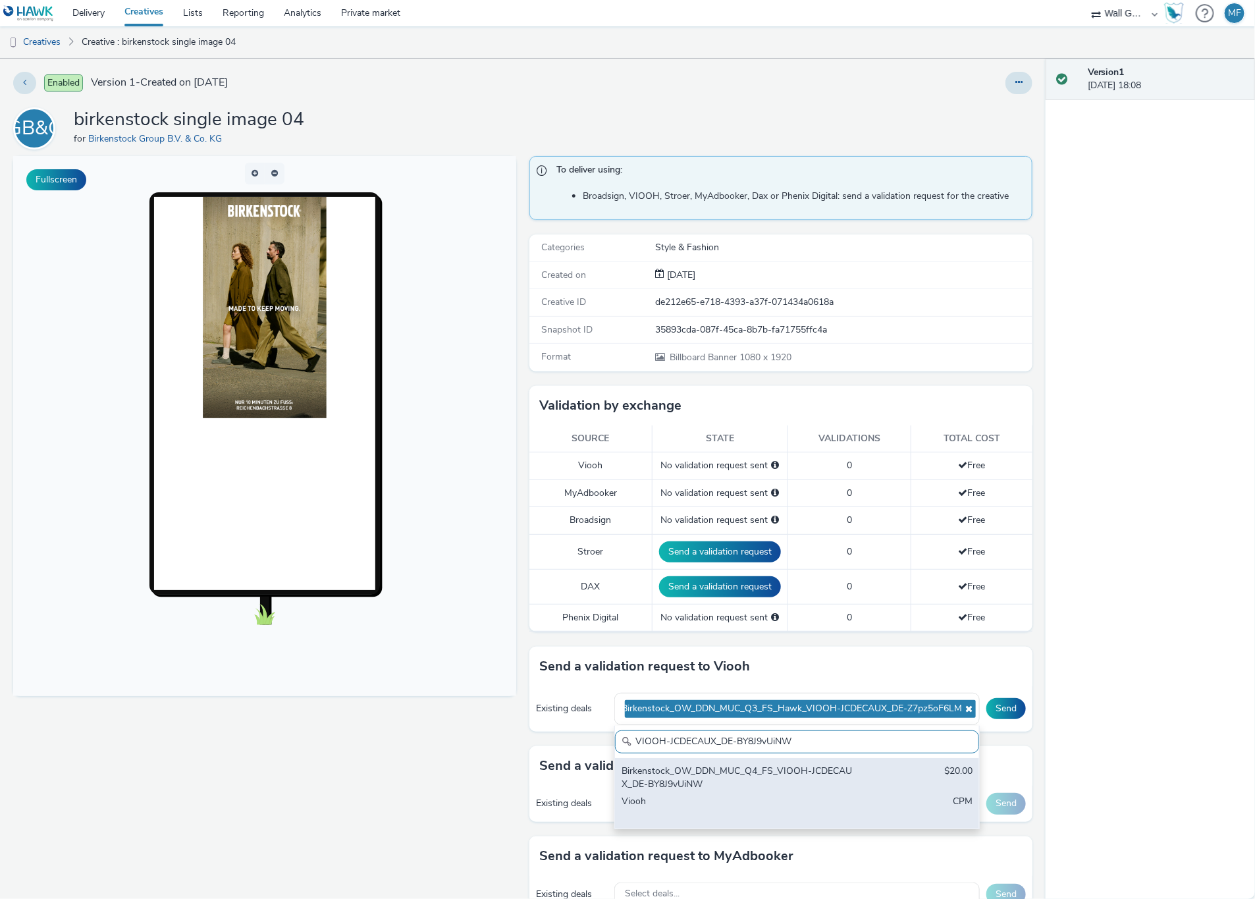
type input "VIOOH-JCDECAUX_DE-BY8J9vUiNW"
click at [700, 788] on div "Birkenstock_OW_DDN_MUC_Q4_FS_VIOOH-JCDECAUX_DE-BY8J9vUiNW" at bounding box center [738, 777] width 232 height 27
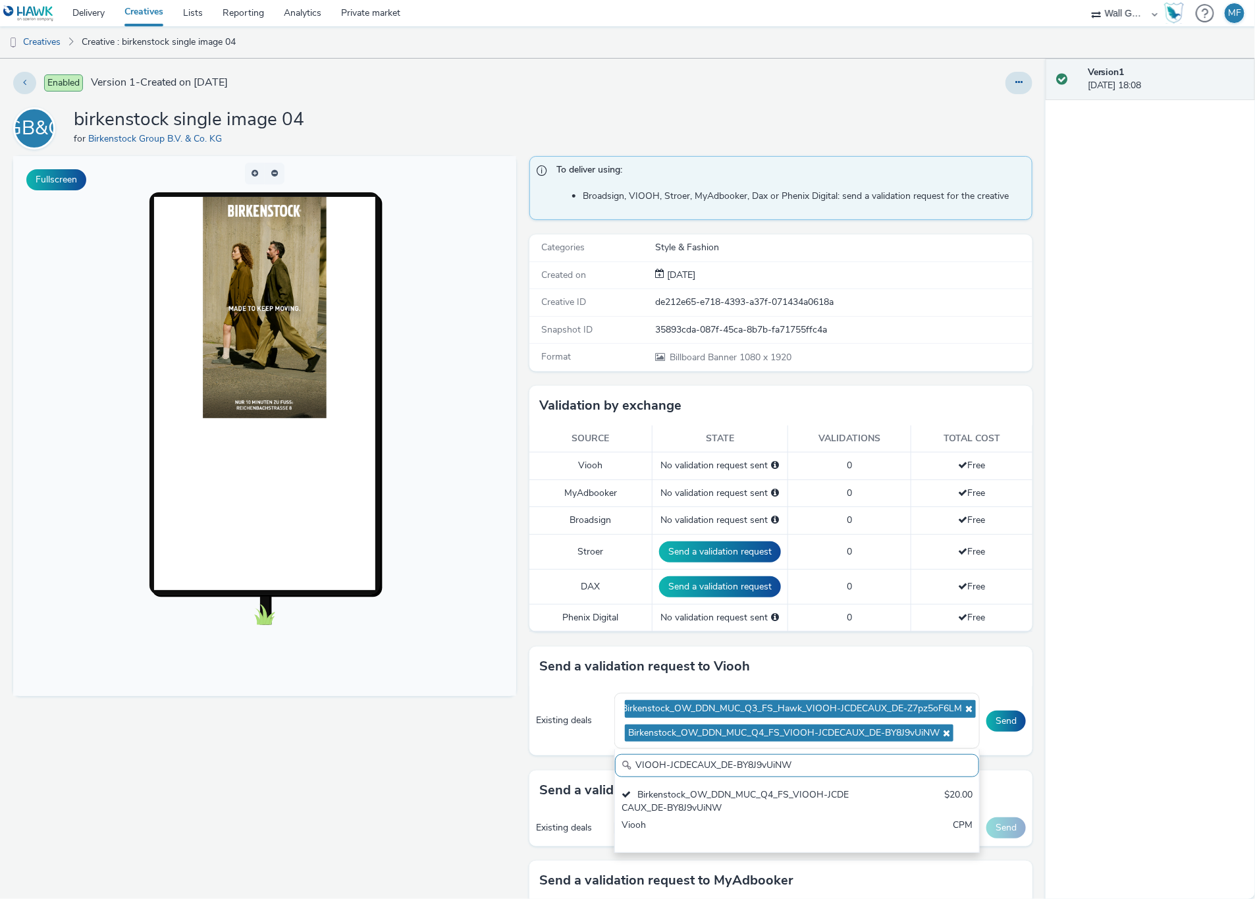
click at [1013, 756] on div "Existing deals Birkenstock_OW_DDN_MUC_Q3_FS_Hawk_VIOOH-JCDECAUX_DE-Z7pz5oF6LM B…" at bounding box center [780, 721] width 503 height 70
click at [993, 729] on button "Send" at bounding box center [1006, 720] width 40 height 21
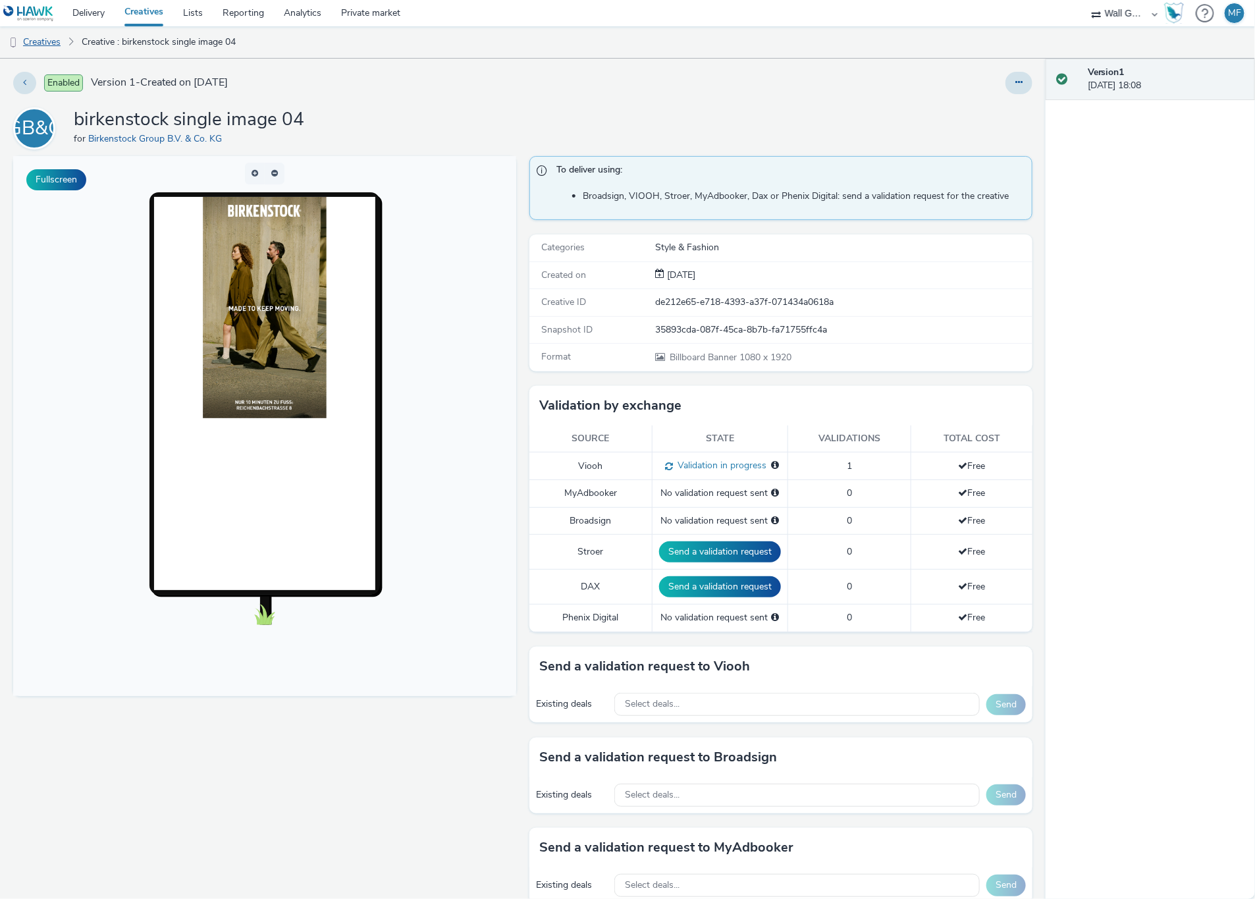
click at [53, 40] on link "Creatives" at bounding box center [33, 42] width 67 height 32
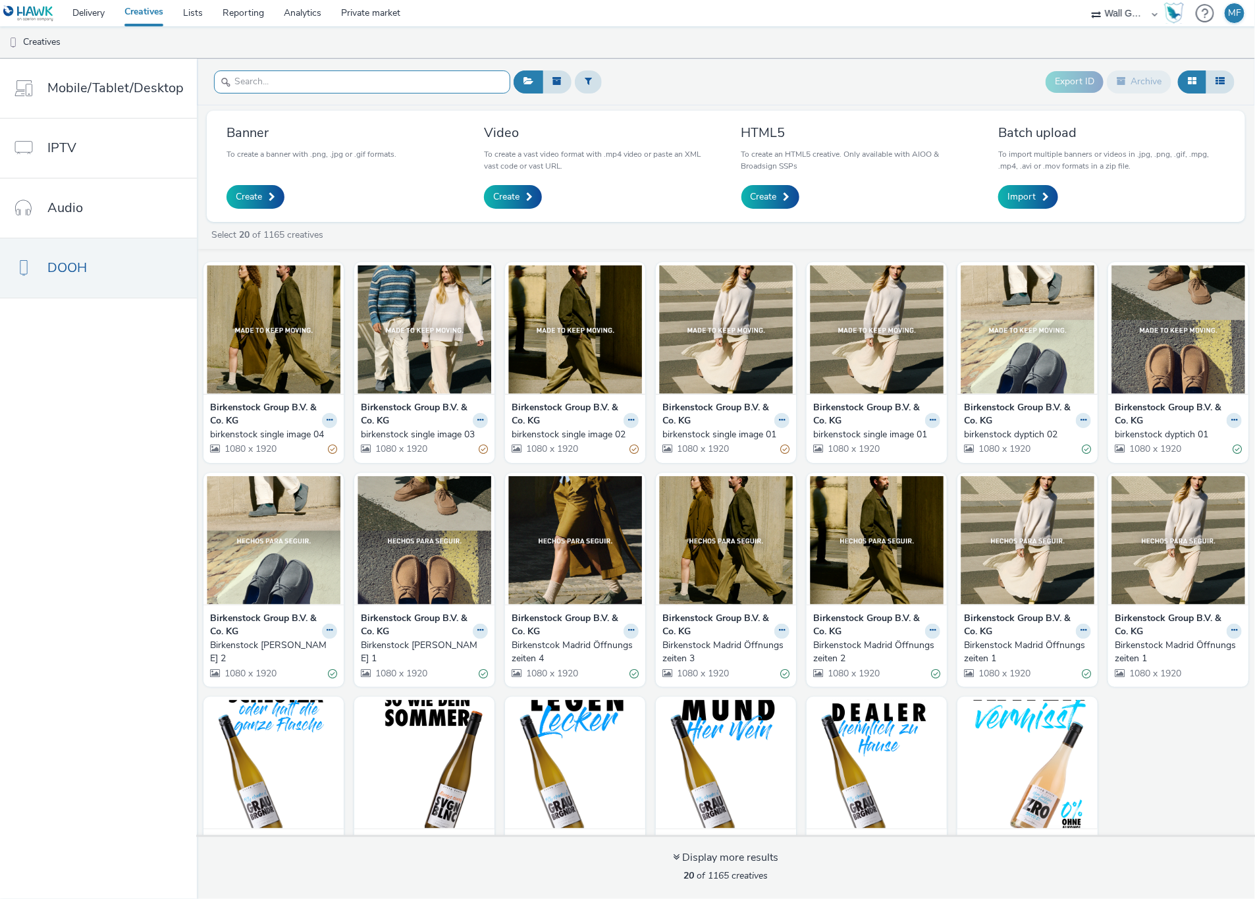
click at [303, 87] on input "text" at bounding box center [362, 81] width 296 height 23
paste input "birkenstock single image 01"
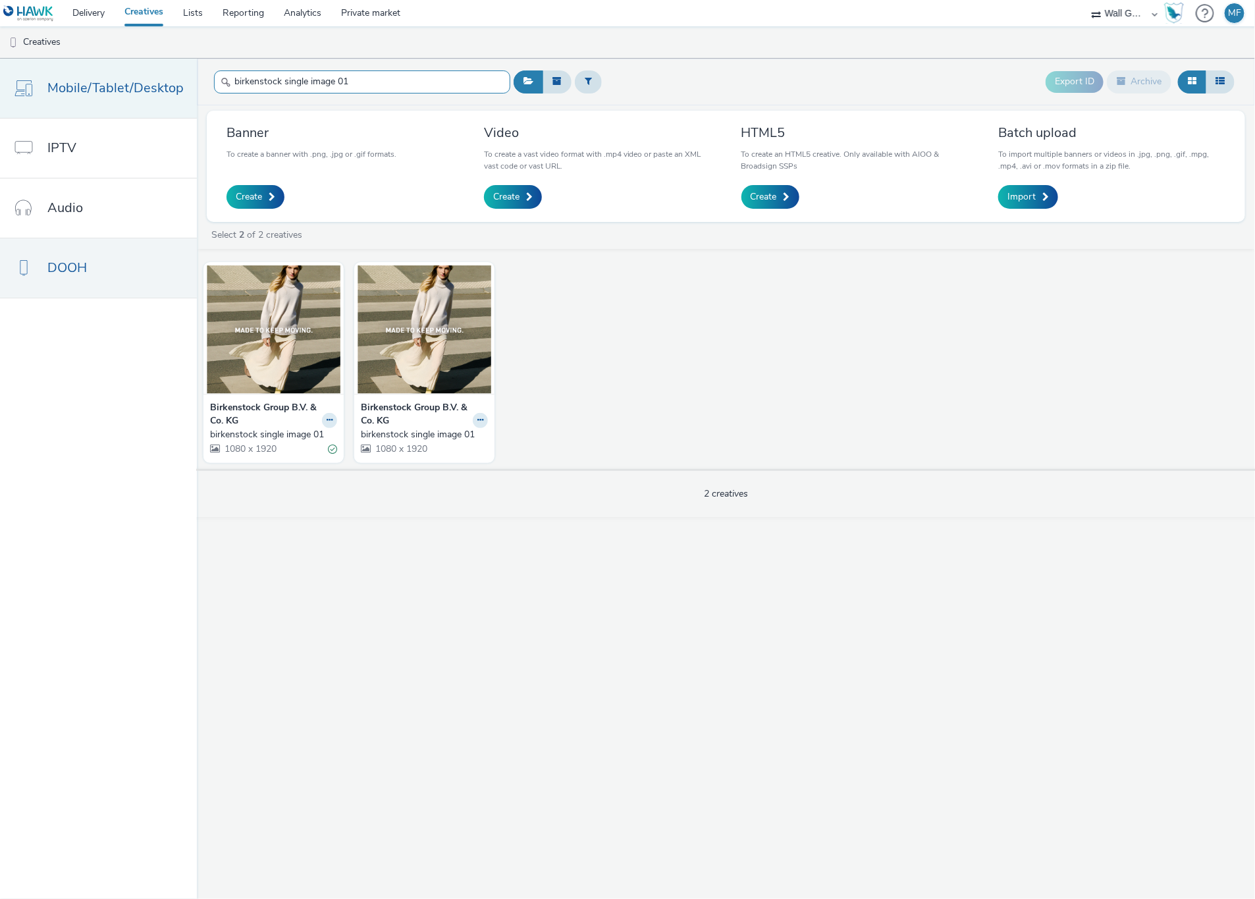
drag, startPoint x: 388, startPoint y: 80, endPoint x: 178, endPoint y: 78, distance: 210.0
click at [178, 78] on div "Mobile/Tablet/Desktop IPTV Audio DOOH birkenstock single image 01 Export ID Arc…" at bounding box center [627, 479] width 1255 height 840
paste input "2"
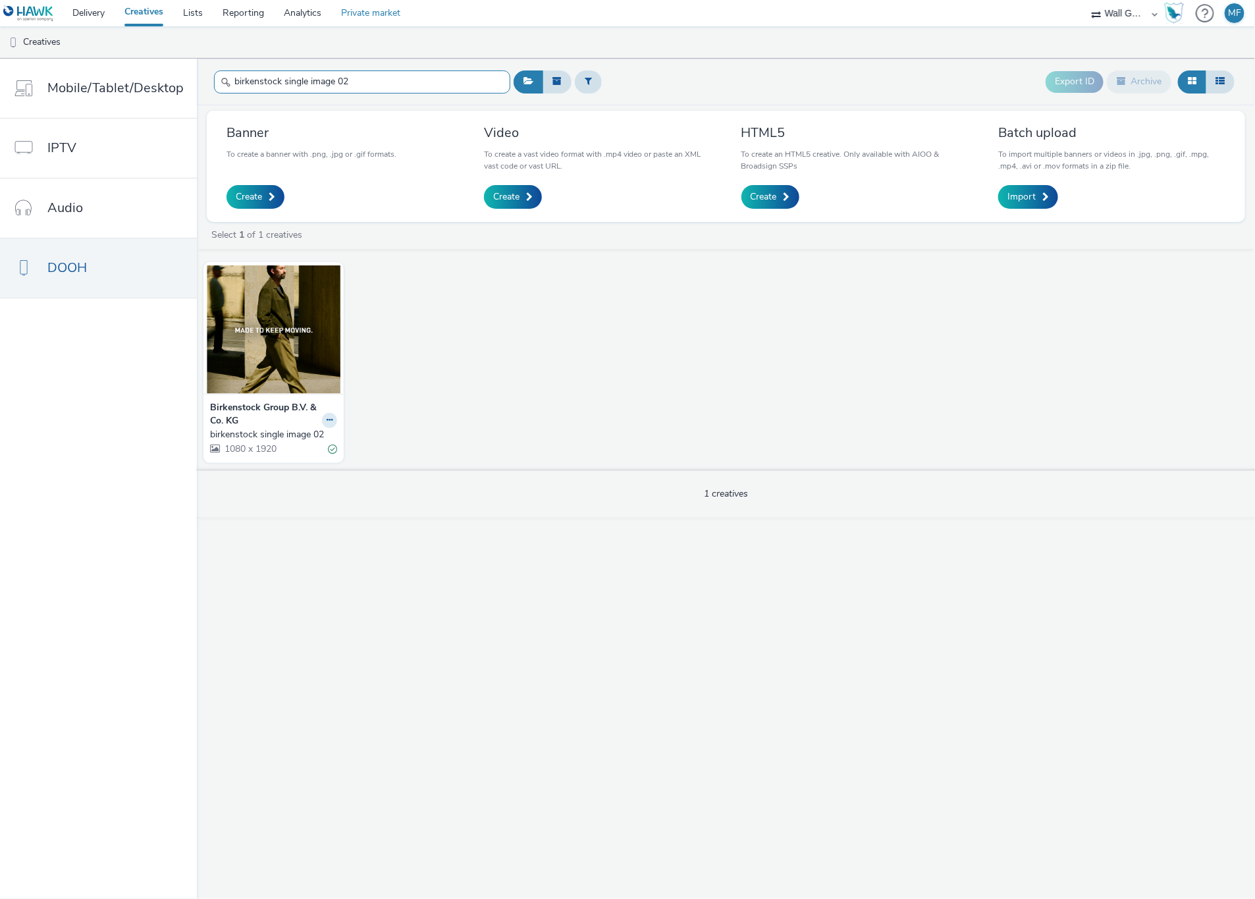
type input "birkenstock single image 02"
